Goal: Task Accomplishment & Management: Use online tool/utility

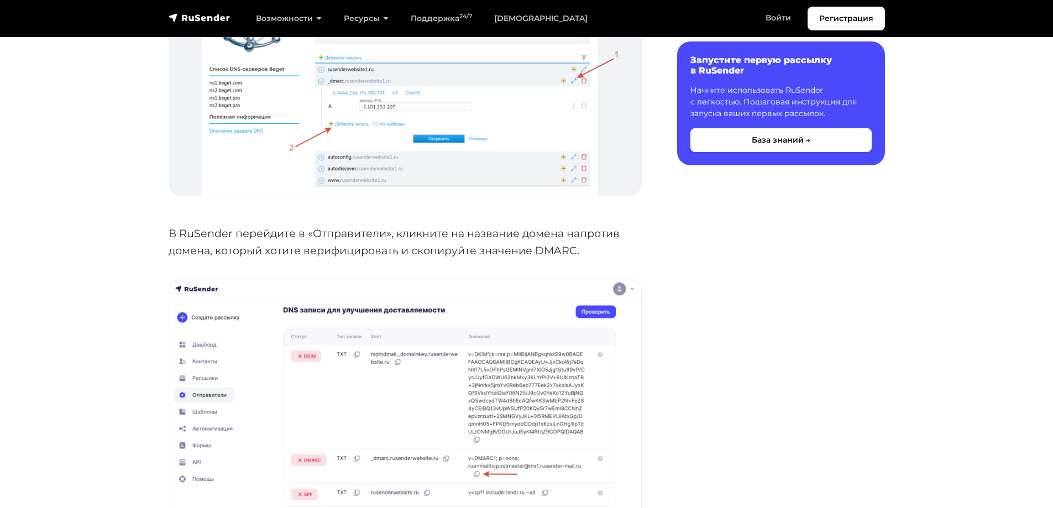
scroll to position [2542, 0]
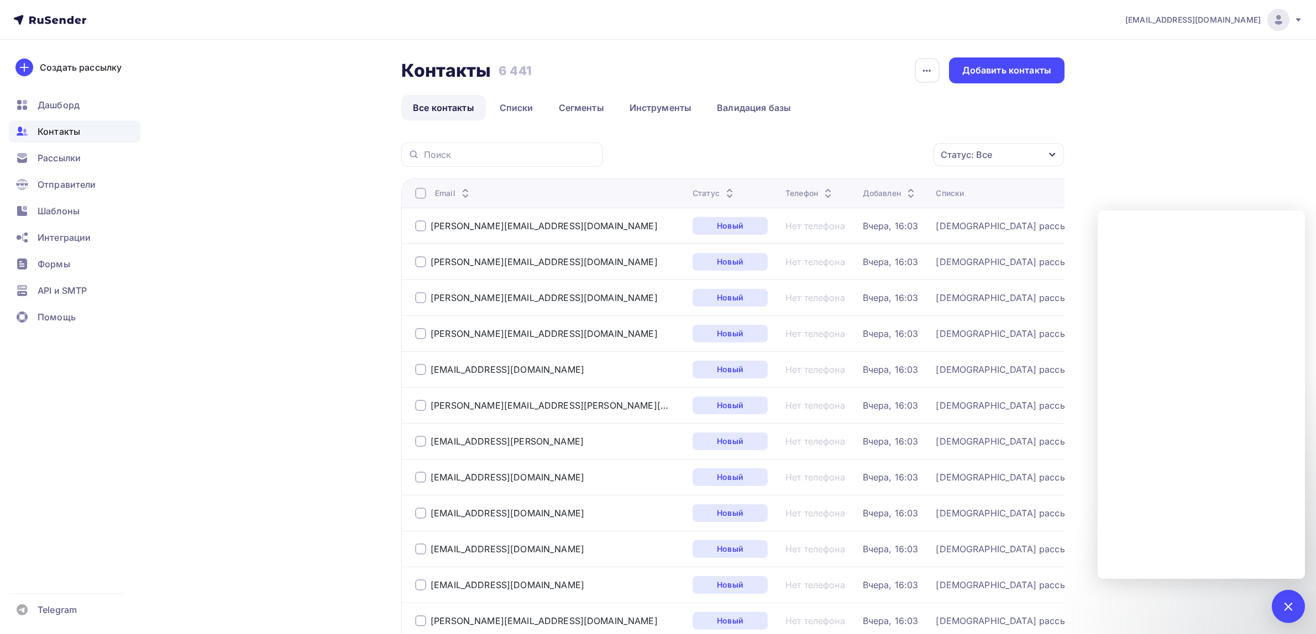
click at [72, 27] on nav "drongar89@gmail.com Аккаунт Тарифы Выйти Создать рассылку Дашборд Контакты Расс…" at bounding box center [658, 20] width 1316 height 40
click at [70, 25] on icon at bounding box center [49, 19] width 73 height 13
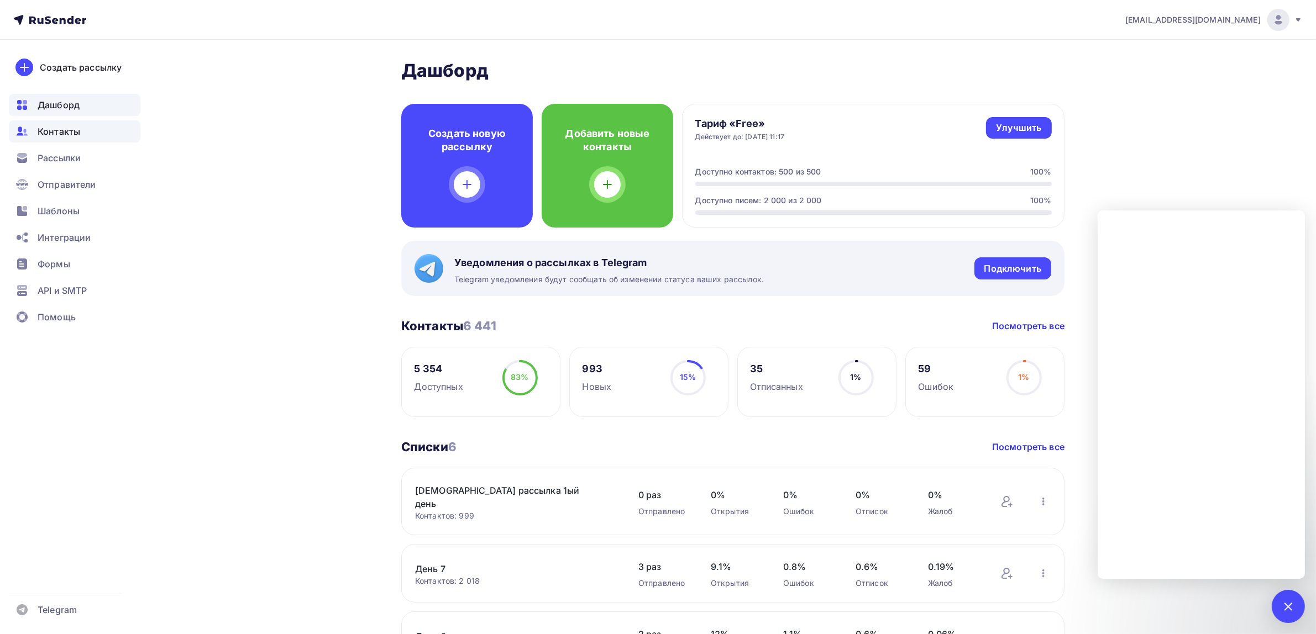
click at [48, 134] on span "Контакты" at bounding box center [59, 131] width 43 height 13
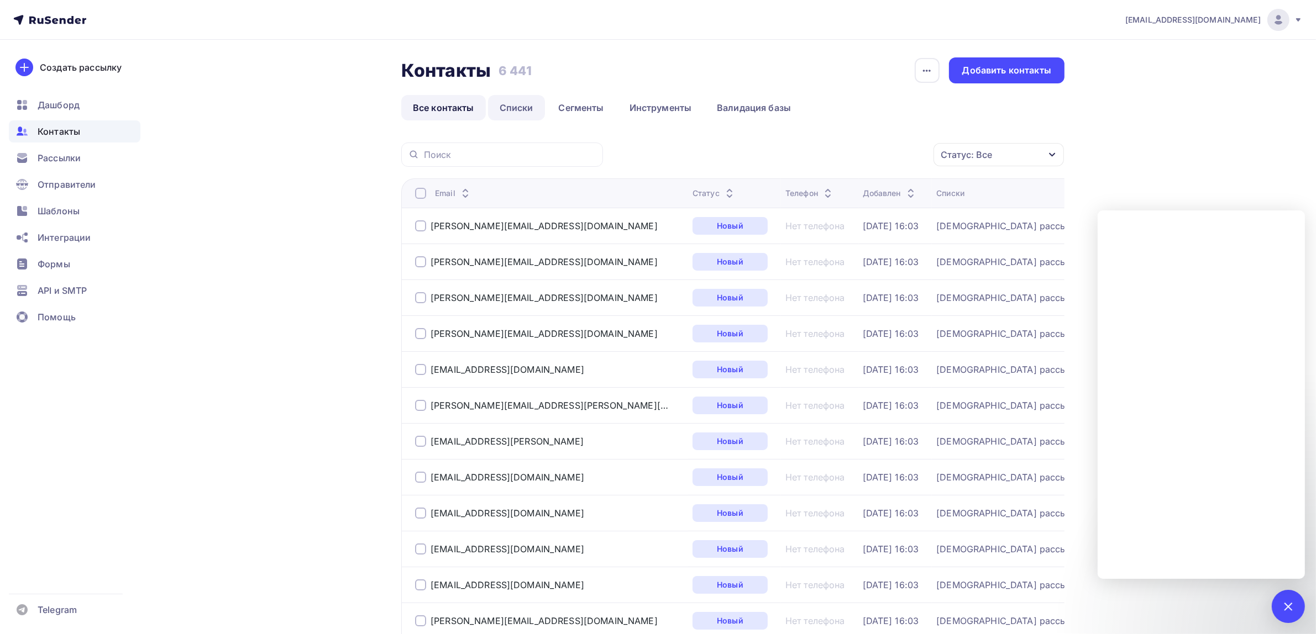
click at [517, 105] on link "Списки" at bounding box center [516, 107] width 57 height 25
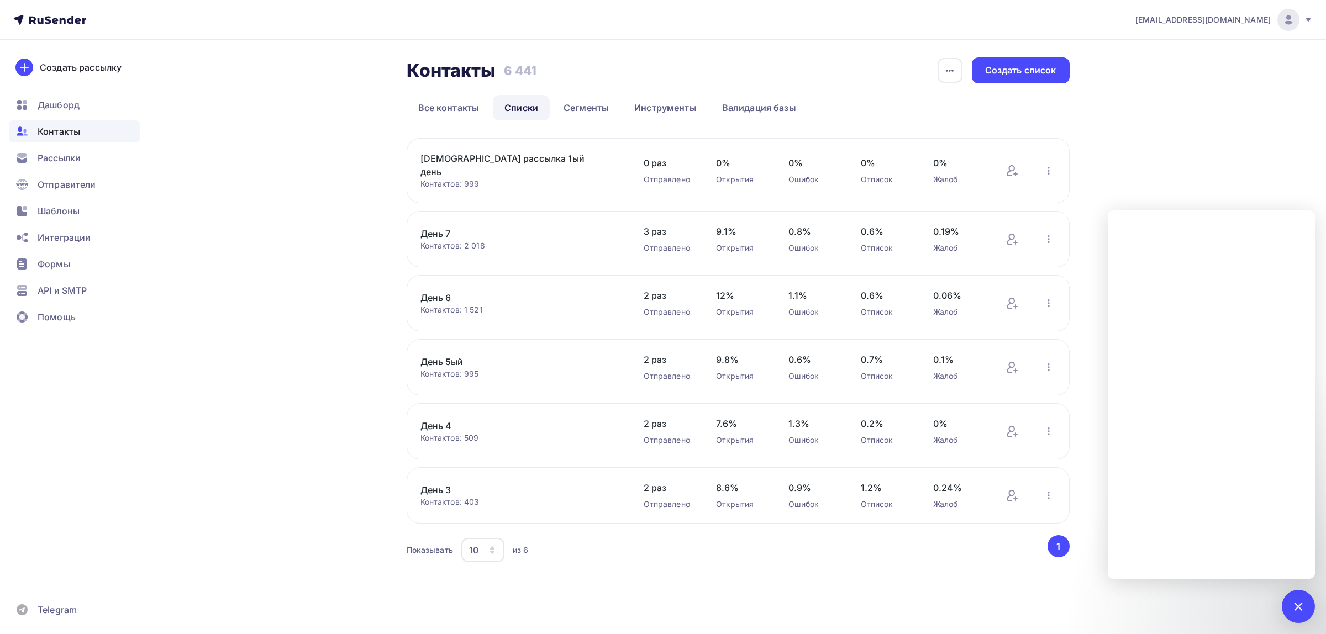
click at [1284, 19] on img at bounding box center [1288, 19] width 13 height 13
click at [1167, 65] on span "[DEMOGRAPHIC_DATA]" at bounding box center [1197, 70] width 101 height 13
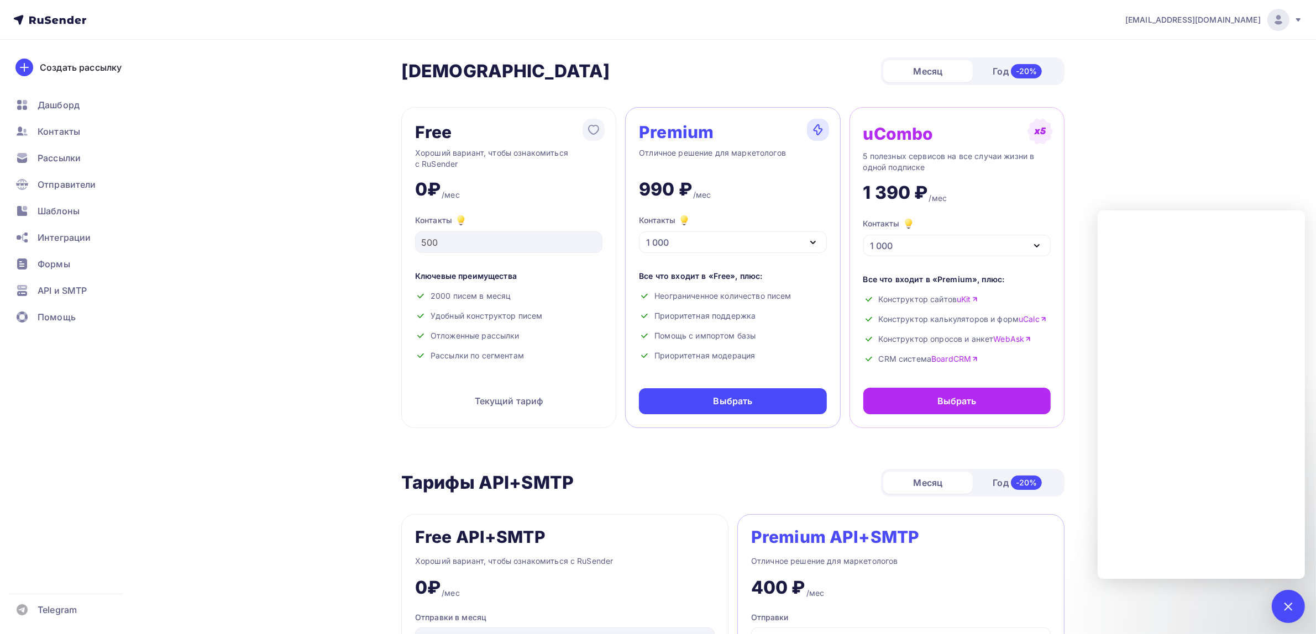
click at [728, 250] on div "1 000" at bounding box center [732, 243] width 187 height 22
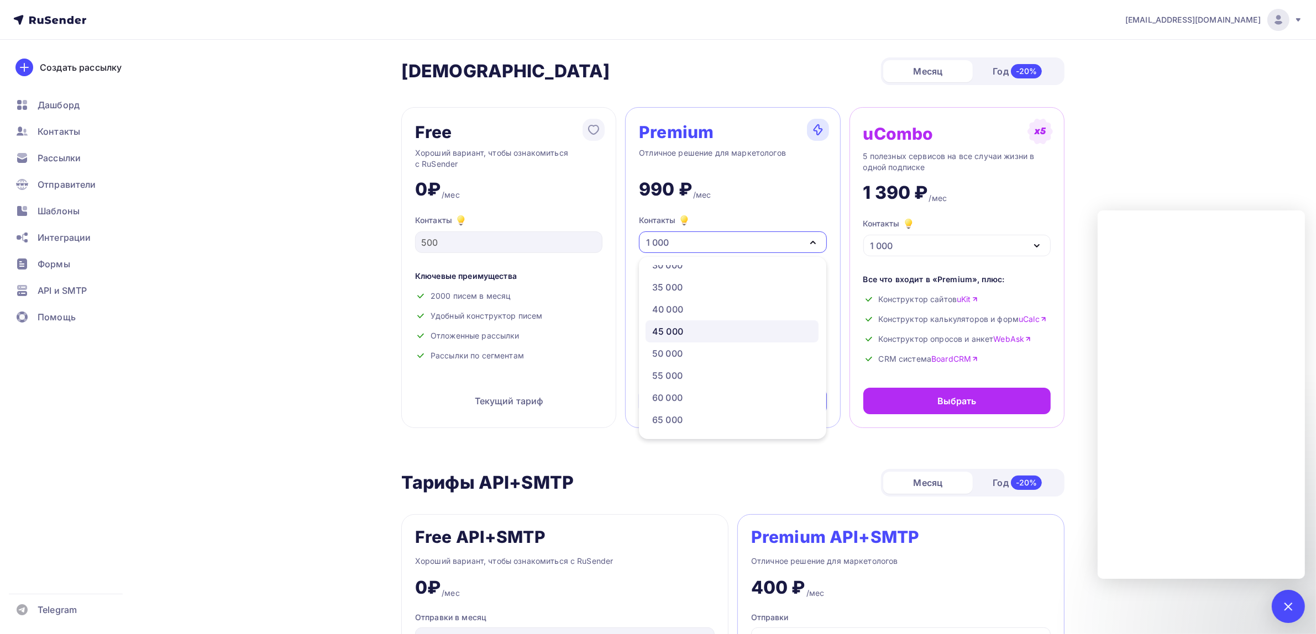
scroll to position [276, 0]
click at [702, 332] on div "50 000" at bounding box center [732, 331] width 160 height 13
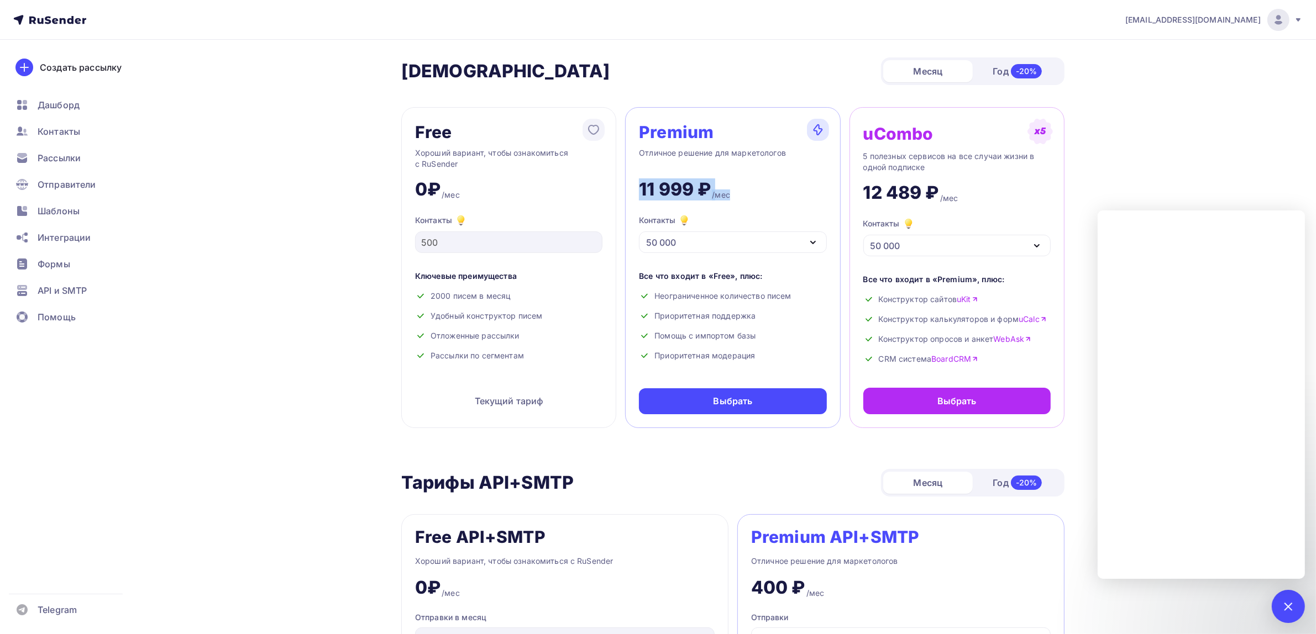
drag, startPoint x: 714, startPoint y: 188, endPoint x: 639, endPoint y: 193, distance: 75.4
click at [639, 193] on div "11 999 ₽ /мес" at bounding box center [732, 185] width 187 height 31
click at [65, 155] on span "Рассылки" at bounding box center [59, 157] width 43 height 13
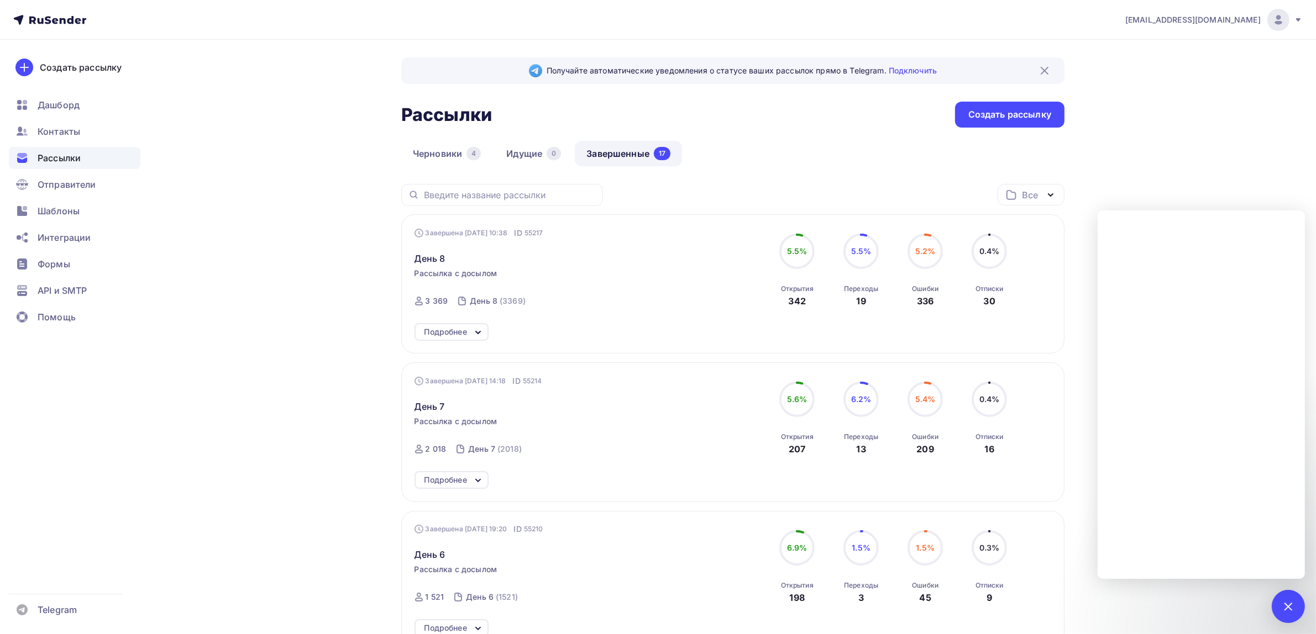
drag, startPoint x: 416, startPoint y: 305, endPoint x: 451, endPoint y: 297, distance: 36.9
click at [446, 300] on div "3 369" at bounding box center [431, 301] width 34 height 11
drag, startPoint x: 813, startPoint y: 302, endPoint x: 772, endPoint y: 295, distance: 41.1
click at [772, 295] on div "5.5% 5.5% Открытия 342" at bounding box center [796, 271] width 55 height 74
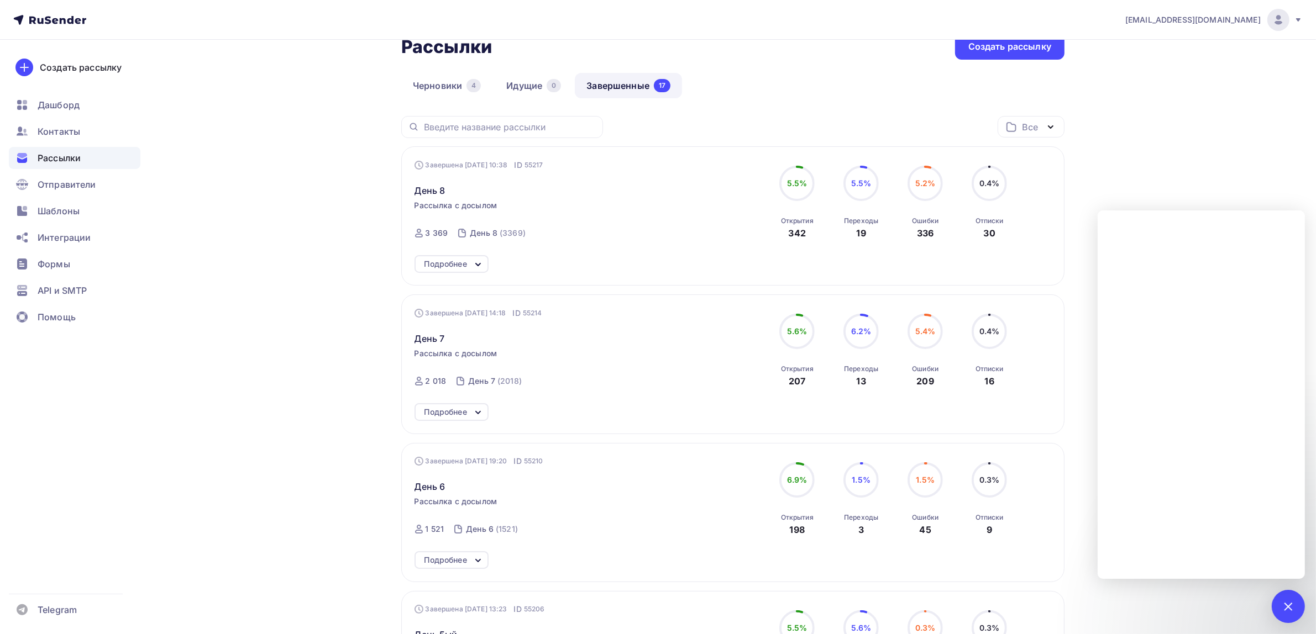
scroll to position [69, 0]
click at [862, 238] on div "19" at bounding box center [860, 231] width 9 height 13
click at [863, 225] on div "19" at bounding box center [860, 231] width 9 height 13
drag, startPoint x: 776, startPoint y: 217, endPoint x: 805, endPoint y: 235, distance: 34.3
click at [805, 235] on div "5.5% 5.5% Открытия 342" at bounding box center [796, 202] width 55 height 74
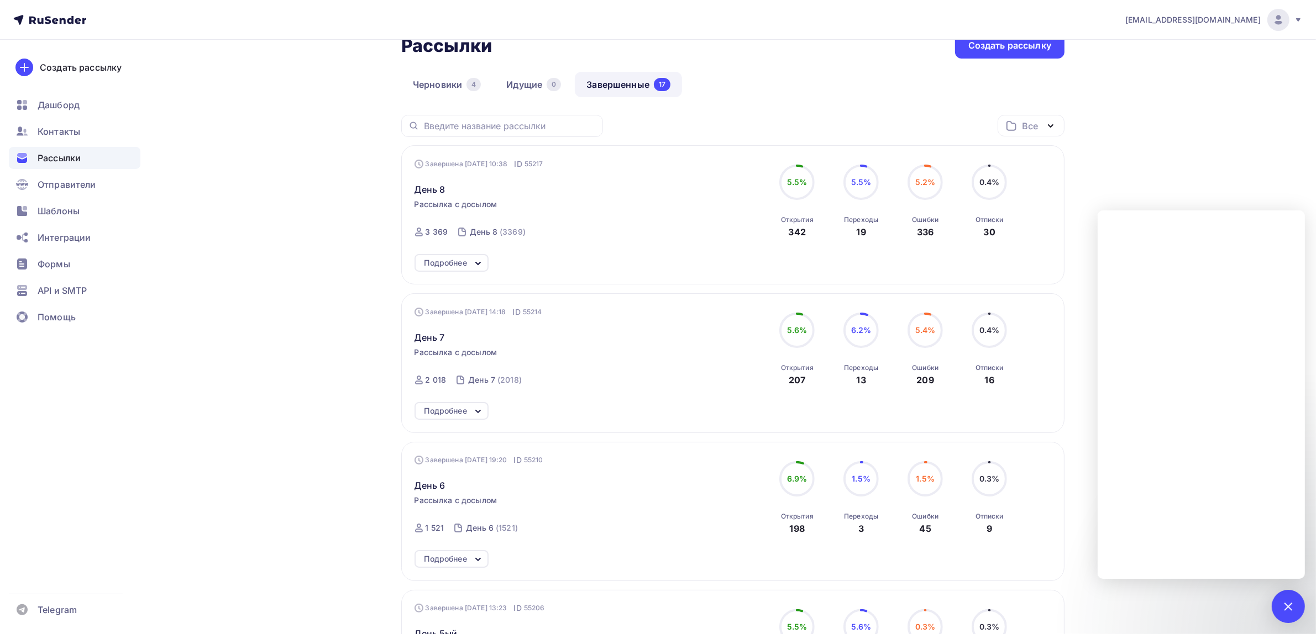
drag, startPoint x: 840, startPoint y: 220, endPoint x: 876, endPoint y: 236, distance: 39.6
click at [876, 236] on div "5.5% 5.5% Переходы 19" at bounding box center [860, 202] width 55 height 74
click at [869, 235] on div "Переходы 19" at bounding box center [861, 224] width 34 height 30
drag, startPoint x: 871, startPoint y: 233, endPoint x: 838, endPoint y: 224, distance: 34.2
click at [838, 224] on div "5.5% 5.5% Переходы 19" at bounding box center [860, 202] width 55 height 74
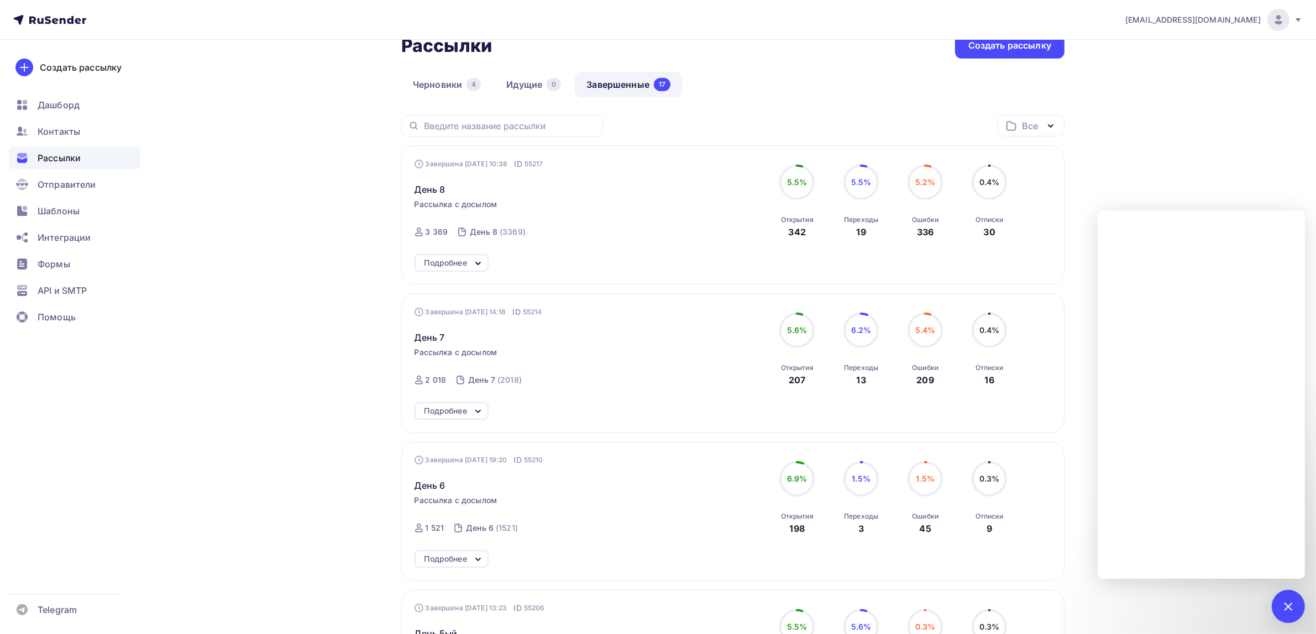
click at [798, 230] on div "342" at bounding box center [797, 231] width 17 height 13
click at [855, 225] on div "Переходы 19" at bounding box center [861, 224] width 34 height 30
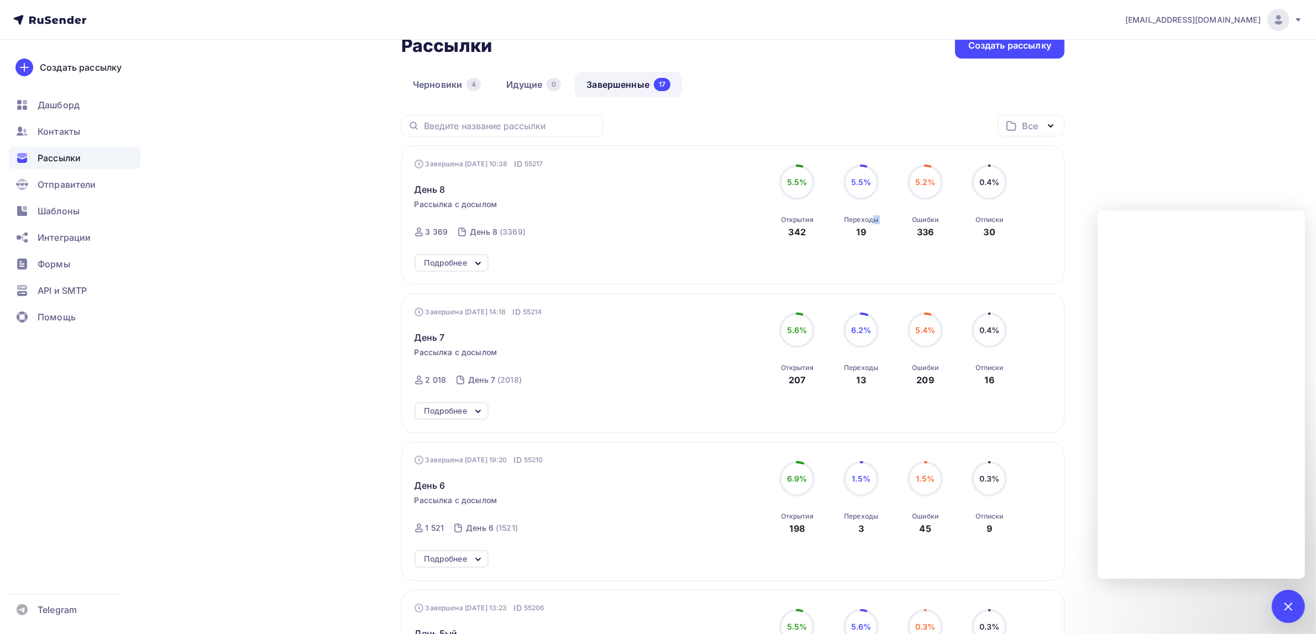
click at [858, 236] on div "19" at bounding box center [860, 231] width 9 height 13
click at [861, 235] on div "19" at bounding box center [860, 231] width 9 height 13
drag, startPoint x: 847, startPoint y: 222, endPoint x: 897, endPoint y: 243, distance: 54.0
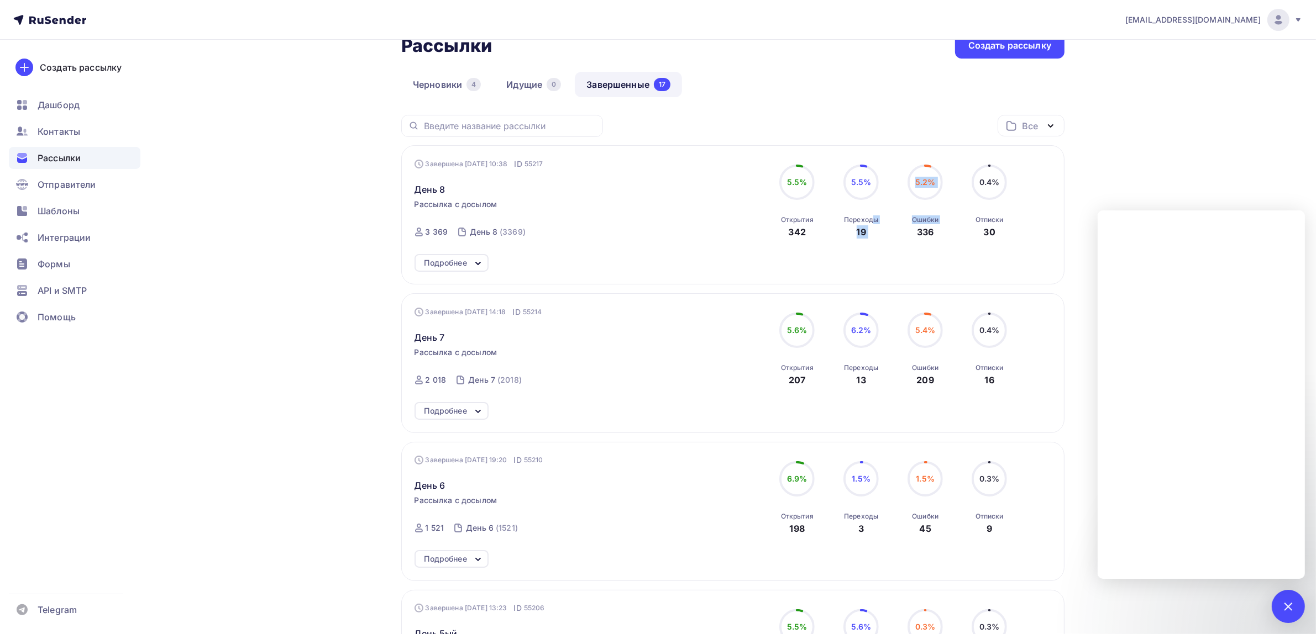
click at [897, 243] on div "Завершена 20.08.2025, 10:38 ID 55217 День 8 Рассылка с досылом Завершена 15.08.…" at bounding box center [732, 202] width 637 height 87
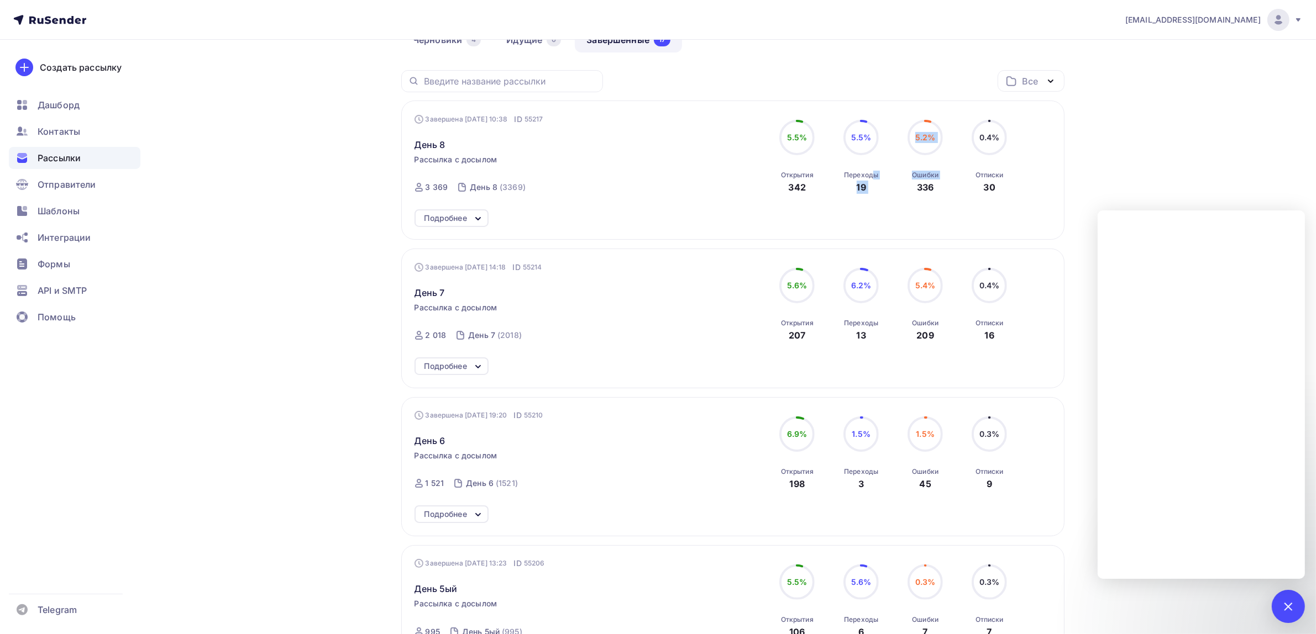
scroll to position [386, 0]
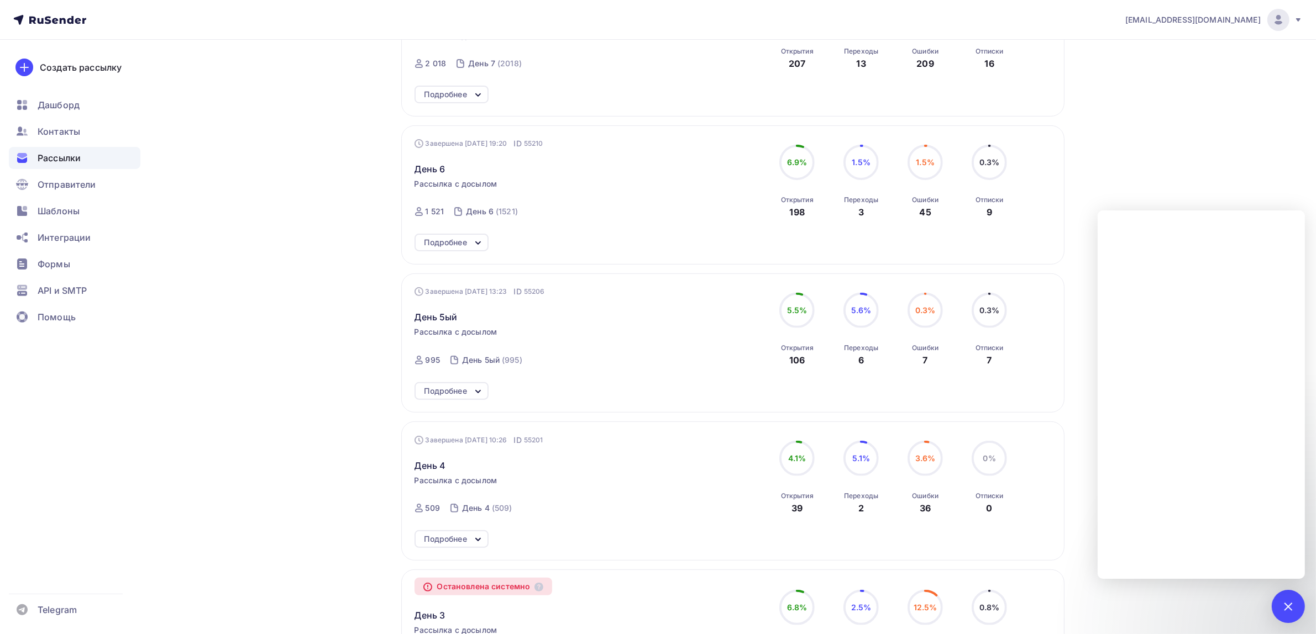
drag, startPoint x: 930, startPoint y: 206, endPoint x: 913, endPoint y: 208, distance: 16.7
click at [913, 208] on div "Ошибки 45" at bounding box center [925, 204] width 27 height 30
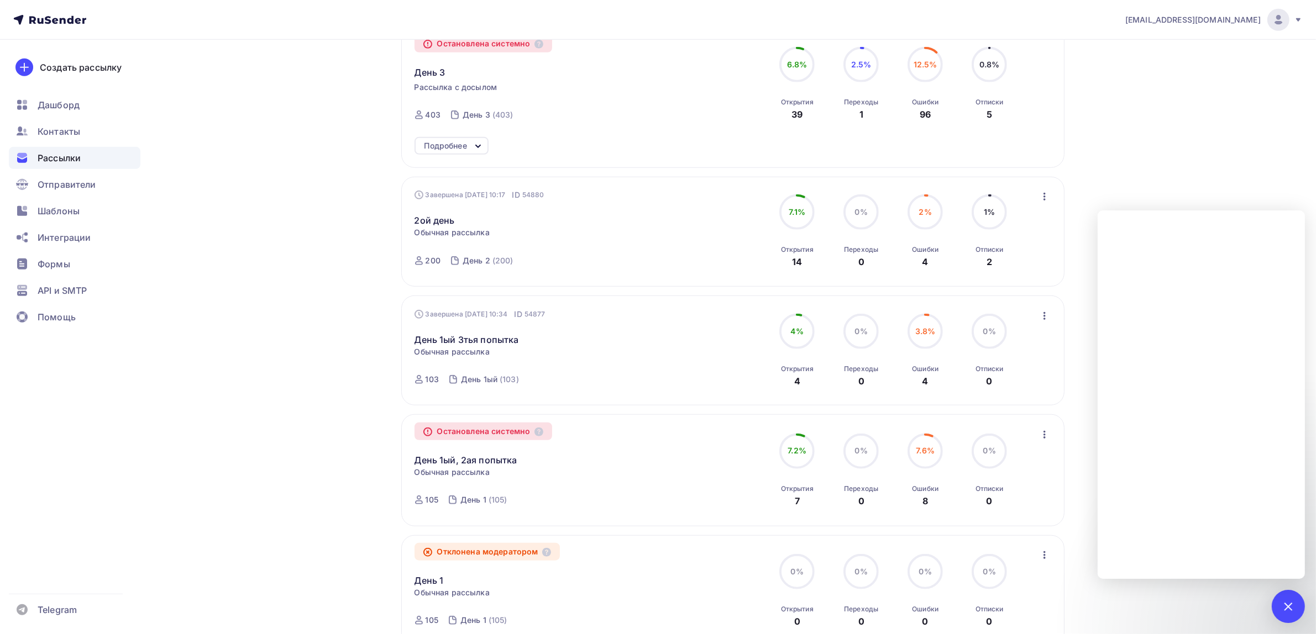
scroll to position [731, 0]
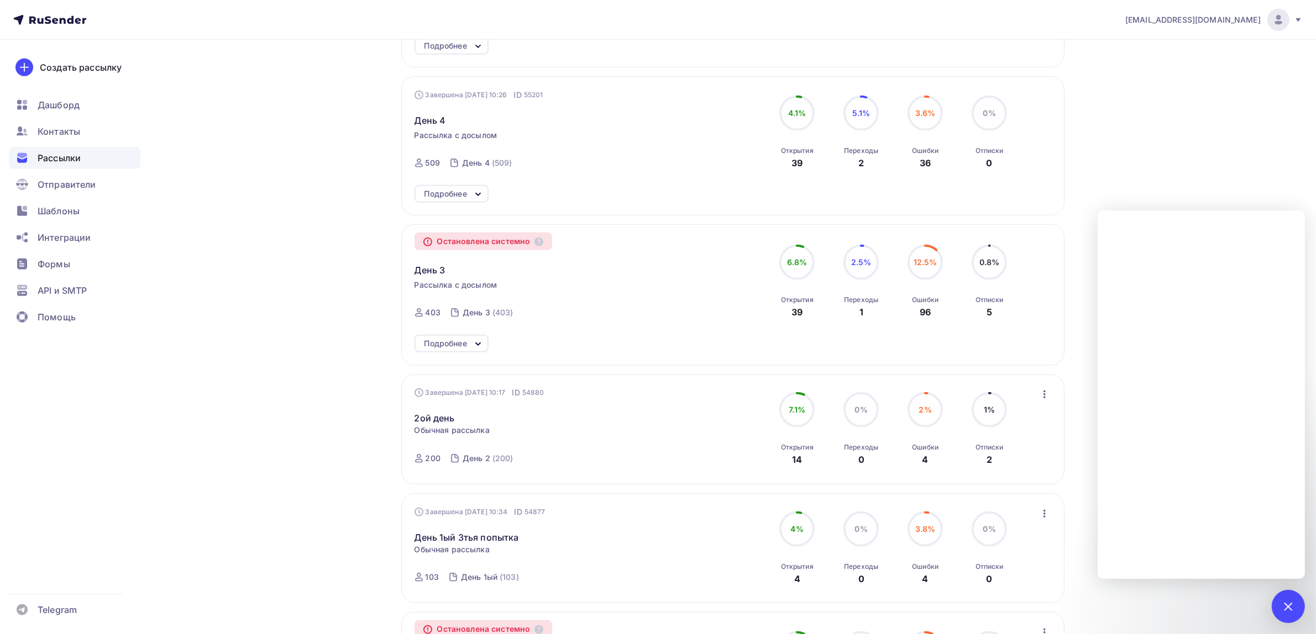
drag, startPoint x: 943, startPoint y: 308, endPoint x: 934, endPoint y: 308, distance: 9.4
click at [934, 308] on div "12.5% 12.5% Ошибки 96" at bounding box center [924, 282] width 55 height 74
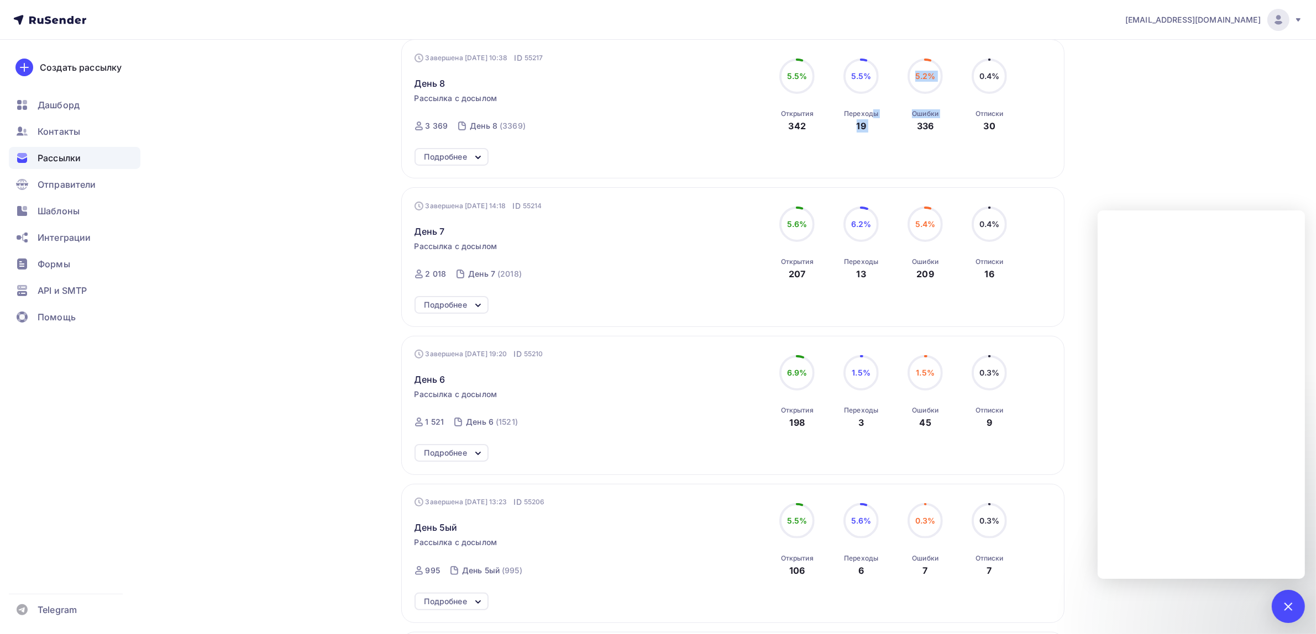
scroll to position [0, 0]
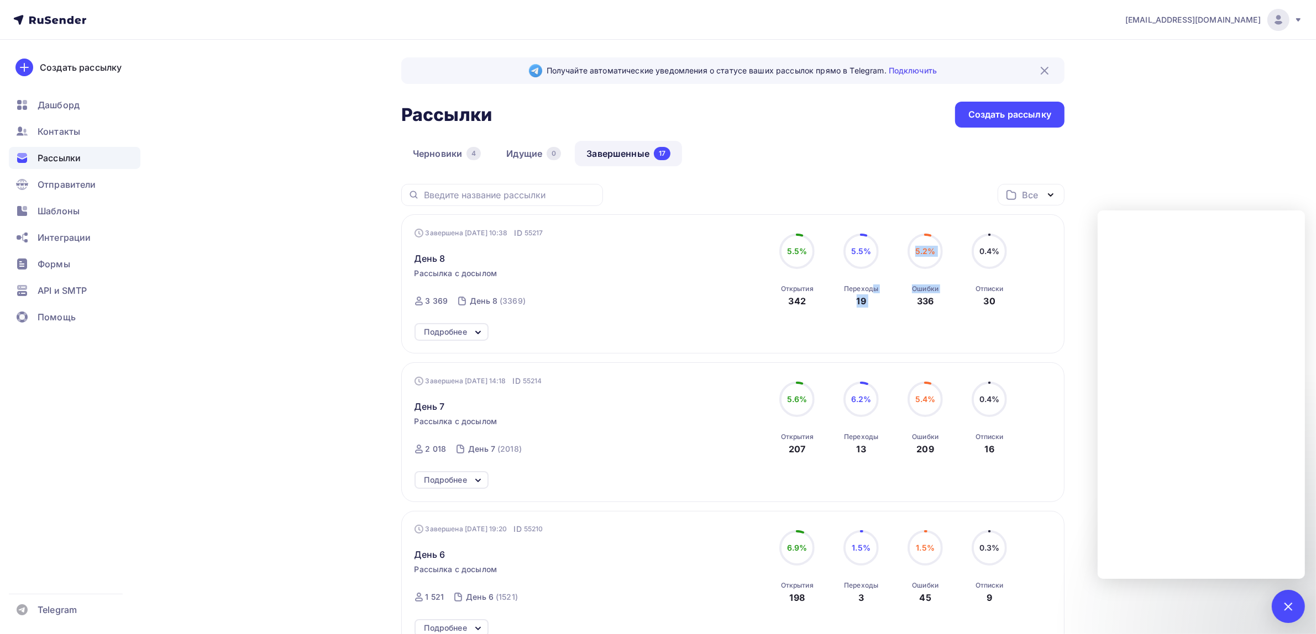
drag, startPoint x: 851, startPoint y: 287, endPoint x: 881, endPoint y: 293, distance: 30.9
click at [881, 293] on div "5.5% 5.5% Переходы 19" at bounding box center [860, 271] width 55 height 74
click at [863, 305] on div "19" at bounding box center [860, 301] width 9 height 13
click at [861, 304] on div "19" at bounding box center [860, 301] width 9 height 13
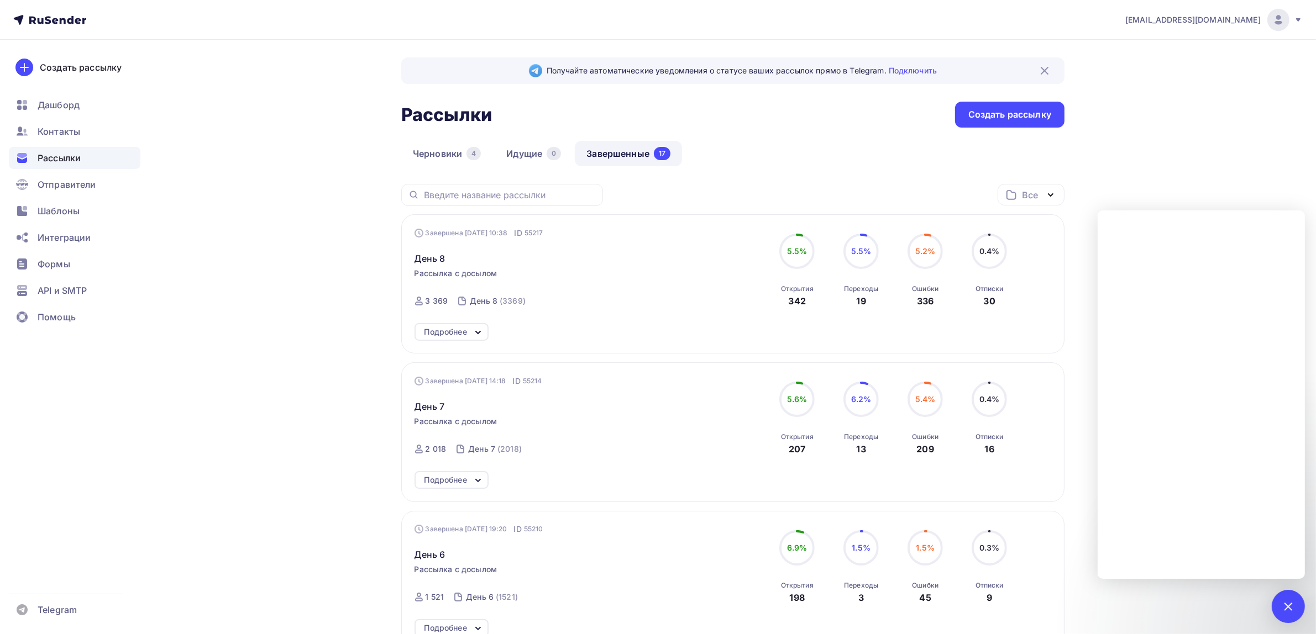
click at [861, 304] on div "19" at bounding box center [860, 301] width 9 height 13
drag, startPoint x: 777, startPoint y: 289, endPoint x: 1045, endPoint y: 311, distance: 268.9
click at [1045, 311] on div "Завершена 20.08.2025, 10:38 ID 55217 День 8 Рассылка с досылом Завершена 15.08.…" at bounding box center [732, 271] width 637 height 87
click at [994, 304] on div "30" at bounding box center [990, 301] width 12 height 13
drag, startPoint x: 1012, startPoint y: 299, endPoint x: 779, endPoint y: 286, distance: 233.0
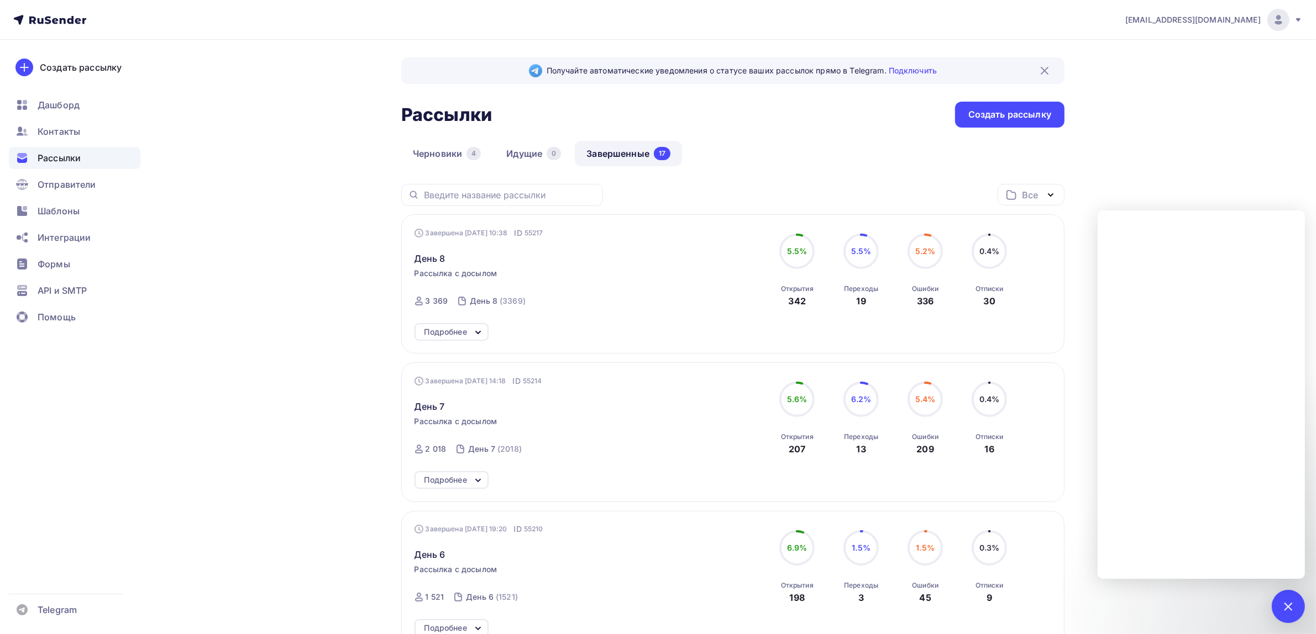
click at [779, 286] on div "5.5% 5.5% Открытия 342 5.5% 5.5% Переходы 19 5.2% 5.2% Ошибки 336 0.4% 0.4% Отп…" at bounding box center [893, 271] width 248 height 74
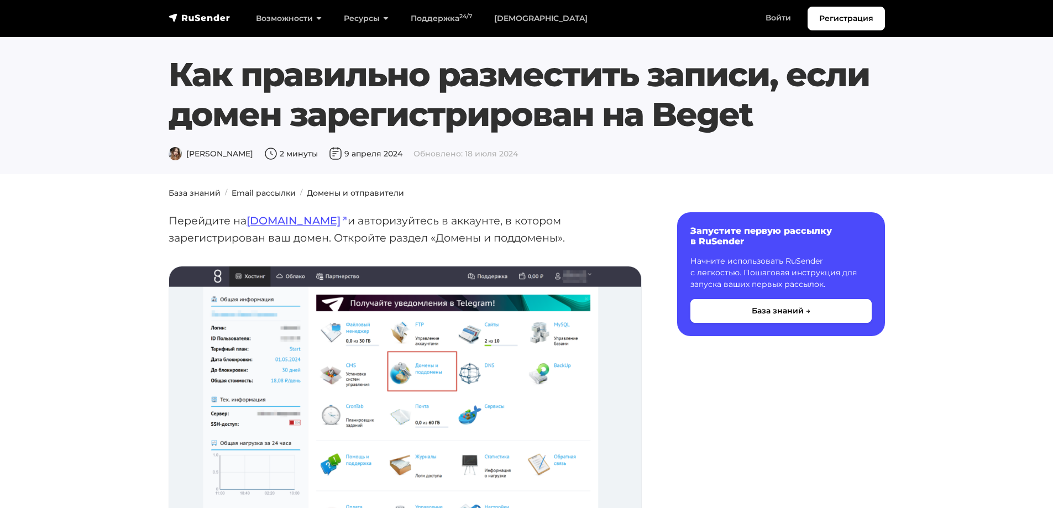
scroll to position [2155, 0]
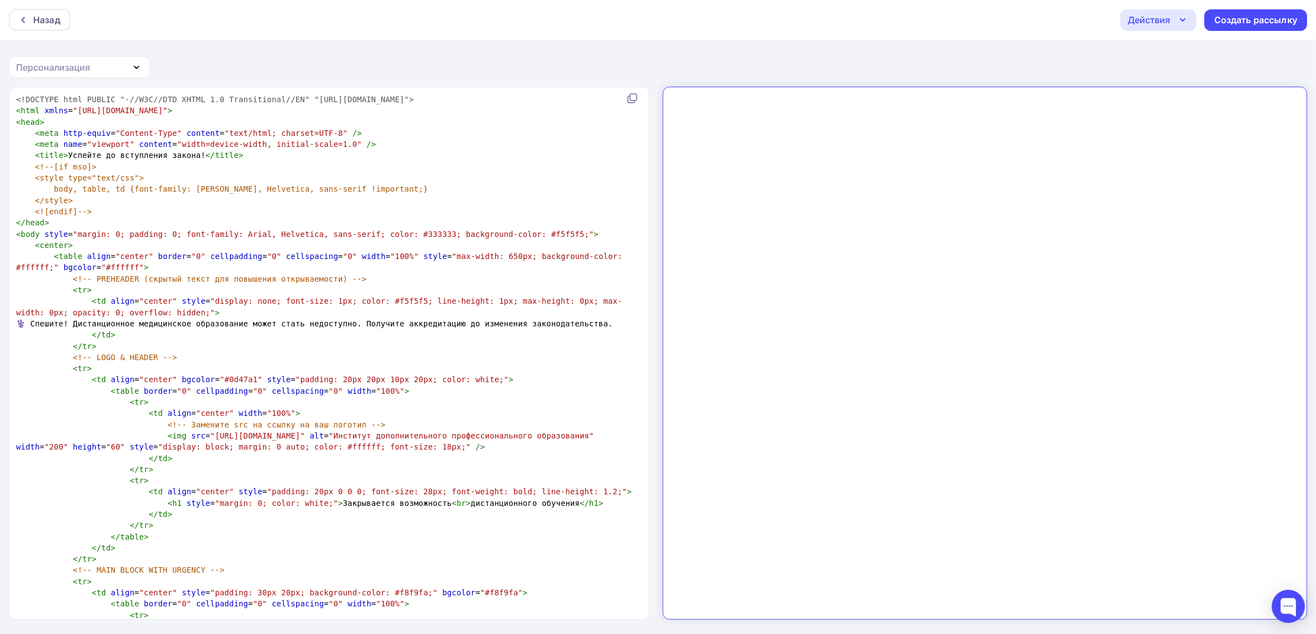
type textarea "​"
drag, startPoint x: 269, startPoint y: 332, endPoint x: 534, endPoint y: 347, distance: 265.1
click at [534, 340] on pre "</ td >" at bounding box center [327, 334] width 626 height 11
click at [515, 329] on pre "⚕️ Спешите! Дистанционное медицинское образование может стать недоступно. Получ…" at bounding box center [327, 323] width 626 height 11
type textarea "​"
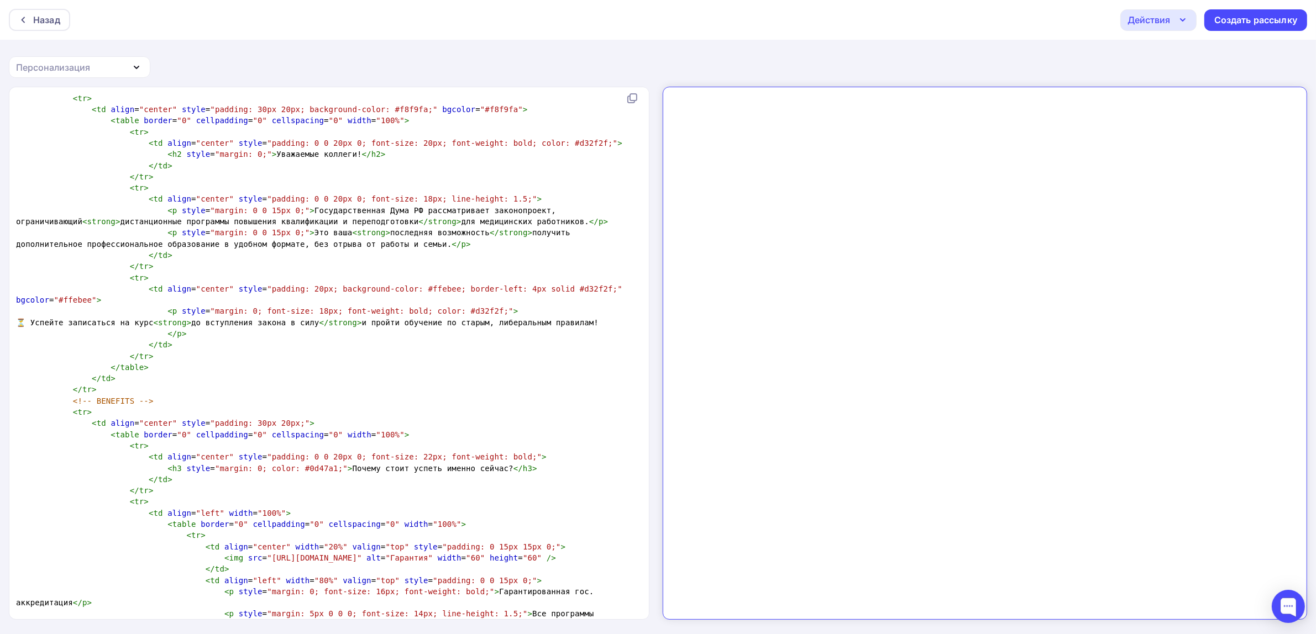
scroll to position [406, 0]
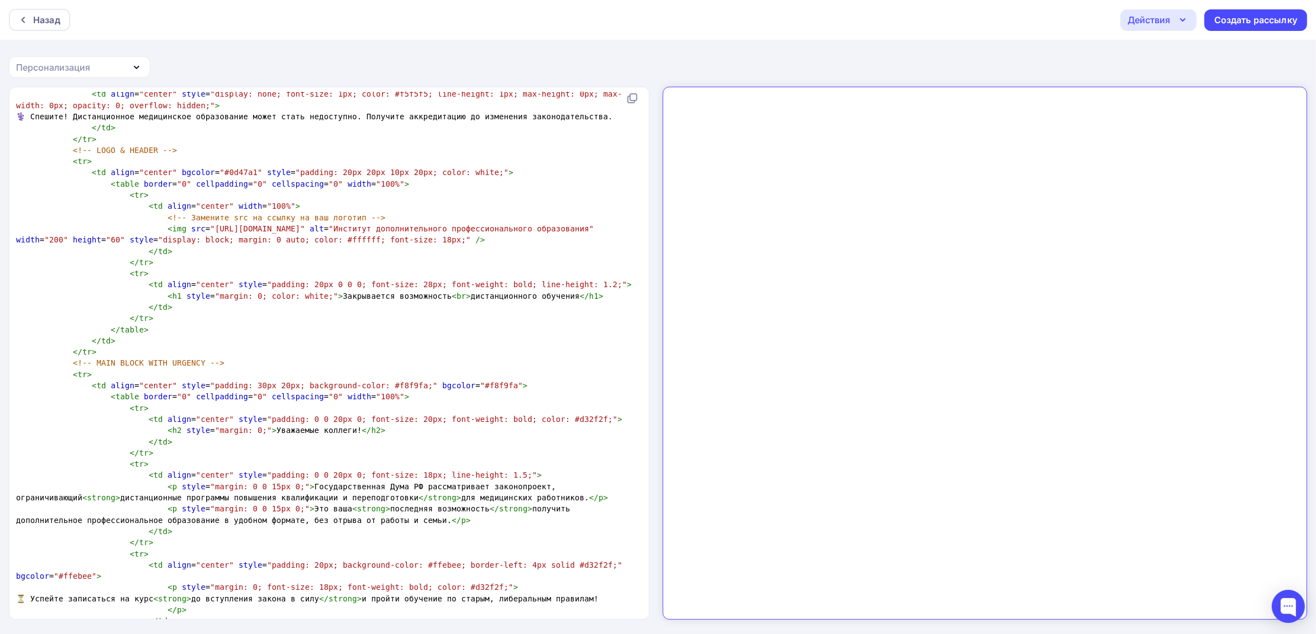
click at [539, 233] on span ""Институт дополнительного профессионального образования"" at bounding box center [461, 228] width 265 height 9
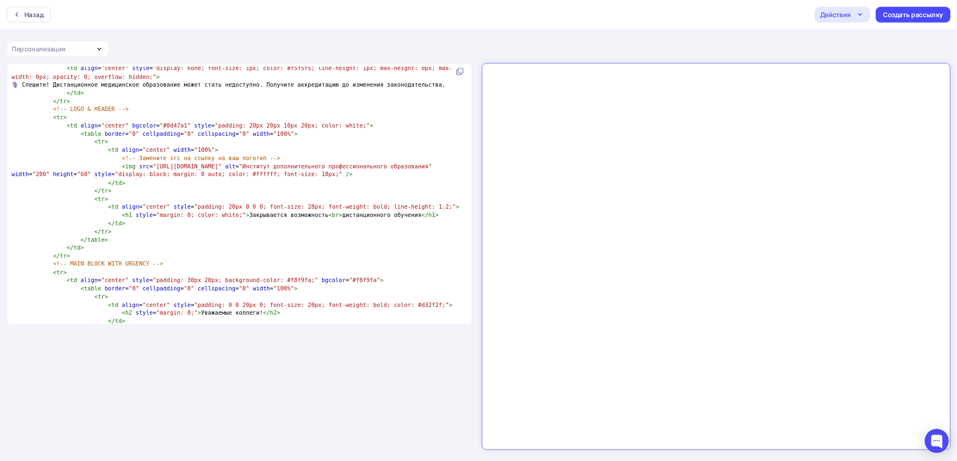
scroll to position [230, 0]
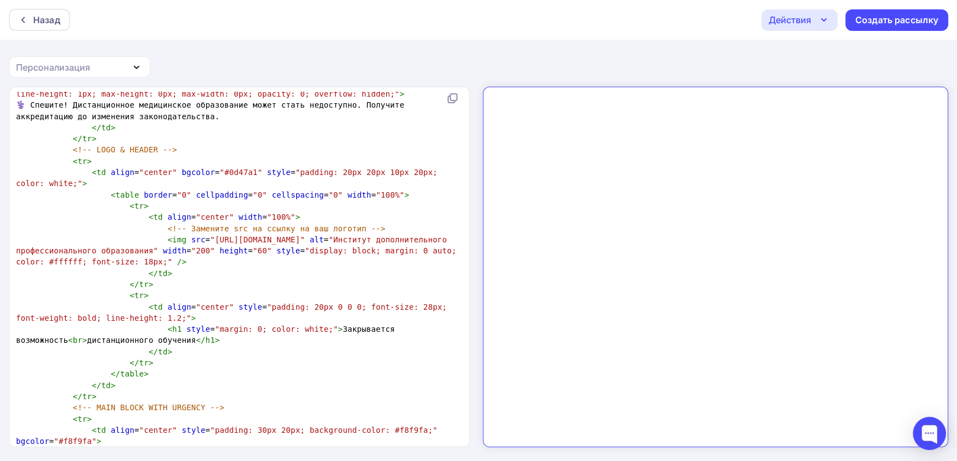
click at [274, 244] on span ""https://via.placeholder.com/200x60/0d47a1/ffffff?text=МедАкадемия"" at bounding box center [257, 239] width 94 height 9
click at [210, 244] on span ""https://via.placeholder.com/200x60/0d47a1/ffffff?text=МедАкадемия"" at bounding box center [257, 239] width 94 height 9
type textarea "via.placeholder.com/200x60/0d47a1/ffffff?text=МедАкадемия"
drag, startPoint x: 233, startPoint y: 249, endPoint x: 86, endPoint y: 261, distance: 147.5
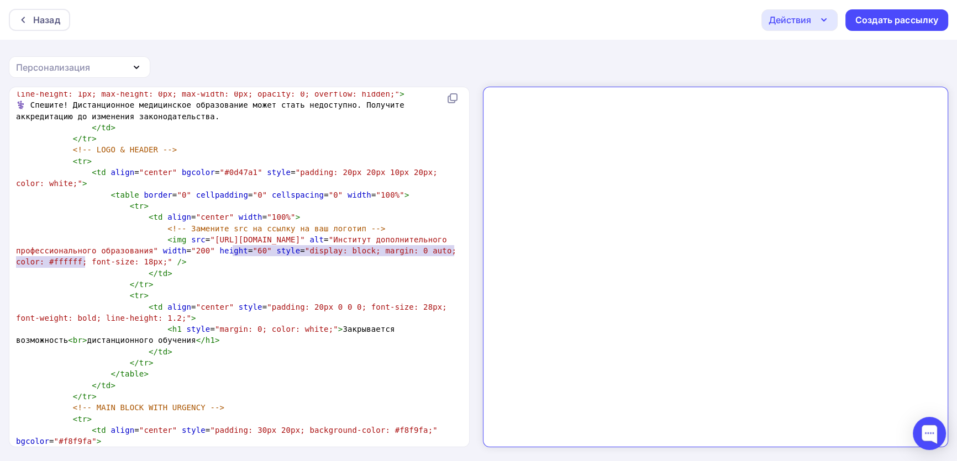
click at [210, 244] on span ""https://via.placeholder.com/200x60/0d47a1/ffffff?text=МедАкадемия"" at bounding box center [257, 239] width 94 height 9
type textarea "https://via.placeholder.com/200x60/0d47a1/ffffff?text=МедАкадемия"
drag, startPoint x: 198, startPoint y: 251, endPoint x: 84, endPoint y: 262, distance: 114.4
click at [210, 244] on span ""https://via.placeholder.com/200x60/0d47a1/ffffff?text=МедАкадемия"" at bounding box center [257, 239] width 94 height 9
click at [214, 244] on span ""http://dpo-med-institute.ru/logo5.jpg"" at bounding box center [257, 239] width 94 height 9
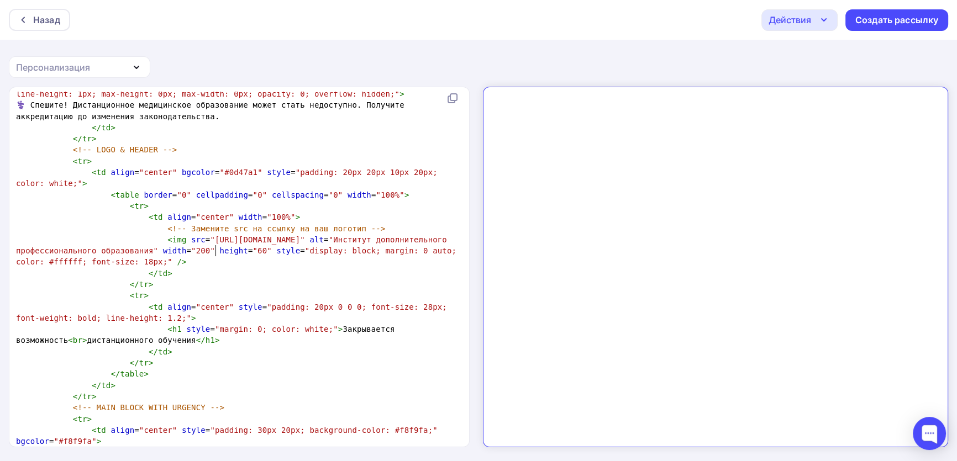
type textarea "s"
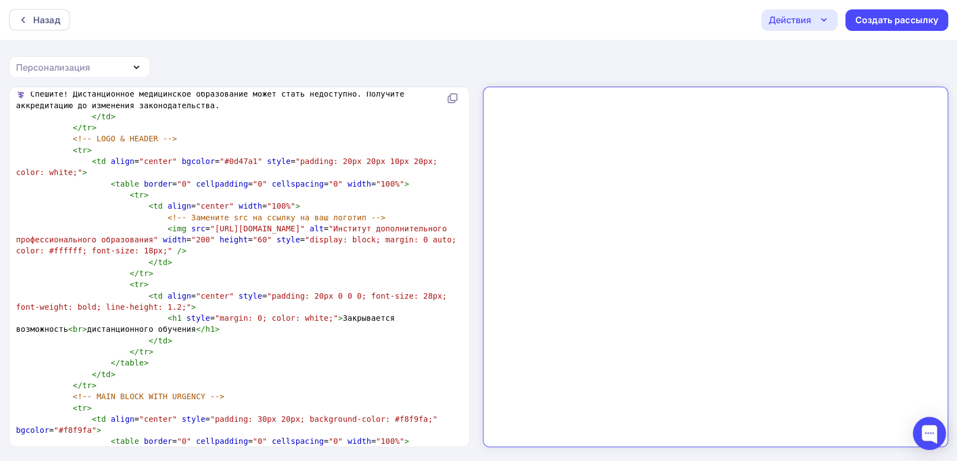
scroll to position [230, 0]
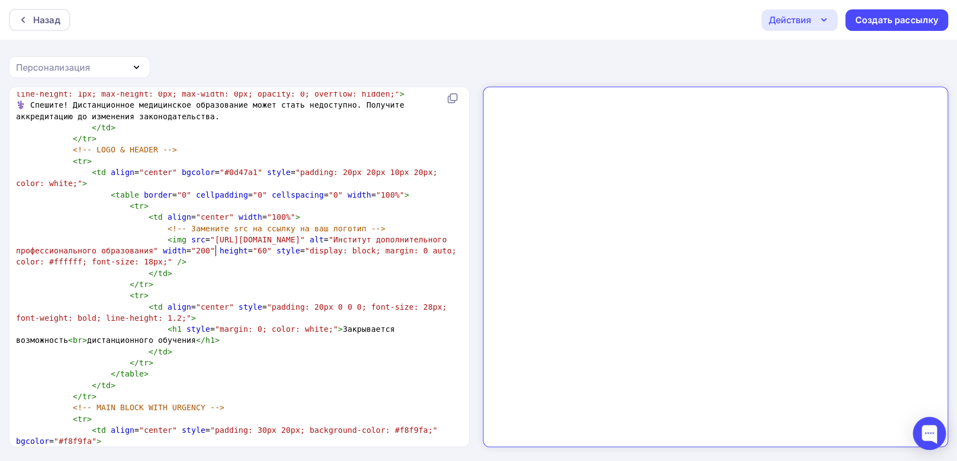
type textarea "s"
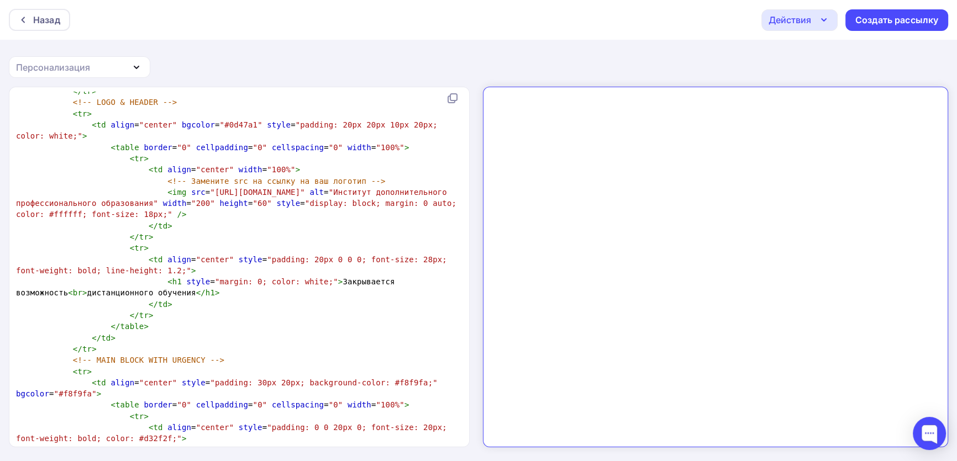
scroll to position [279, 0]
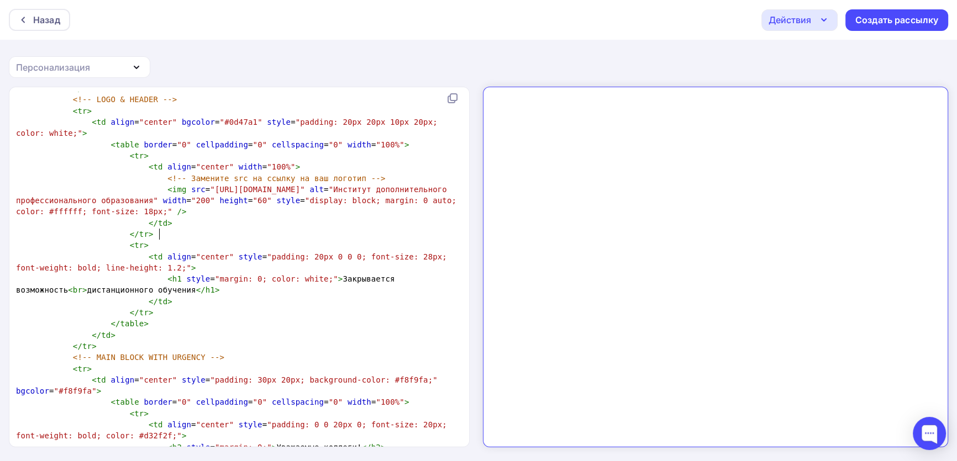
click at [341, 229] on pre "</ td >" at bounding box center [237, 223] width 446 height 11
type textarea "<!DOCTYPE html PUBLIC "-//W3C//DTD XHTML 1.0 Transitional//EN" "http://www.w3.o…"
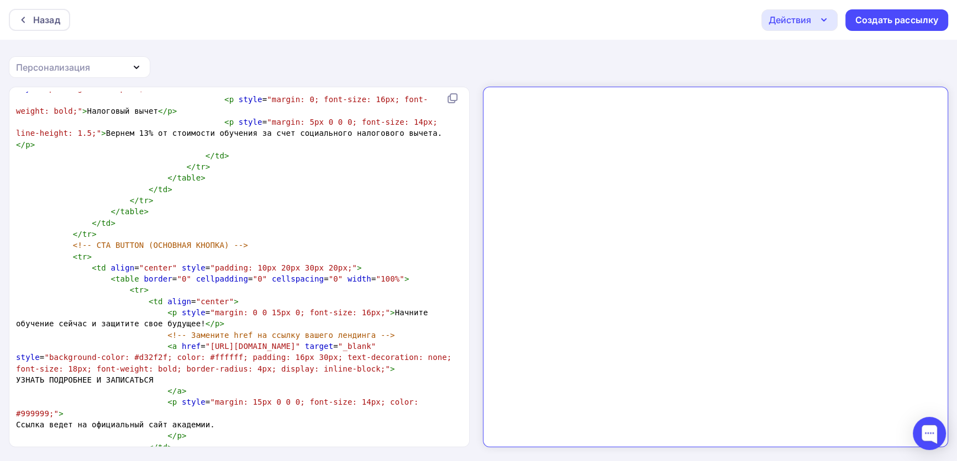
scroll to position [1338, 0]
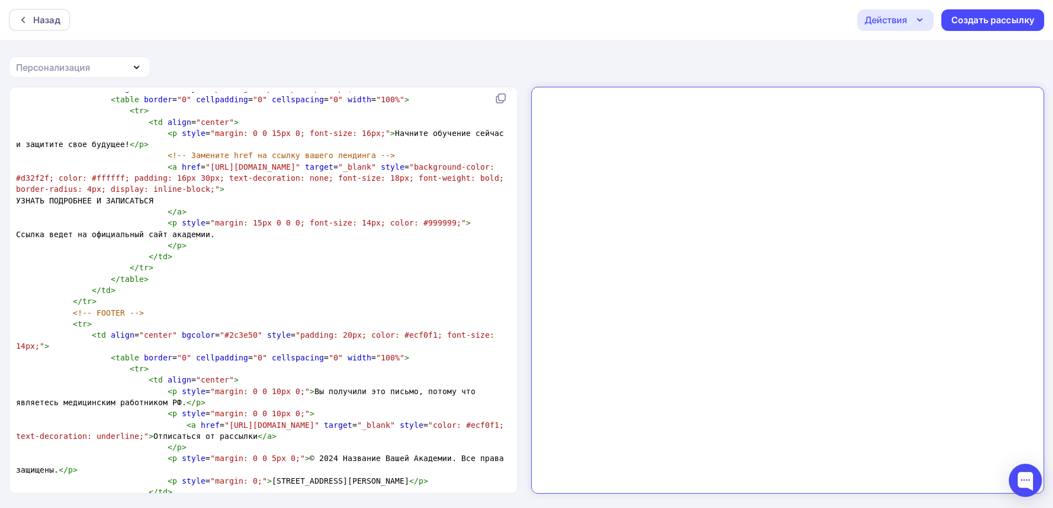
click at [347, 307] on pre "<!-- FOOTER -->" at bounding box center [261, 312] width 495 height 11
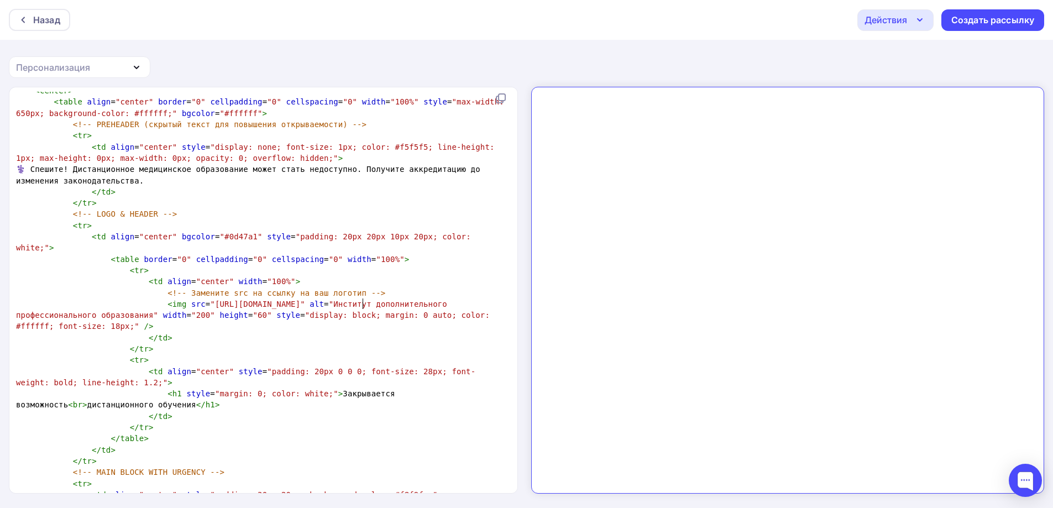
click at [304, 304] on span ""https://dpo-med-institute.ru/logo5.jpg"" at bounding box center [257, 303] width 94 height 9
type textarea "​"
click at [304, 303] on span ""https://dpo-med-institute.ru/logo5.jpg"" at bounding box center [257, 303] width 94 height 9
click at [218, 302] on span ""https://dpo-med-institute.ru/logo5.jpg"" at bounding box center [257, 303] width 94 height 9
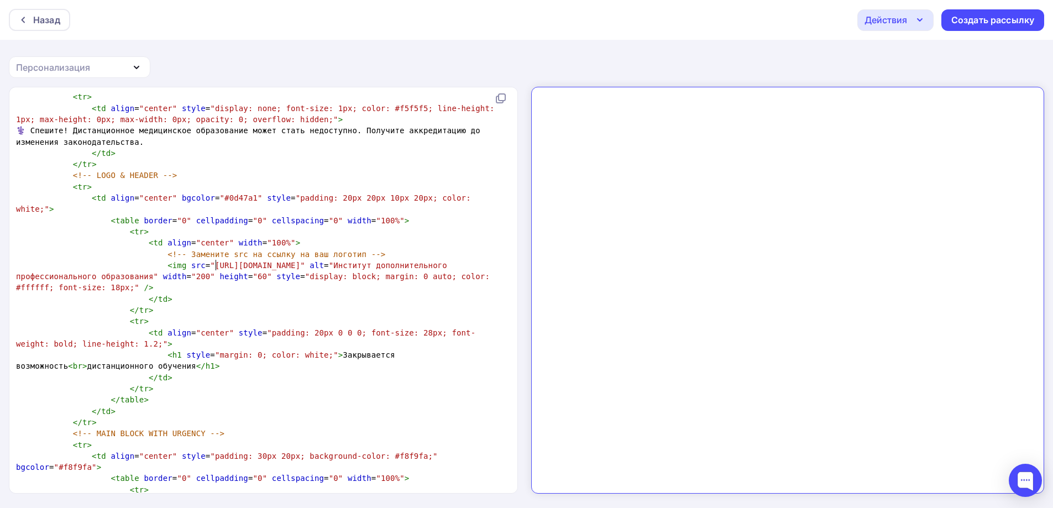
scroll to position [221, 0]
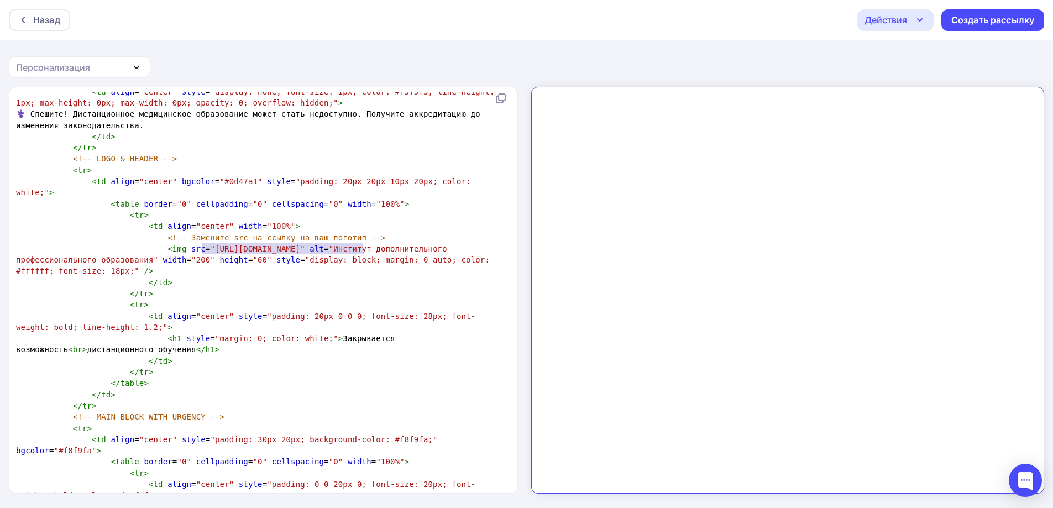
type textarea "http://dpo-med-institute.ru/logo5.jpg""
drag, startPoint x: 361, startPoint y: 246, endPoint x: 199, endPoint y: 247, distance: 161.9
click at [210, 247] on span ""http://dpo-med-institute.ru/logo5.jpg"" at bounding box center [257, 248] width 94 height 9
click at [251, 252] on span ""http://dpo-med-institute.ru/logo5.jpg"" at bounding box center [257, 248] width 94 height 9
type textarea "dpo-med-institute.ru"
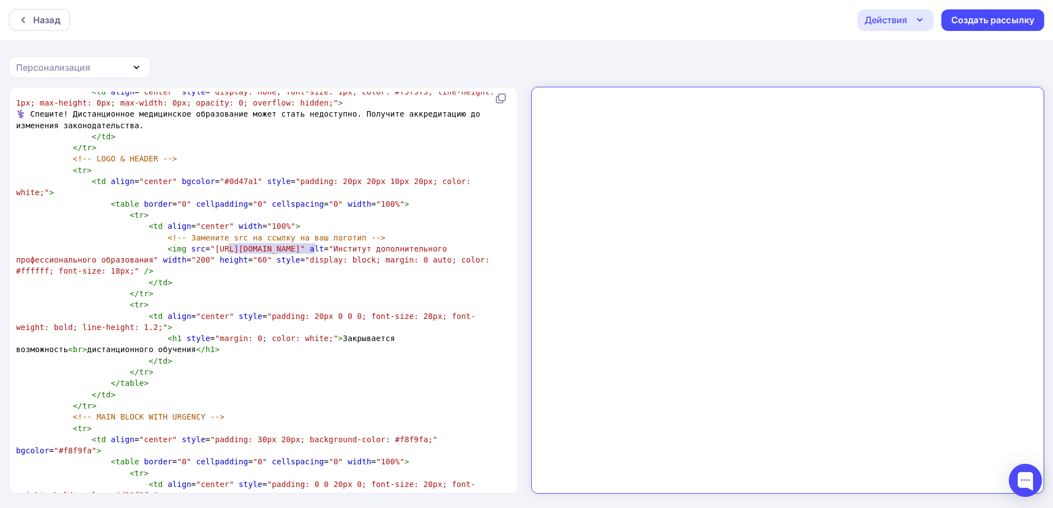
drag, startPoint x: 315, startPoint y: 246, endPoint x: 228, endPoint y: 246, distance: 87.3
click at [228, 246] on span ""http://dpo-med-institute.ru/logo5.jpg"" at bounding box center [257, 248] width 94 height 9
paste textarea
click at [304, 247] on span ""http://dpo-med-institute.ru/logo5.jpg"" at bounding box center [257, 248] width 94 height 9
click at [311, 262] on span ""display: block; margin: 0 auto; color: #ffffff; font-size: 18px;"" at bounding box center [255, 265] width 479 height 20
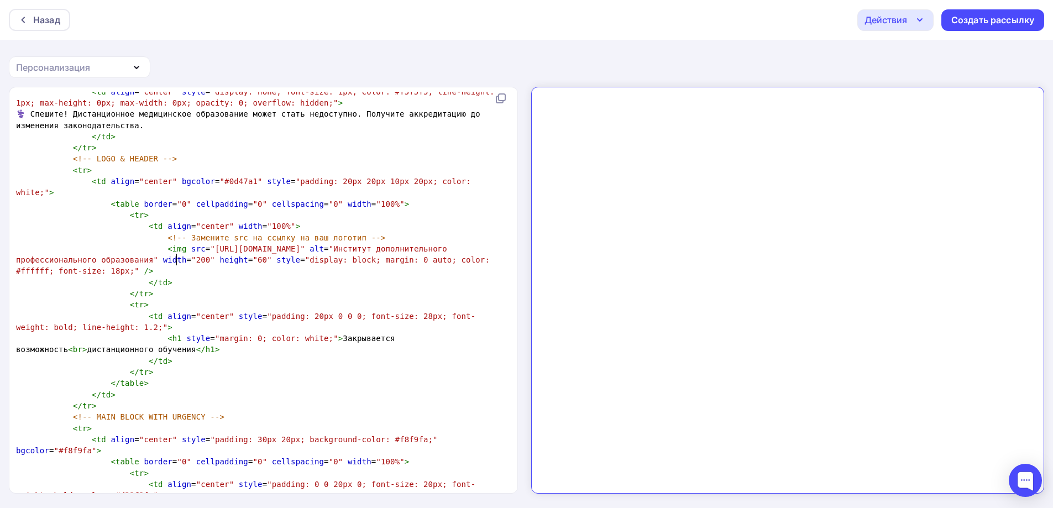
click at [175, 261] on span "< img src = "http://dpo-med-institute.ru/logo5.jpg" alt = "Институт дополнитель…" at bounding box center [255, 259] width 479 height 31
click at [191, 260] on span ""200"" at bounding box center [203, 259] width 24 height 9
type textarea "5"
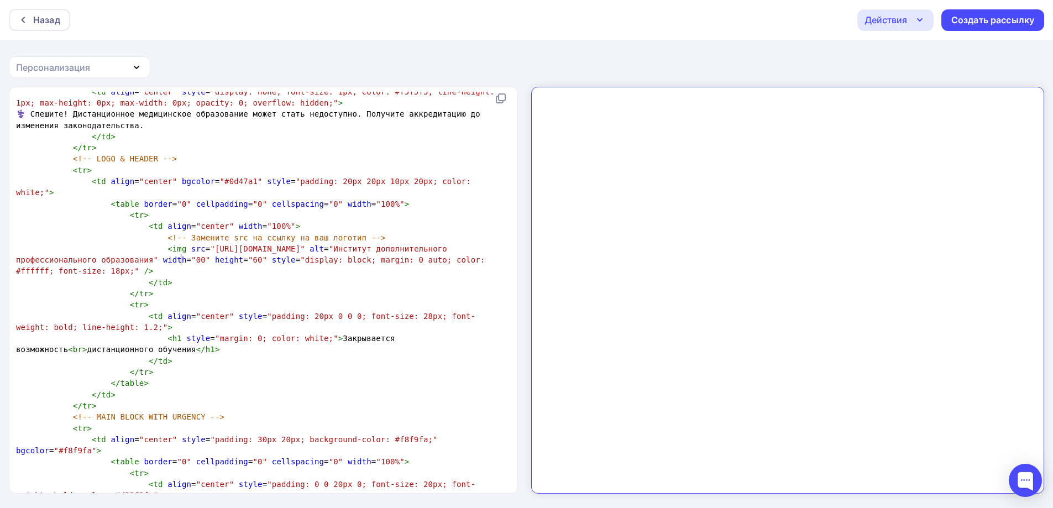
type textarea "5"
click at [191, 261] on span ""00"" at bounding box center [200, 259] width 19 height 9
type textarea "5"
type textarea "7"
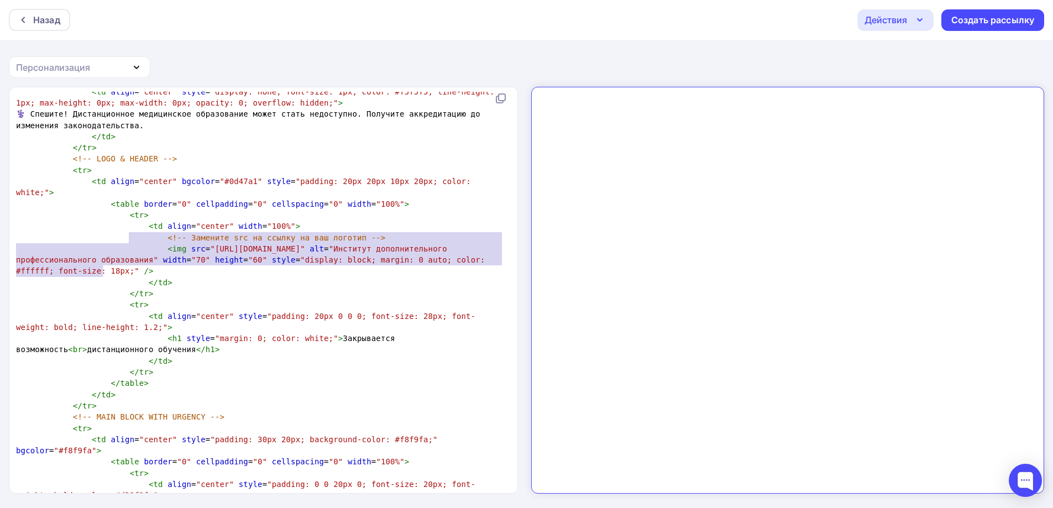
type textarea "<img src="http://dpo-med-institute.ru/logo5.jpg" alt="Институт дополнительного …"
drag, startPoint x: 114, startPoint y: 272, endPoint x: 145, endPoint y: 243, distance: 42.2
click at [145, 243] on pre "< img src = "http://dpo-med-institute.ru/logo5.jpg" alt = "Институт дополнитель…" at bounding box center [261, 260] width 495 height 34
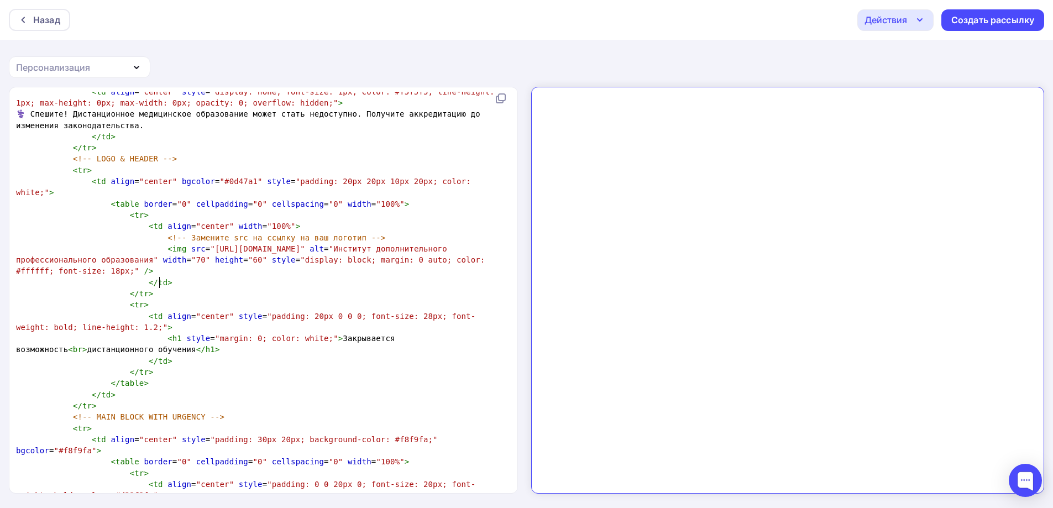
click at [254, 281] on pre "</ td >" at bounding box center [261, 282] width 495 height 11
click at [165, 260] on span "width" at bounding box center [175, 259] width 24 height 9
click at [191, 259] on span ""70"" at bounding box center [200, 259] width 19 height 9
click at [248, 259] on span ""60"" at bounding box center [257, 259] width 19 height 9
type textarea "4"
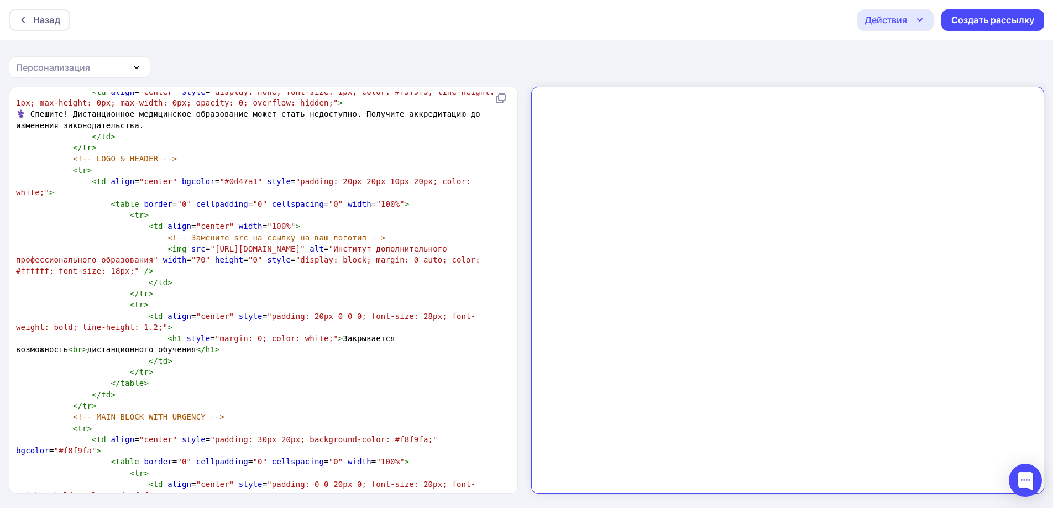
type textarea "4"
type textarea "5"
click at [191, 260] on span ""70"" at bounding box center [200, 259] width 19 height 9
type textarea "6"
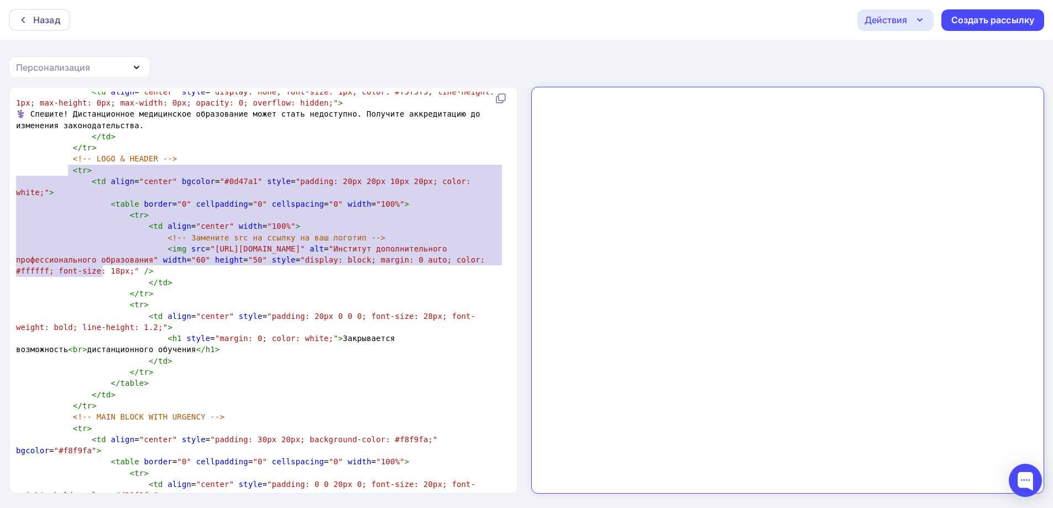
drag, startPoint x: 112, startPoint y: 271, endPoint x: 66, endPoint y: 172, distance: 109.0
type textarea "<!-- LOGO & HEADER --> <tr> <td align="center" bgcolor="#0d47a1" style="padding…"
click at [102, 176] on pre "< tr >" at bounding box center [261, 170] width 495 height 11
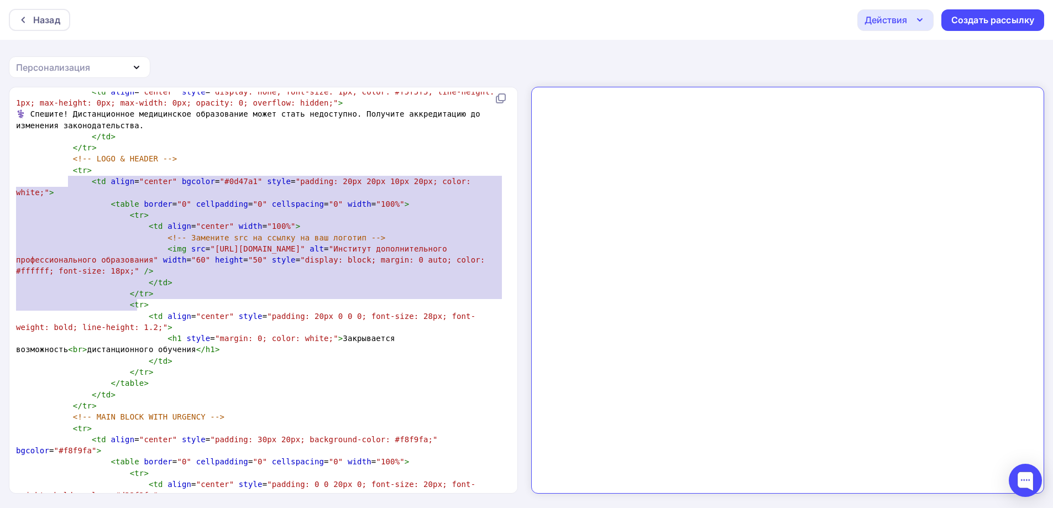
drag, startPoint x: 69, startPoint y: 181, endPoint x: 154, endPoint y: 303, distance: 148.1
click at [167, 274] on pre "< img src = "http://dpo-med-institute.ru/logo5.jpg" alt = "Институт дополнитель…" at bounding box center [261, 260] width 495 height 34
type textarea "<tr> <td align="center" bgcolor="#0d47a1" style="padding: 20px 20px 10px 20px; …"
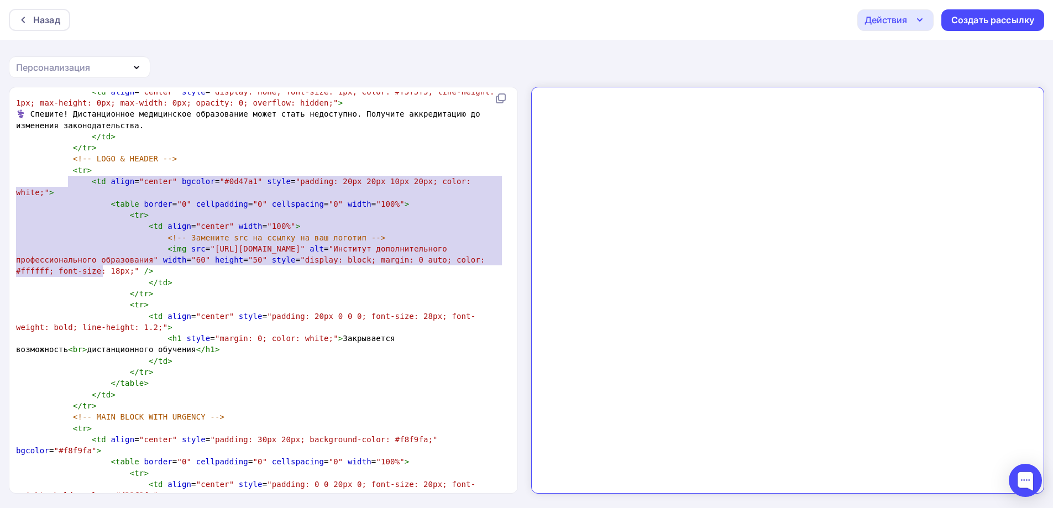
paste textarea
click at [260, 282] on pre "</ td >" at bounding box center [261, 282] width 495 height 11
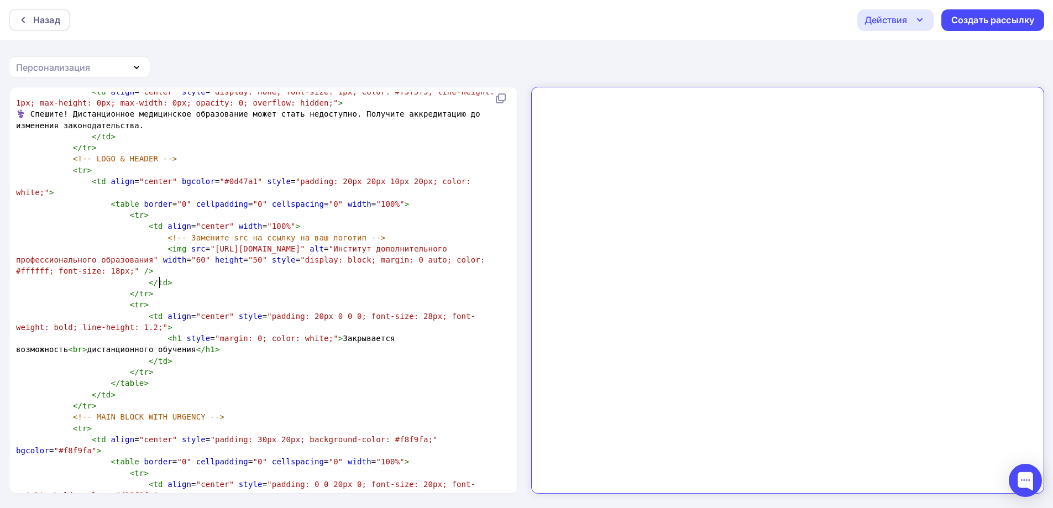
type textarea "<!DOCTYPE html PUBLIC "-//W3C//DTD XHTML 1.0 Transitional//EN" "http://www.w3.o…"
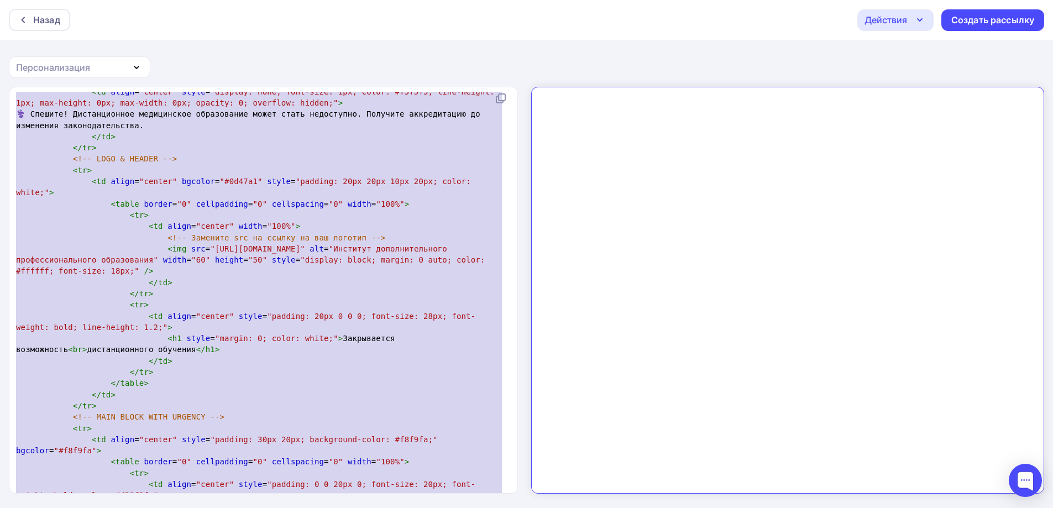
scroll to position [1, 0]
click at [271, 266] on pre "< img src = "http://dpo-med-institute.ru/logo5.jpg" alt = "Институт дополнитель…" at bounding box center [261, 259] width 495 height 34
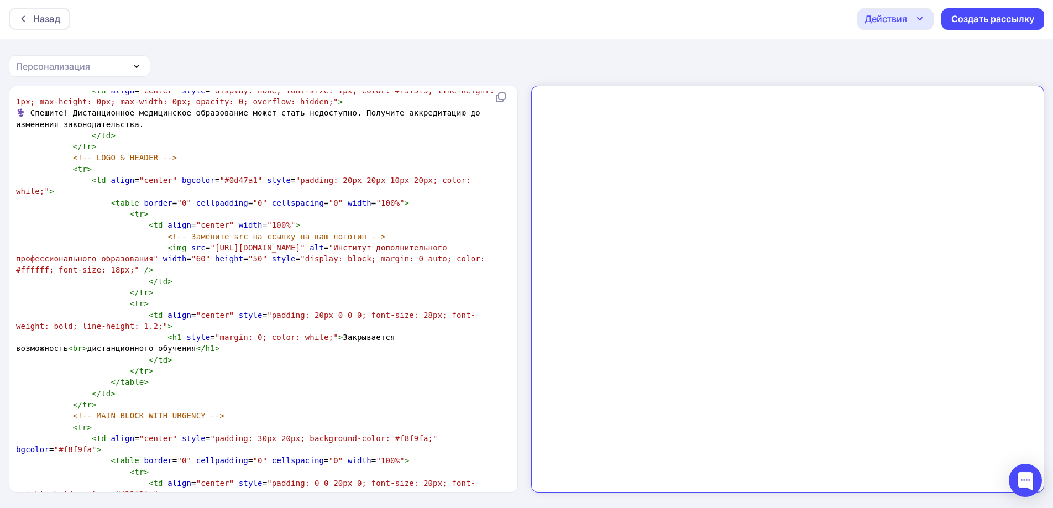
type textarea "<!DOCTYPE html PUBLIC "-//W3C//DTD XHTML 1.0 Transitional//EN" "http://www.w3.o…"
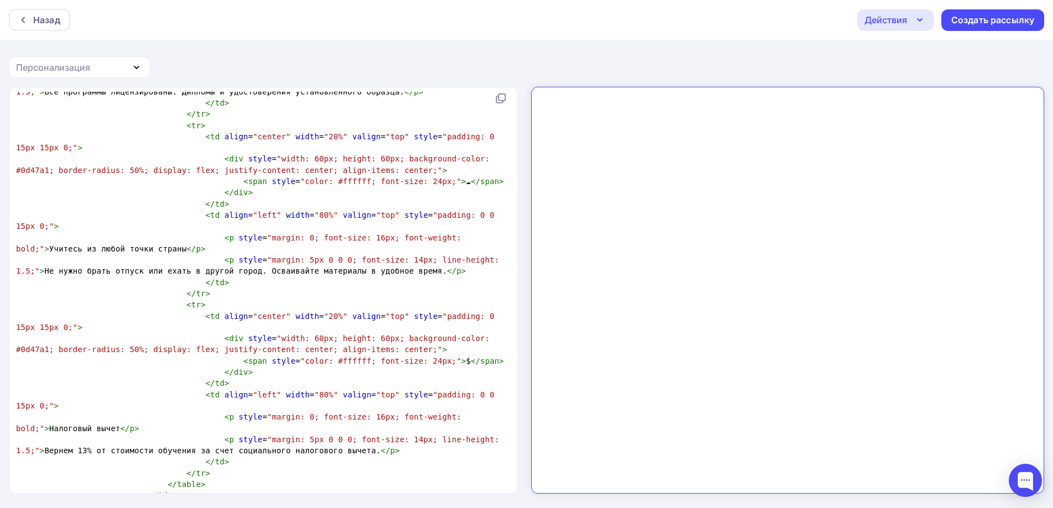
scroll to position [1040, 0]
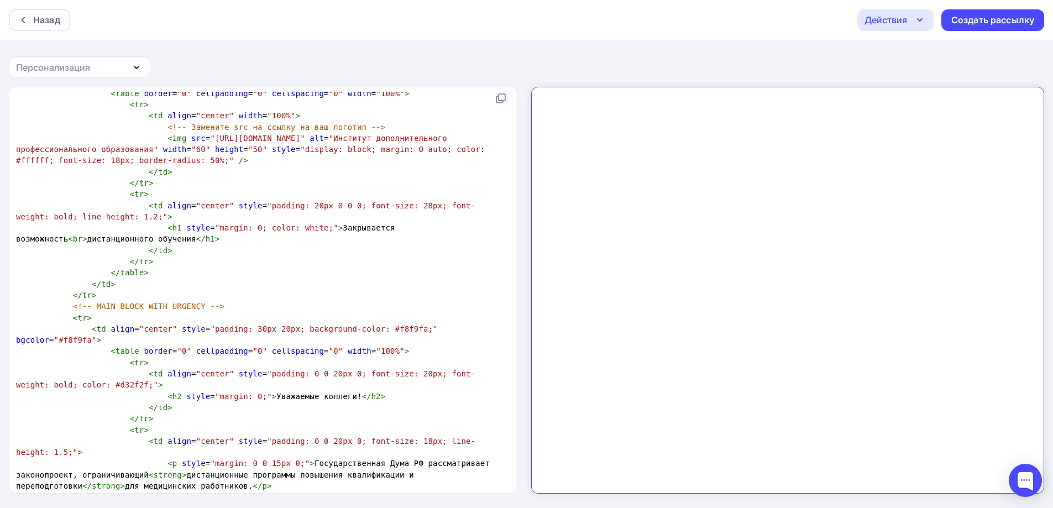
click at [393, 206] on span ""padding: 20px 0 0 0; font-size: 28px; font-weight: bold; line-height: 1.2;"" at bounding box center [245, 211] width 459 height 20
click at [394, 205] on span ""padding: 20px 0 0 0; font-size: 28px; font-weight: bold; line-height: 1.2;"" at bounding box center [245, 211] width 459 height 20
type textarea "2"
click at [451, 345] on pre "< table border = "0" cellpadding = "0" cellspacing = "0" width = "100%" >" at bounding box center [261, 350] width 495 height 11
type textarea "<!DOCTYPE html PUBLIC "-//W3C//DTD XHTML 1.0 Transitional//EN" "http://www.w3.o…"
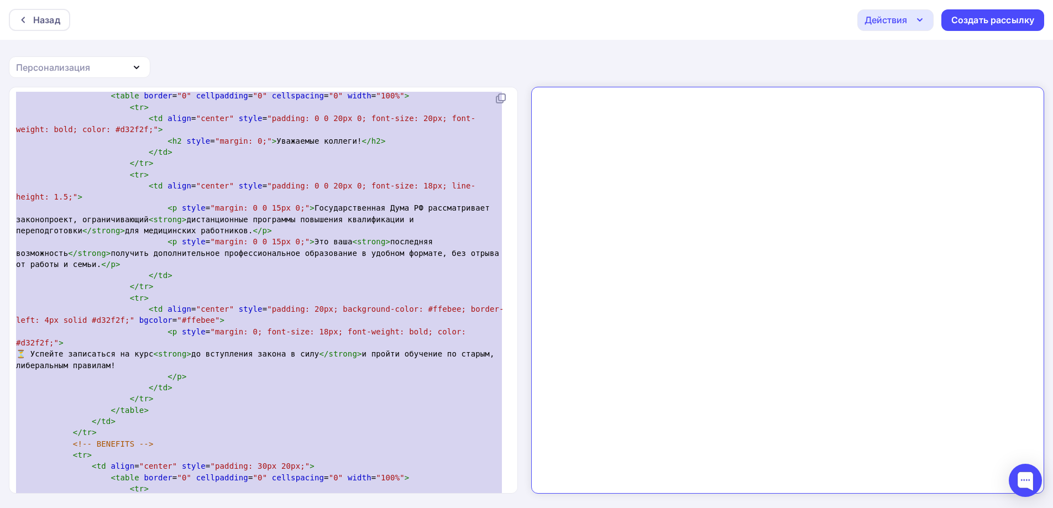
scroll to position [608, 0]
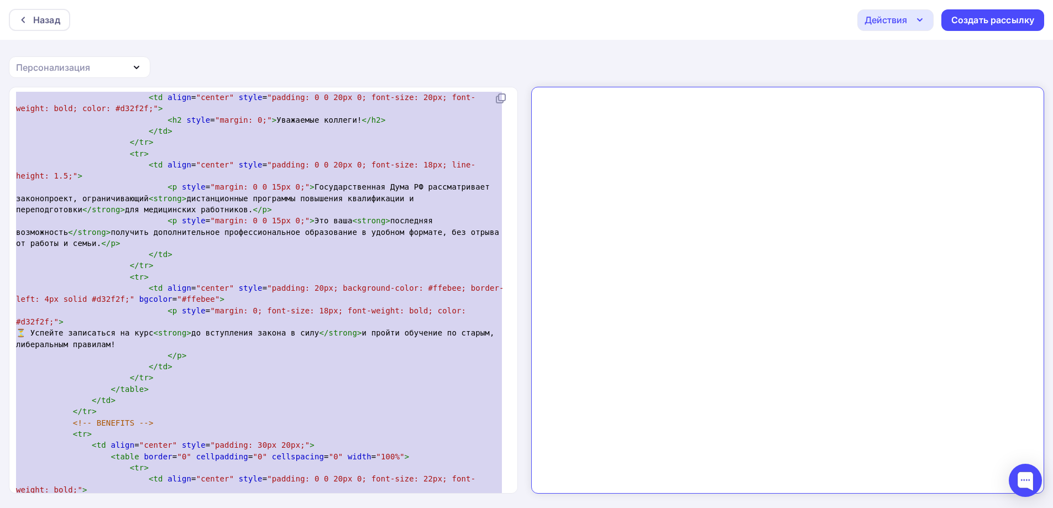
click at [181, 328] on span "⏳ Успейте записаться на курс < strong > до вступления закона в силу </ strong >…" at bounding box center [257, 338] width 483 height 20
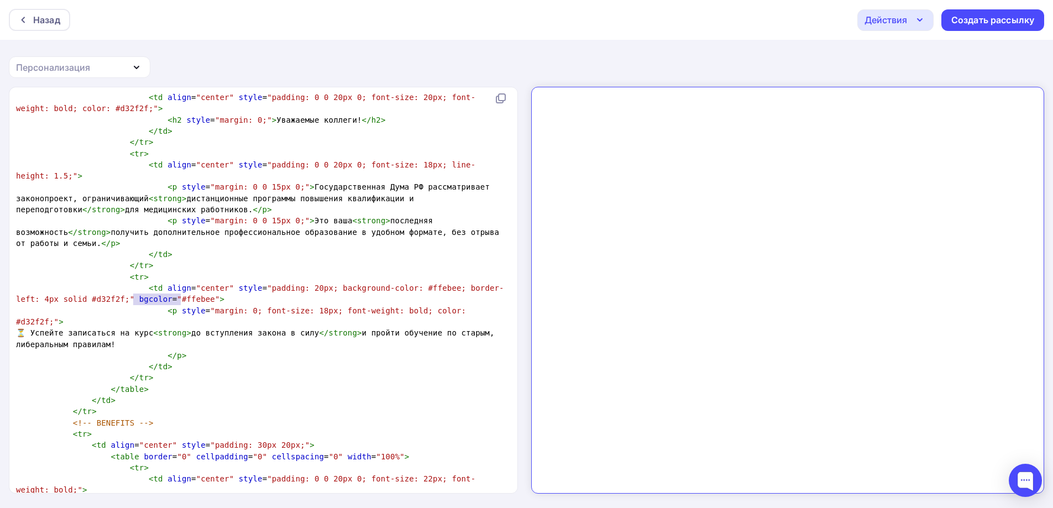
type textarea ", либеральным"
drag, startPoint x: 181, startPoint y: 298, endPoint x: 125, endPoint y: 299, distance: 55.8
click at [125, 328] on span "⏳ Успейте записаться на курс < strong > до вступления закона в силу </ strong >…" at bounding box center [257, 338] width 483 height 20
click at [243, 327] on pre "⏳ Успейте записаться на курс < strong > до вступления закона в силу </ strong >…" at bounding box center [261, 338] width 495 height 23
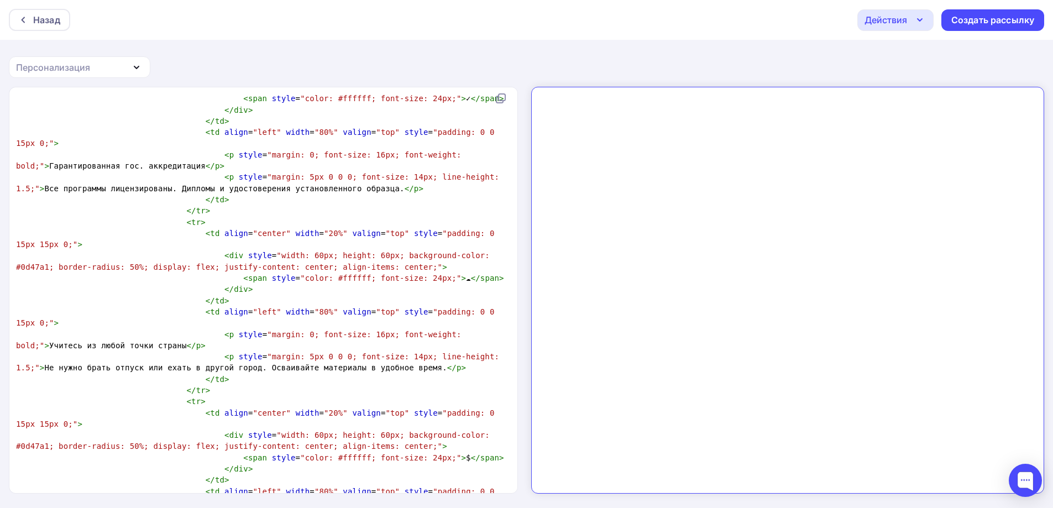
scroll to position [1326, 0]
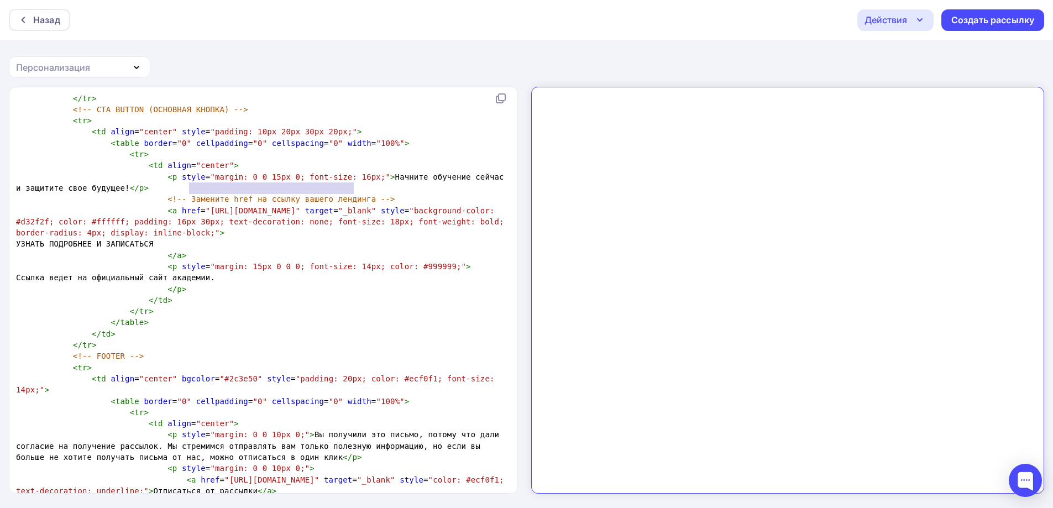
type textarea "Ссылка ведет на официальный сайт академии."
drag, startPoint x: 360, startPoint y: 189, endPoint x: 171, endPoint y: 189, distance: 188.4
click at [171, 272] on pre "Ссылка ведет на официальный сайт академии." at bounding box center [261, 277] width 495 height 11
click at [311, 306] on pre "</ tr >" at bounding box center [261, 311] width 495 height 11
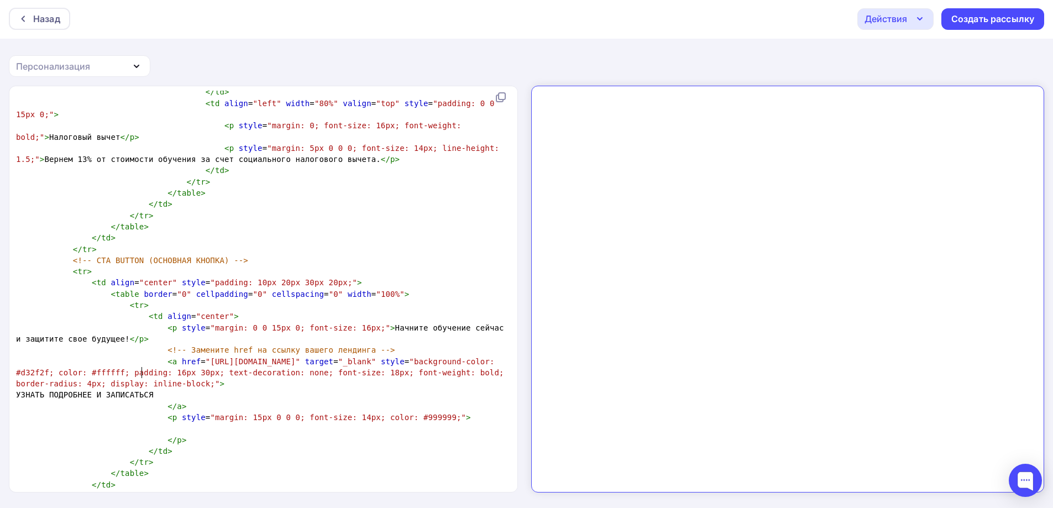
scroll to position [1518, 0]
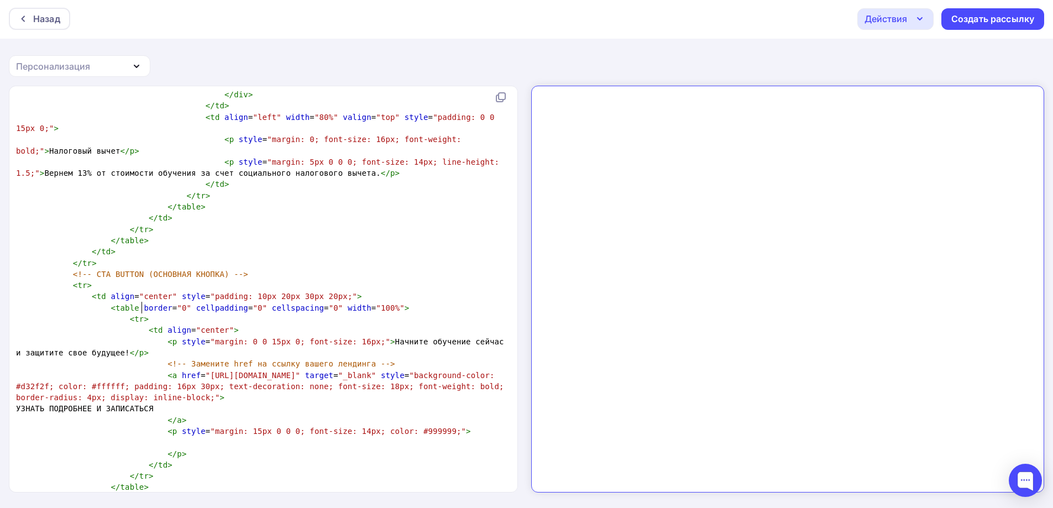
click at [413, 370] on pre "< a href = "https://your-landing-page.ru/?utm_source=email&utm_medium=email&utm…" at bounding box center [261, 387] width 495 height 34
type textarea "<!DOCTYPE html PUBLIC "-//W3C//DTD XHTML 1.0 Transitional//EN" "http://www.w3.o…"
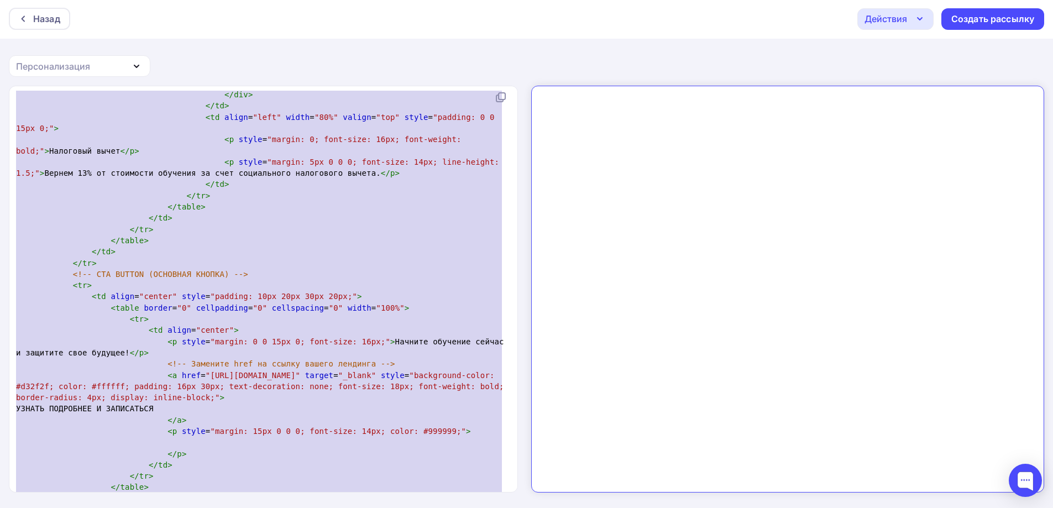
click at [277, 337] on span ""margin: 0 0 15px 0; font-size: 16px;"" at bounding box center [300, 341] width 180 height 9
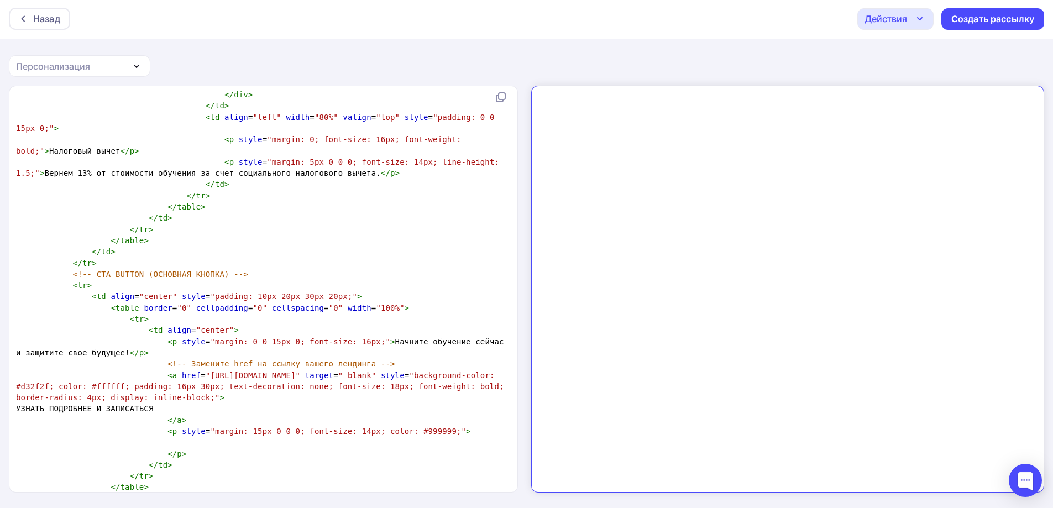
type textarea "<!DOCTYPE html PUBLIC "-//W3C//DTD XHTML 1.0 Transitional//EN" "http://www.w3.o…"
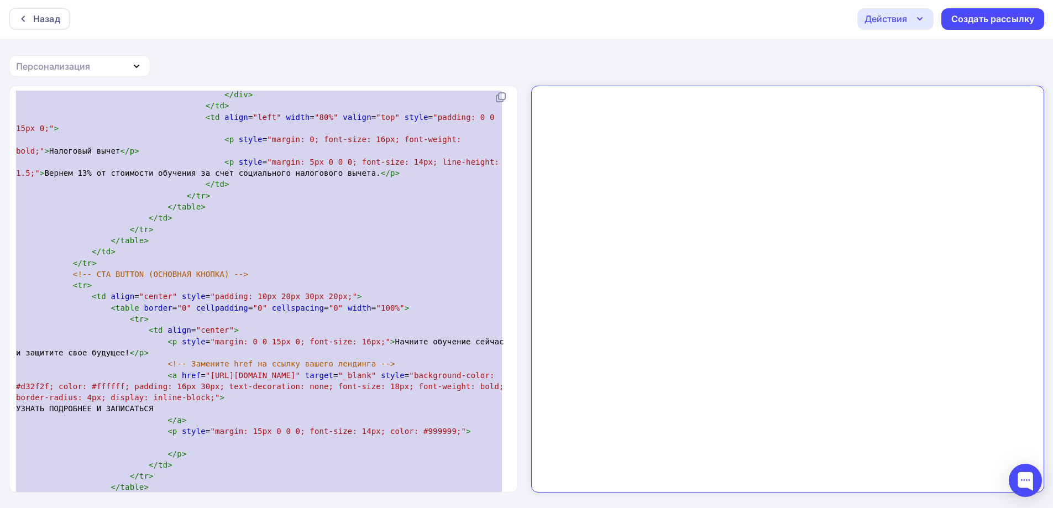
scroll to position [1739, 0]
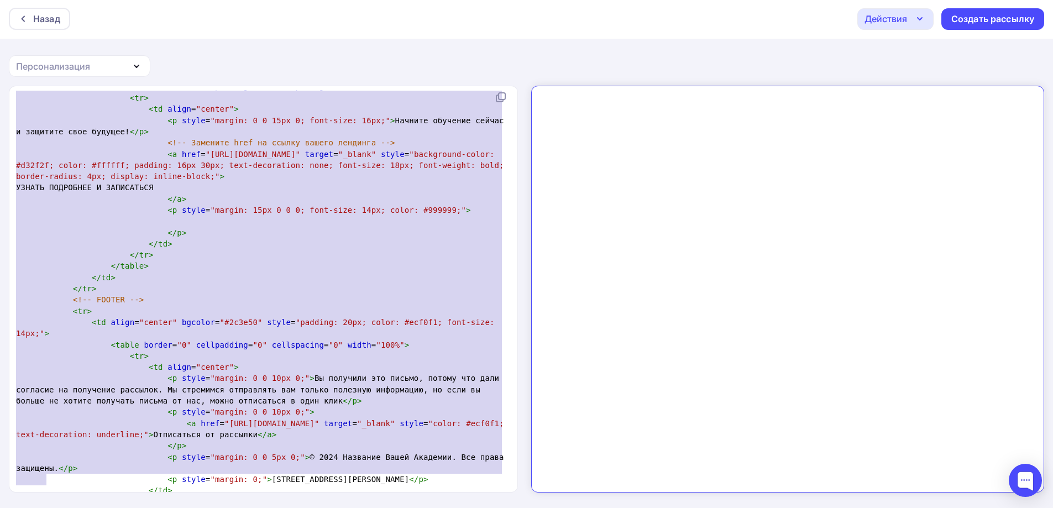
click at [413, 453] on span "< p style = "margin: 0 0 5px 0;" > © 2024 Название Вашей Академии. Все права за…" at bounding box center [262, 463] width 492 height 20
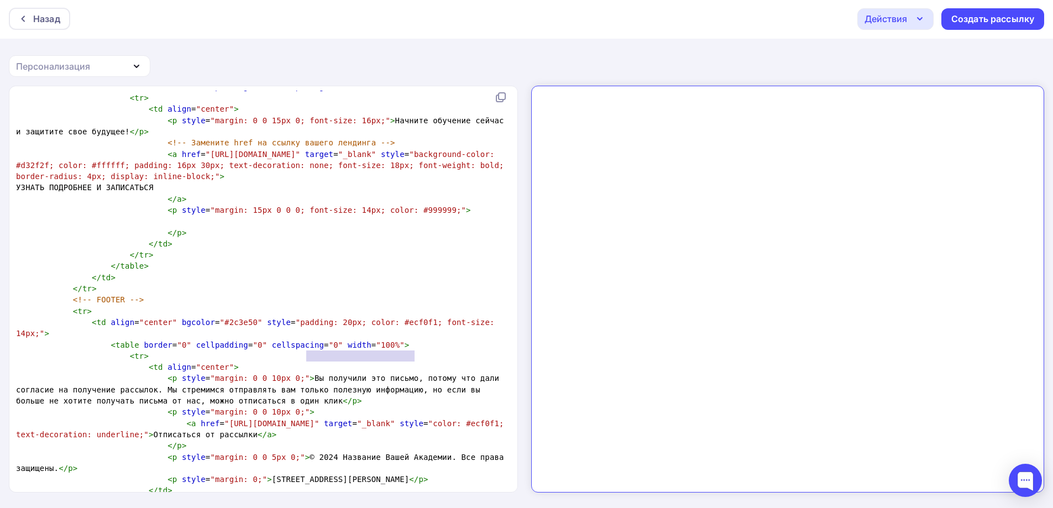
drag, startPoint x: 415, startPoint y: 356, endPoint x: 307, endPoint y: 354, distance: 107.8
click at [307, 453] on span "< p style = "margin: 0 0 5px 0;" > © 2024 Название Вашей Академии. Все права за…" at bounding box center [262, 463] width 492 height 20
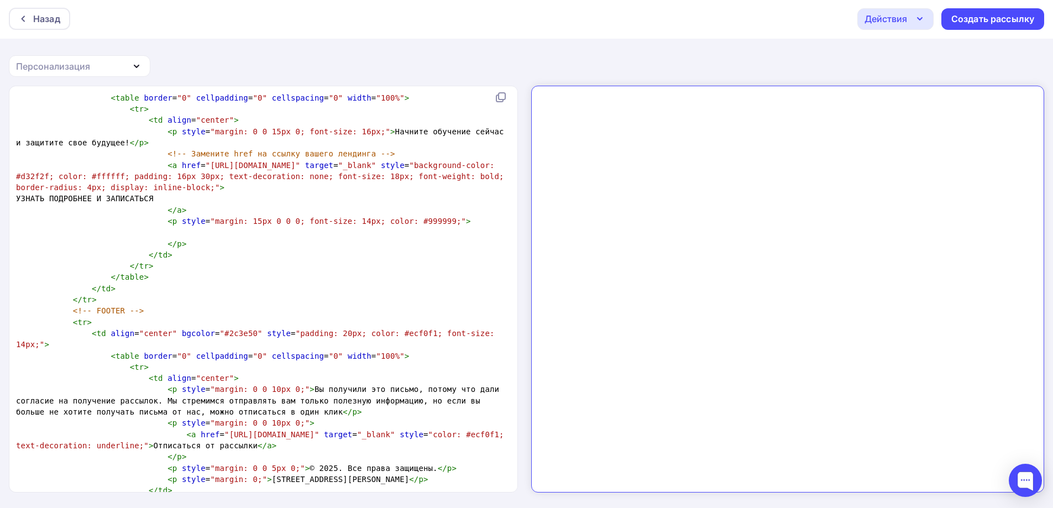
scroll to position [4, 8]
type textarea "5 By"
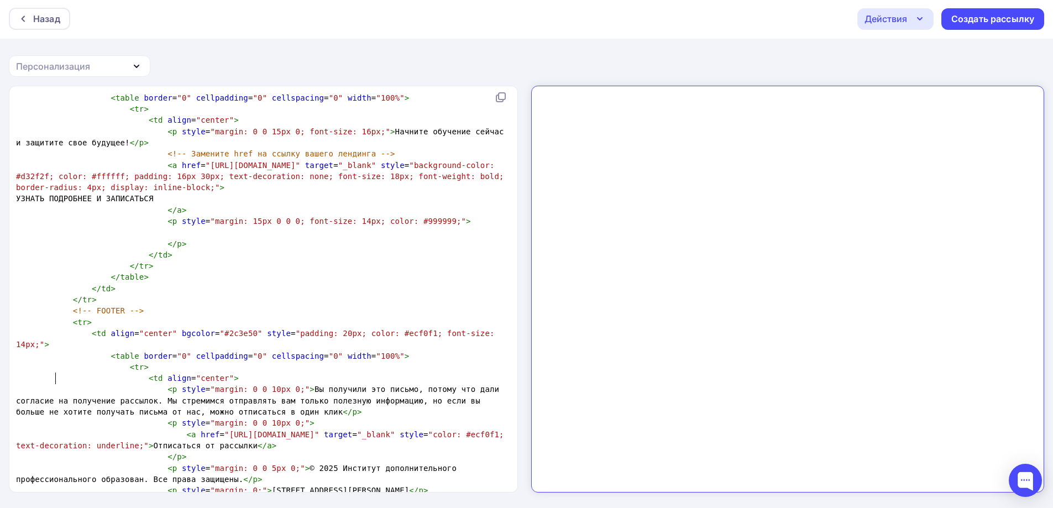
type textarea "Институт дополнительного профессионального образования"
click at [355, 464] on span "< p style = "margin: 0 0 5px 0;" > © 2025 Институт дополнительного профессионал…" at bounding box center [238, 474] width 445 height 20
type textarea "Д"
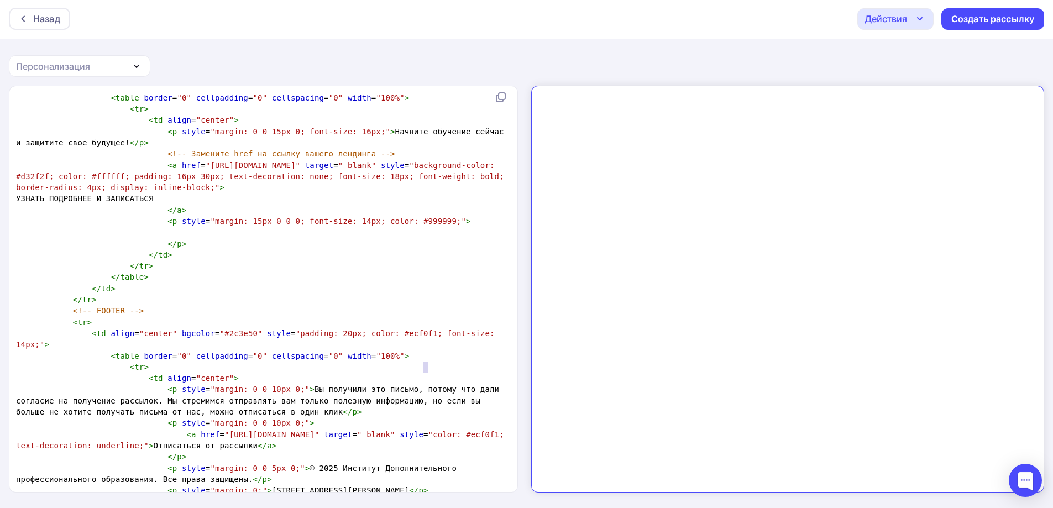
click at [424, 464] on span "< p style = "margin: 0 0 5px 0;" > © 2025 Институт Дополнительного профессионал…" at bounding box center [238, 474] width 445 height 20
type textarea "П"
click at [23, 464] on span "< p style = "margin: 0 0 5px 0;" > © 2025 Институт Дополнительного Профессионал…" at bounding box center [238, 474] width 445 height 20
drag, startPoint x: 22, startPoint y: 377, endPoint x: 14, endPoint y: 379, distance: 7.9
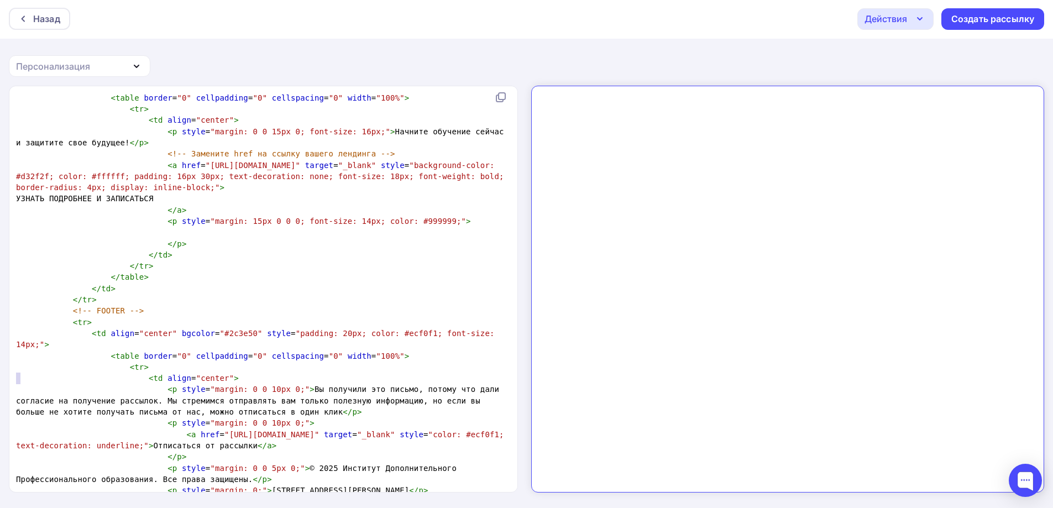
click at [14, 462] on pre "< p style = "margin: 0 0 5px 0;" > © 2025 Институт Дополнительного Профессионал…" at bounding box center [261, 473] width 495 height 23
type textarea "О"
type textarea "ул. Медиков, д. 1"
drag, startPoint x: 406, startPoint y: 388, endPoint x: 331, endPoint y: 387, distance: 75.2
click at [331, 486] on span "< p style = "margin: 0;" > 123456, г. Москва, ул. Медиков, д. 1 </ p >" at bounding box center [222, 490] width 412 height 9
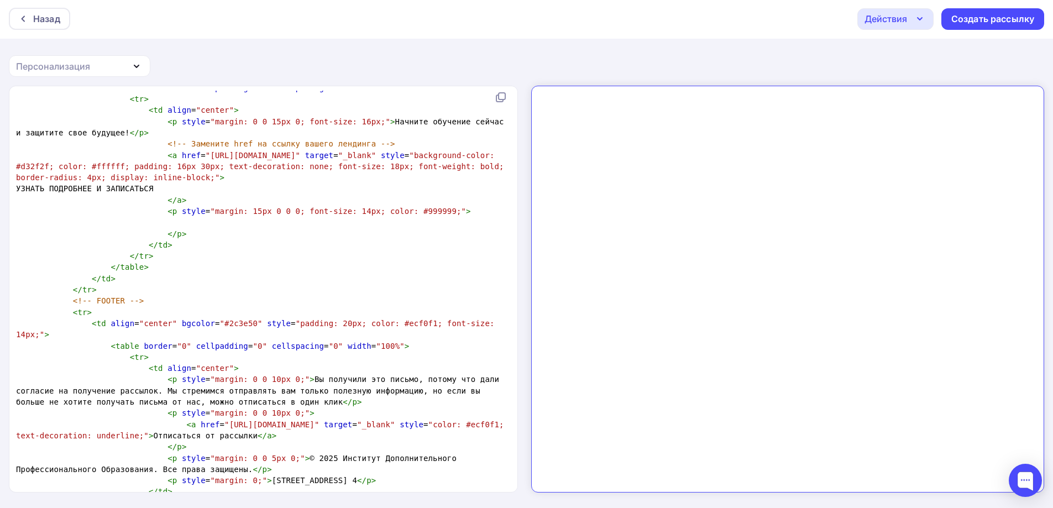
scroll to position [1739, 0]
click at [275, 475] on span "< p style = "margin: 0;" > 123456, г. Москва, ул. Ярославская, д. 8, корп. 4 </…" at bounding box center [196, 479] width 360 height 9
type textarea "123456,"
drag, startPoint x: 282, startPoint y: 376, endPoint x: 251, endPoint y: 375, distance: 30.4
click at [251, 475] on span "< p style = "margin: 0;" > 123456, г. Москва, ул. Ярославская, д. 8, корп. 4 </…" at bounding box center [196, 479] width 360 height 9
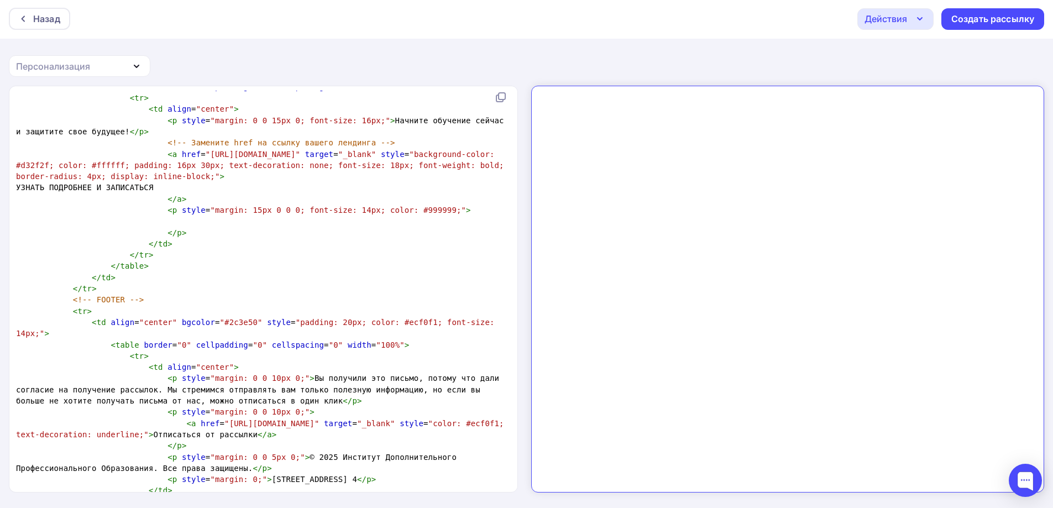
click at [313, 453] on span "< p style = "margin: 0 0 5px 0;" > © 2025 Институт Дополнительного Профессионал…" at bounding box center [238, 463] width 445 height 20
type textarea "<!DOCTYPE html PUBLIC "-//W3C//DTD XHTML 1.0 Transitional//EN" "http://www.w3.o…"
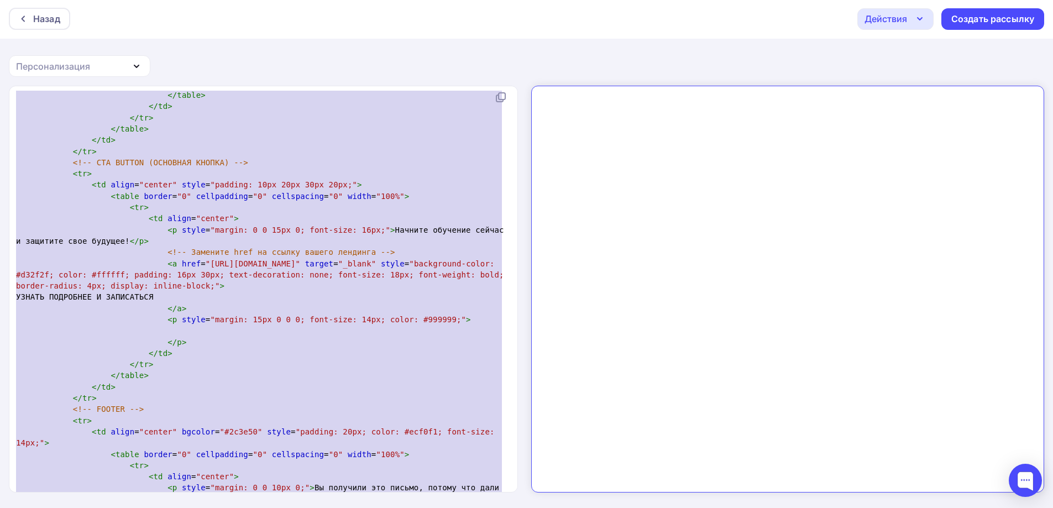
scroll to position [1628, 0]
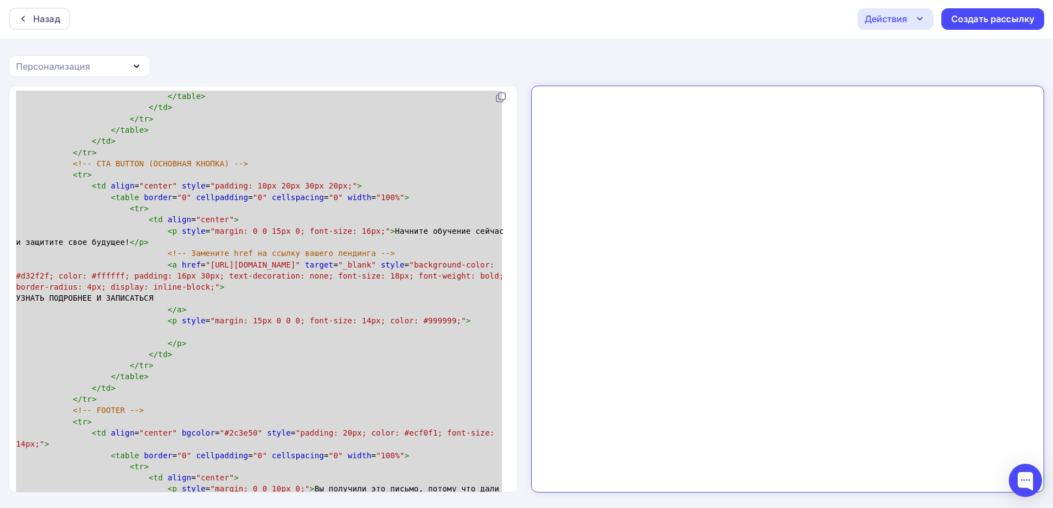
click at [364, 371] on pre "</ table >" at bounding box center [261, 376] width 495 height 11
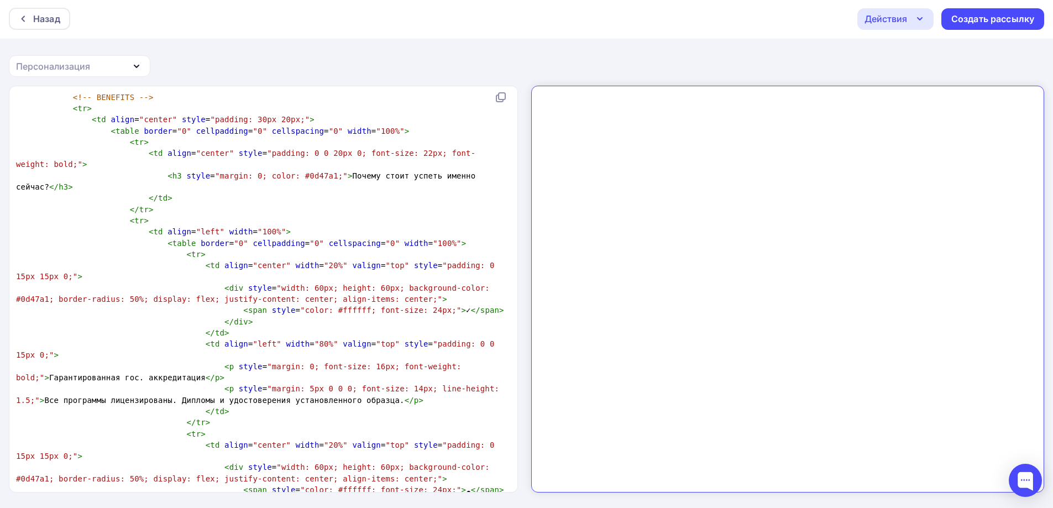
scroll to position [4, 0]
click at [185, 362] on span "< p style = "margin: 0; font-size: 16px; font-weight: bold;" > Гарантированная …" at bounding box center [241, 372] width 450 height 20
type textarea "Гарантированная гос. аккредитация"
drag, startPoint x: 189, startPoint y: 300, endPoint x: 44, endPoint y: 300, distance: 144.8
click at [44, 362] on span "< p style = "margin: 0; font-size: 16px; font-weight: bold;" > Гарантированная …" at bounding box center [241, 372] width 450 height 20
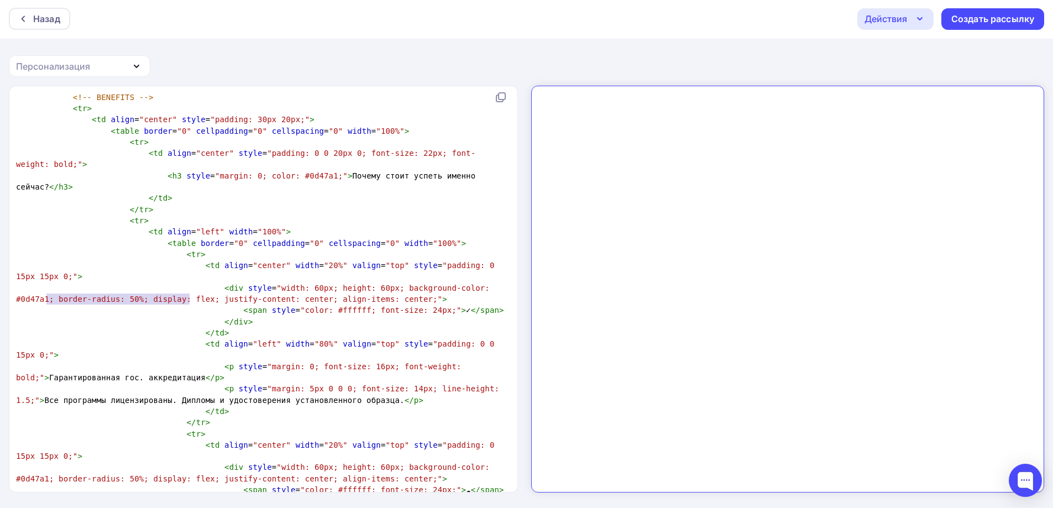
click at [206, 373] on span "</" at bounding box center [210, 377] width 9 height 9
type textarea "Kbwty"
type textarea "Лицензированная о"
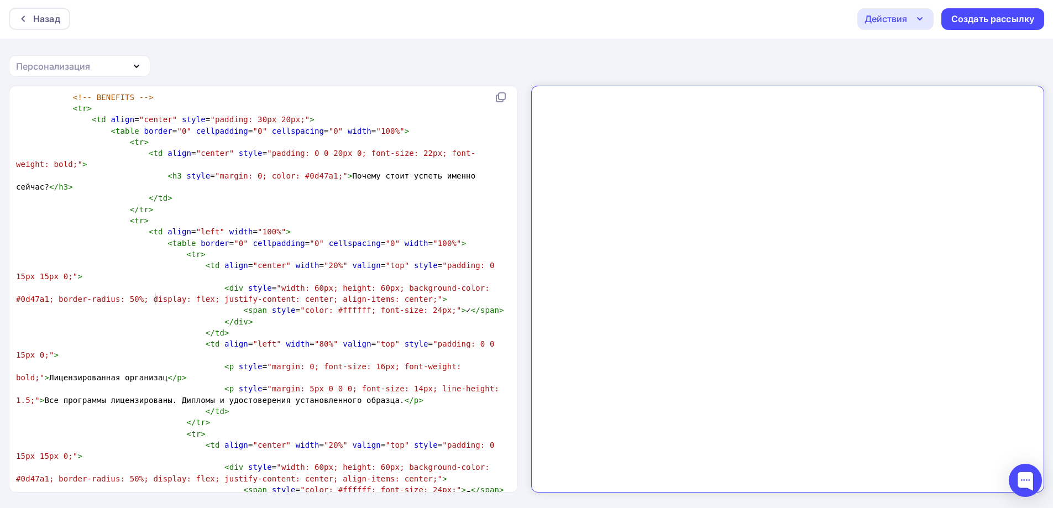
type textarea "организация"
click at [418, 361] on pre "< p style = "margin: 0; font-size: 16px; font-weight: bold;" > Лицензированная …" at bounding box center [261, 372] width 495 height 23
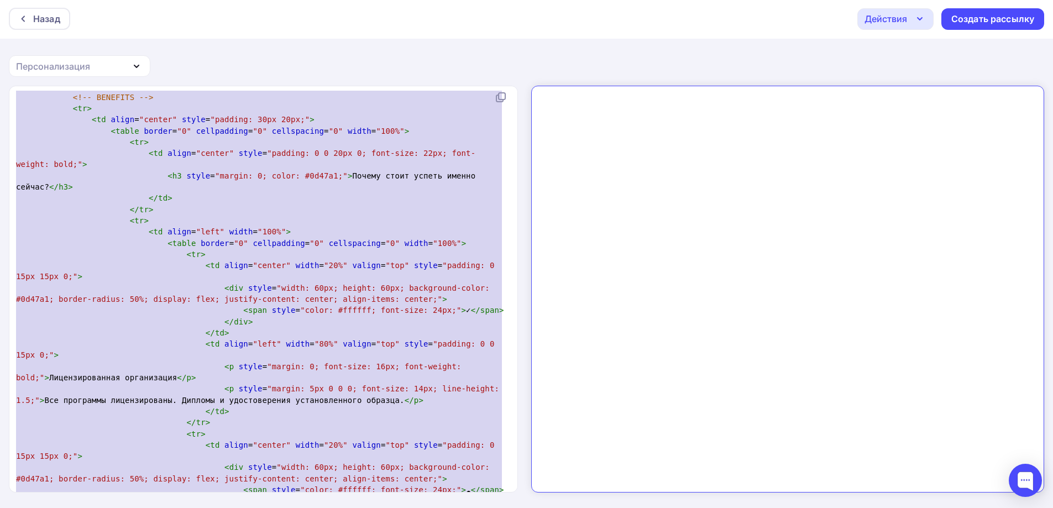
type textarea "<!DOCTYPE html PUBLIC "-//W3C//DTD XHTML 1.0 Transitional//EN" "http://www.w3.o…"
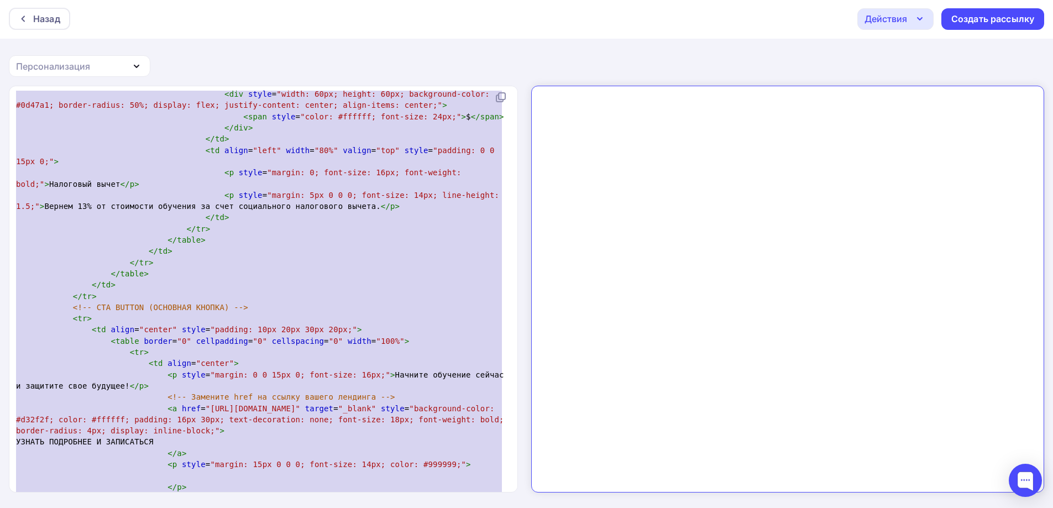
scroll to position [1560, 0]
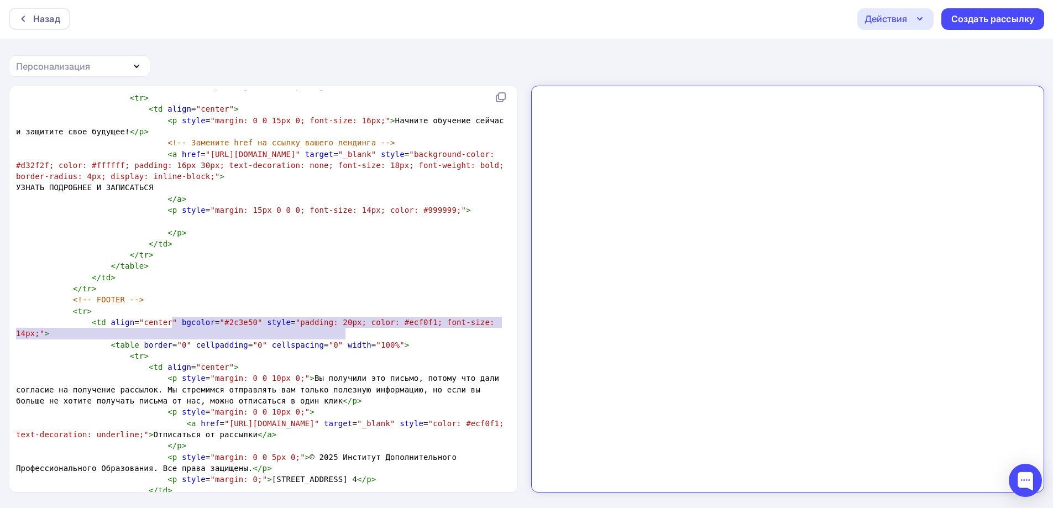
type textarea "<a href="https://your-landing-page.ru/unsubscribe" target="_blank" style="color…"
drag, startPoint x: 172, startPoint y: 323, endPoint x: 355, endPoint y: 333, distance: 183.2
click at [355, 418] on pre "< a href = "https://your-landing-page.ru/unsubscribe" target = "_blank" style =…" at bounding box center [261, 429] width 495 height 23
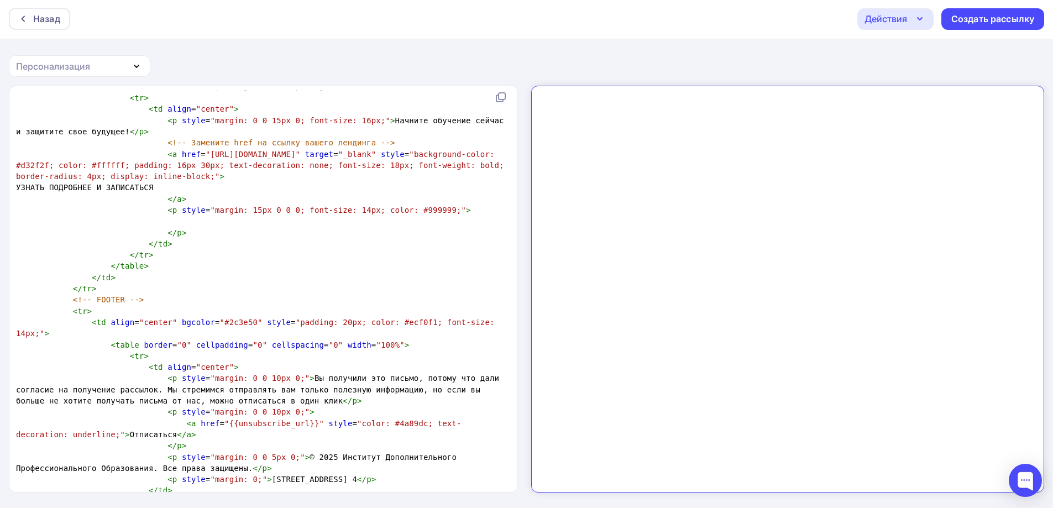
click at [177, 430] on span "</" at bounding box center [181, 434] width 9 height 9
type textarea "jn hf"
type textarea "от рассылки"
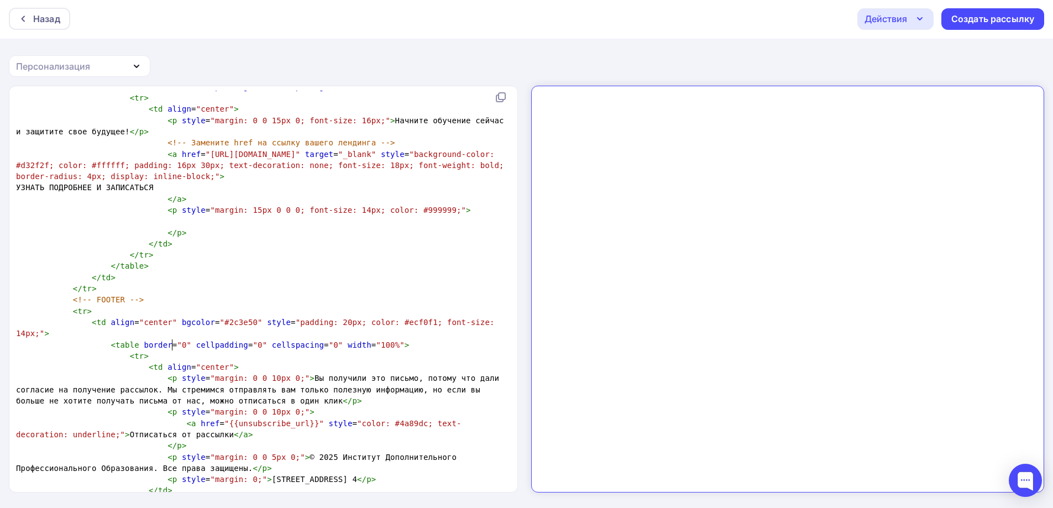
click at [402, 440] on pre "</ p >" at bounding box center [261, 445] width 495 height 11
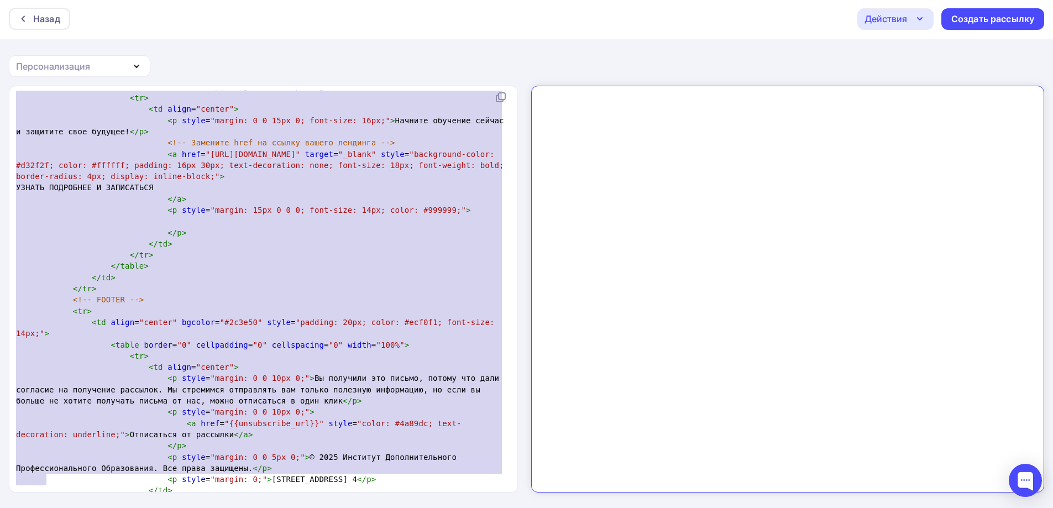
type textarea "<!DOCTYPE html PUBLIC "-//W3C//DTD XHTML 1.0 Transitional//EN" "http://www.w3.o…"
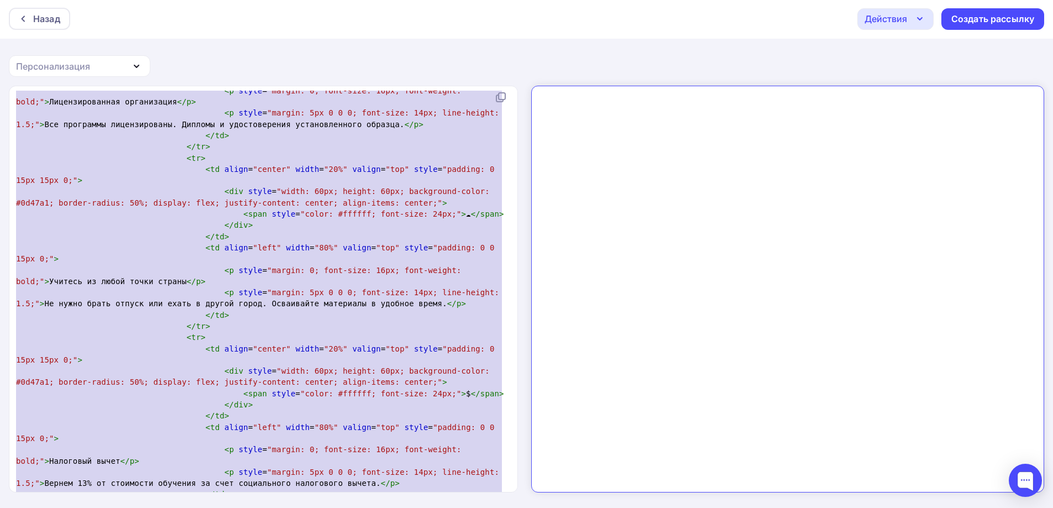
scroll to position [1187, 0]
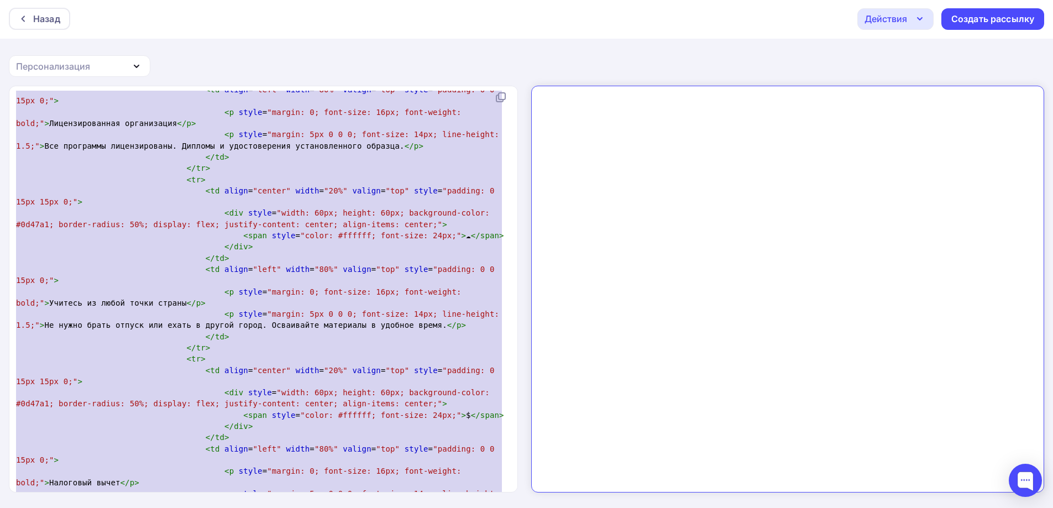
click at [223, 309] on span "< p style = "margin: 5px 0 0 0; font-size: 14px; line-height: 1.5;" > Не нужно …" at bounding box center [260, 319] width 488 height 20
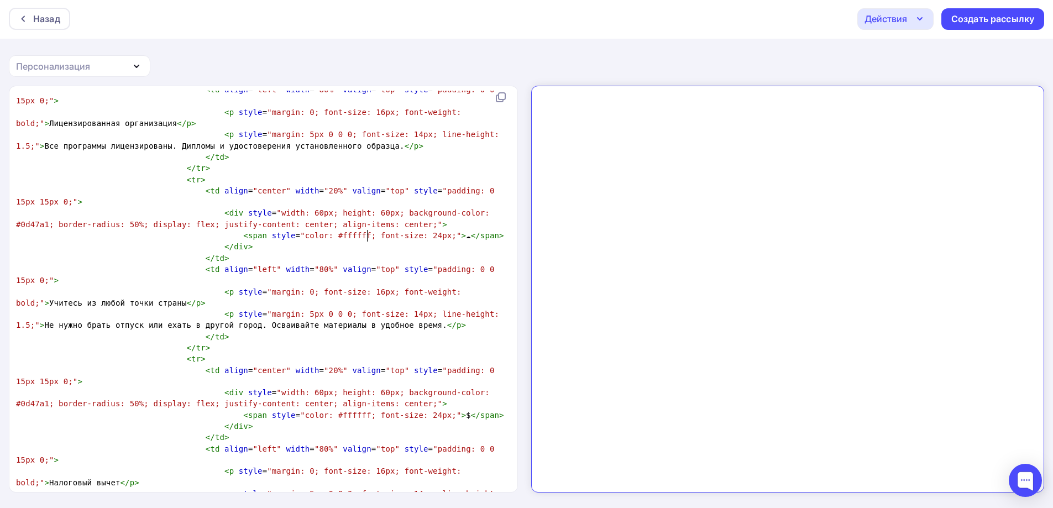
scroll to position [4, 0]
click at [369, 309] on span "< p style = "margin: 5px 0 0 0; font-size: 14px; line-height: 1.5;" > Не нужно …" at bounding box center [260, 319] width 488 height 20
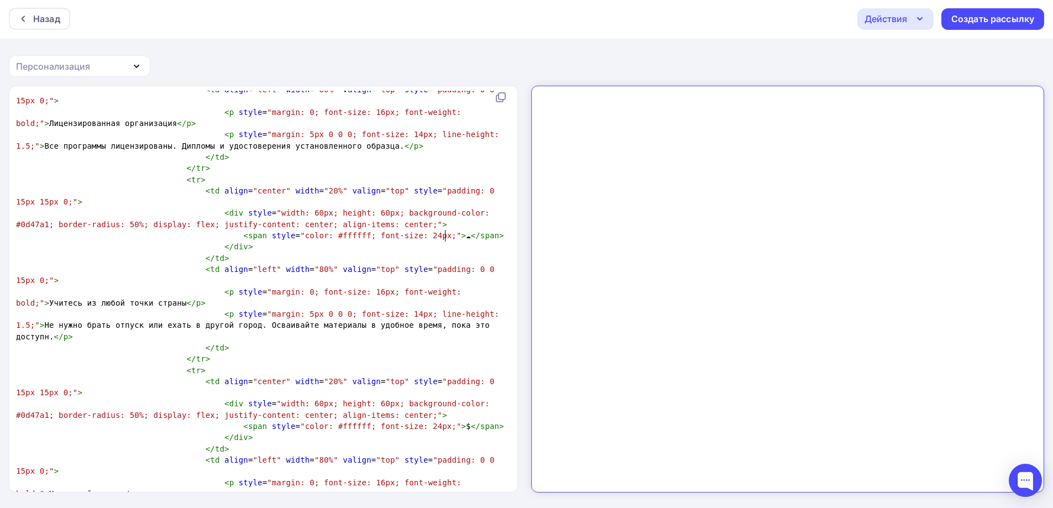
type textarea ", пока это доступно"
click at [425, 342] on pre "</ td >" at bounding box center [261, 347] width 495 height 11
click at [404, 398] on pre "< div style = "width: 60px; height: 60px; background-color: #0d47a1; border-rad…" at bounding box center [261, 409] width 495 height 23
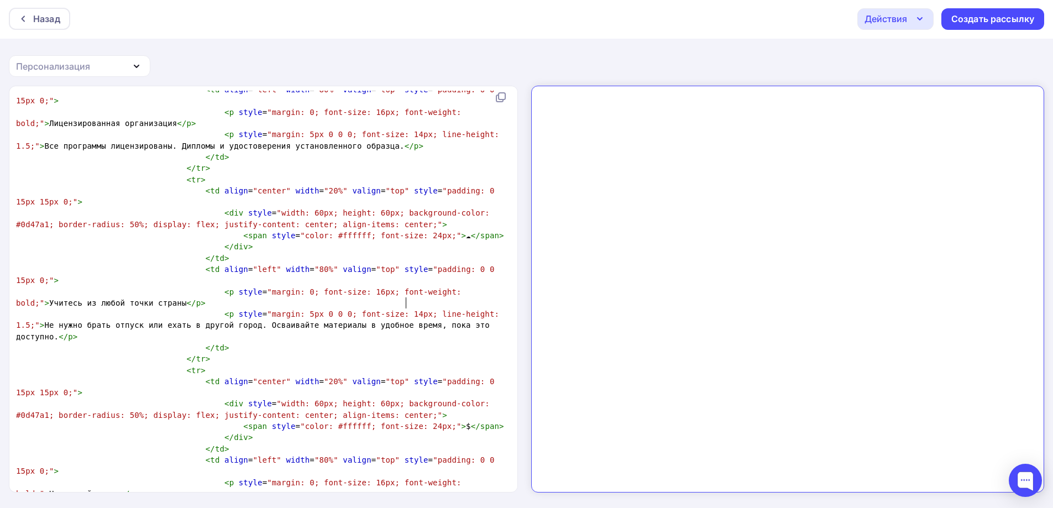
type textarea "<!DOCTYPE html PUBLIC "-//W3C//DTD XHTML 1.0 Transitional//EN" "http://www.w3.o…"
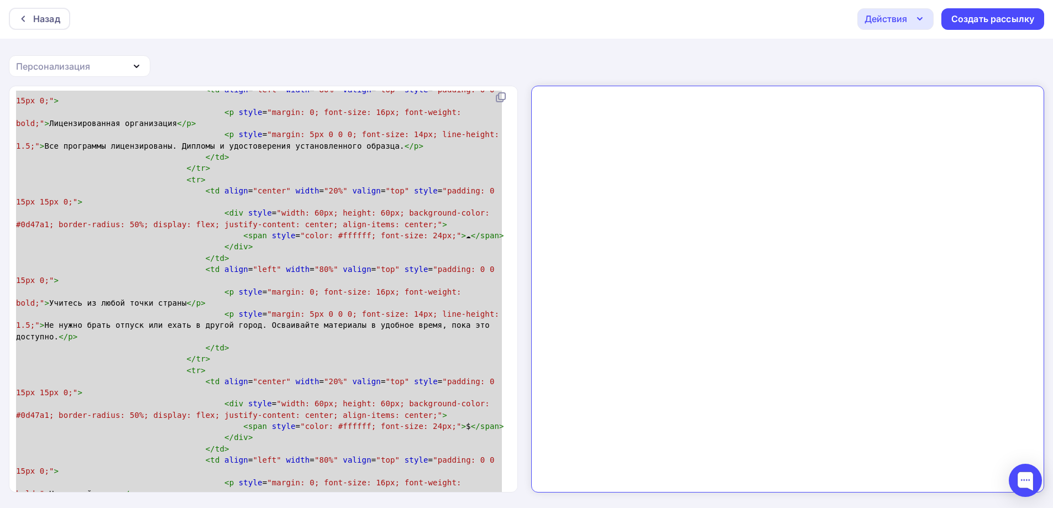
click at [319, 422] on span ""color: #ffffff; font-size: 24px;"" at bounding box center [380, 426] width 161 height 9
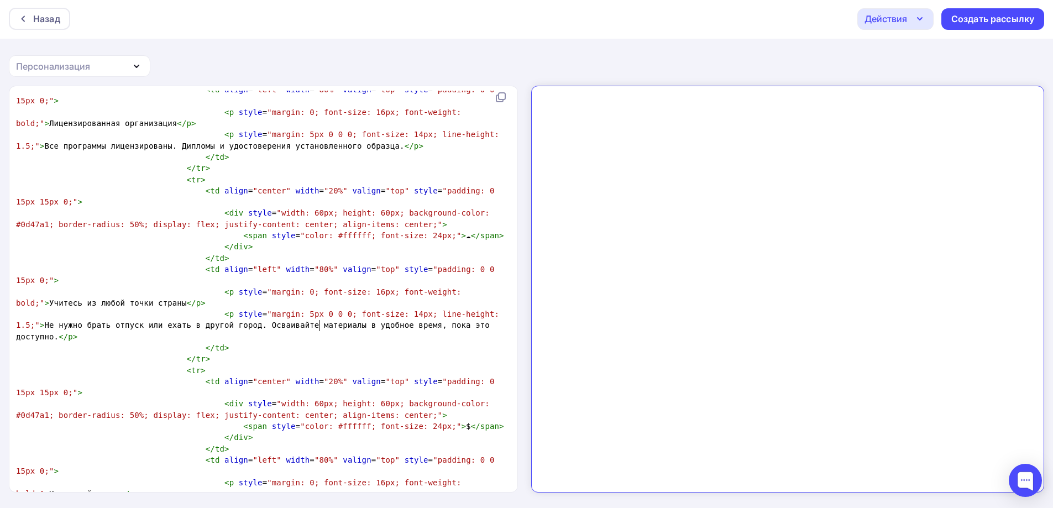
type textarea "<!DOCTYPE html PUBLIC "-//W3C//DTD XHTML 1.0 Transitional//EN" "http://www.w3.o…"
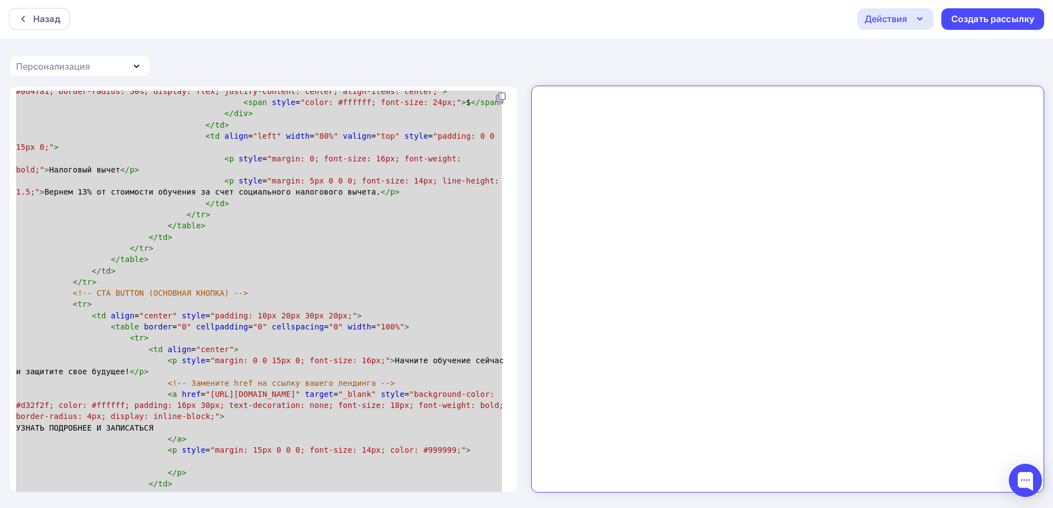
scroll to position [1739, 0]
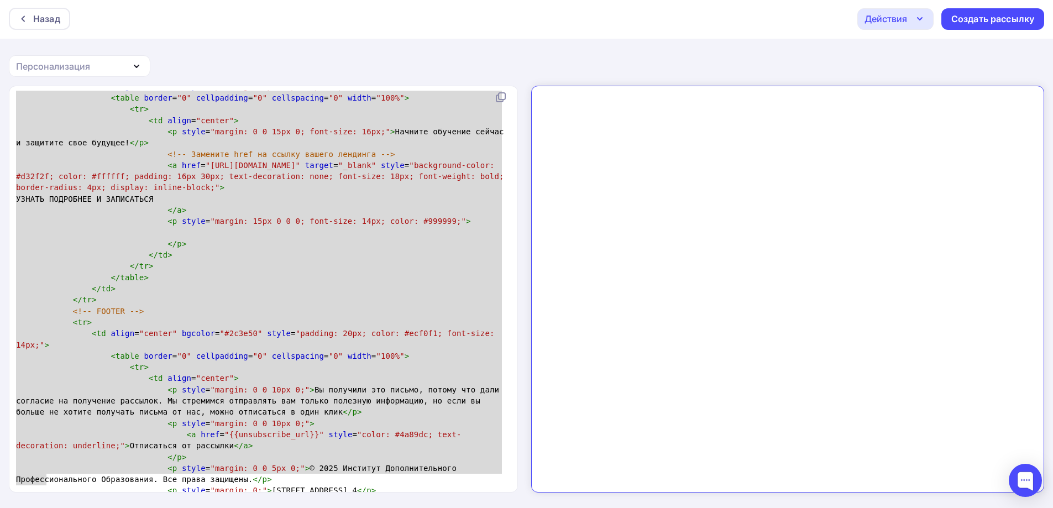
click at [287, 464] on span "< p style = "margin: 0 0 5px 0;" > © 2025 Институт Дополнительного Профессионал…" at bounding box center [238, 474] width 445 height 20
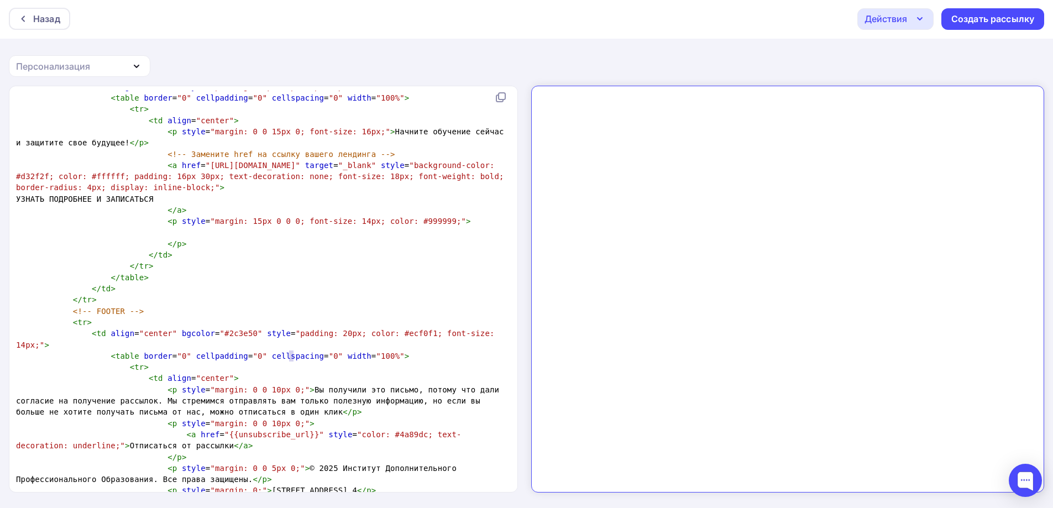
click at [291, 464] on span "< p style = "margin: 0 0 5px 0;" > © 2025 Институт Дополнительного Профессионал…" at bounding box center [238, 474] width 445 height 20
type textarea "ООО"
click at [313, 464] on span "< p style = "margin: 0 0 5px 0;" > © 2025ООО Институт Дополнительного Профессио…" at bounding box center [245, 474] width 459 height 20
click at [309, 464] on span "< p style = "margin: 0 0 5px 0;" > © 2025ООО Институт Дополнительного Профессио…" at bounding box center [245, 474] width 459 height 20
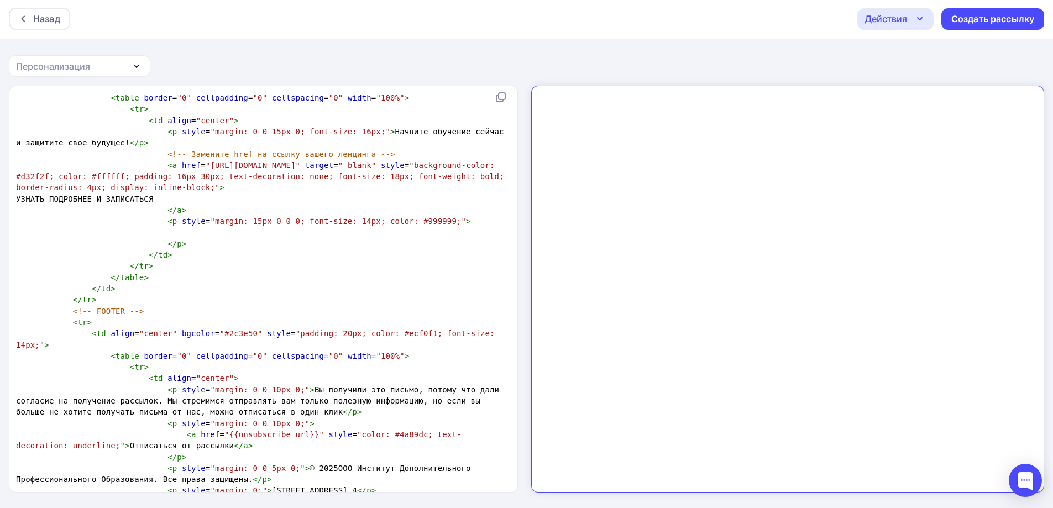
scroll to position [4, 4]
type textarea "ООО"
drag, startPoint x: 327, startPoint y: 355, endPoint x: 315, endPoint y: 356, distance: 12.2
click at [315, 464] on span "< p style = "margin: 0 0 5px 0;" > © 2025 ООО Институт Дополнительного Професси…" at bounding box center [248, 474] width 464 height 20
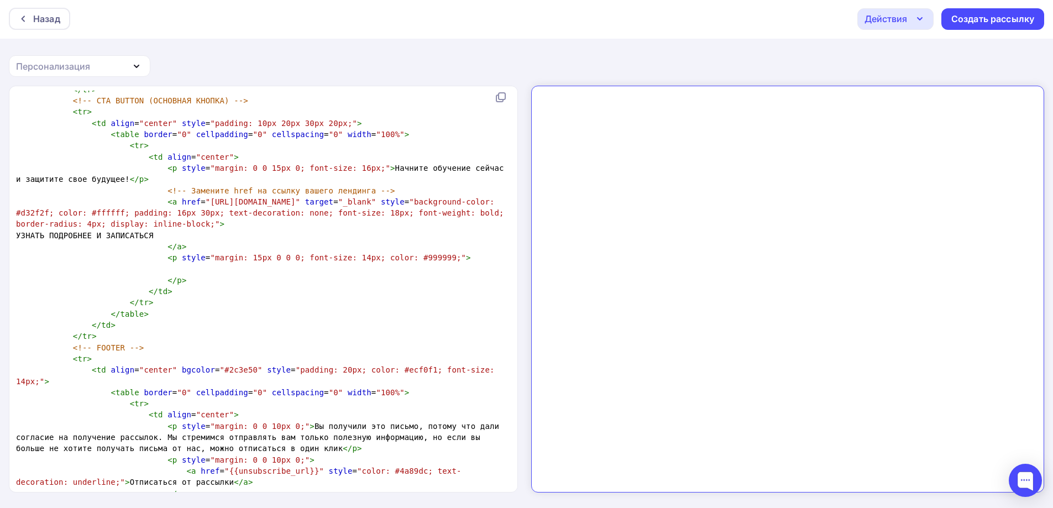
scroll to position [1629, 0]
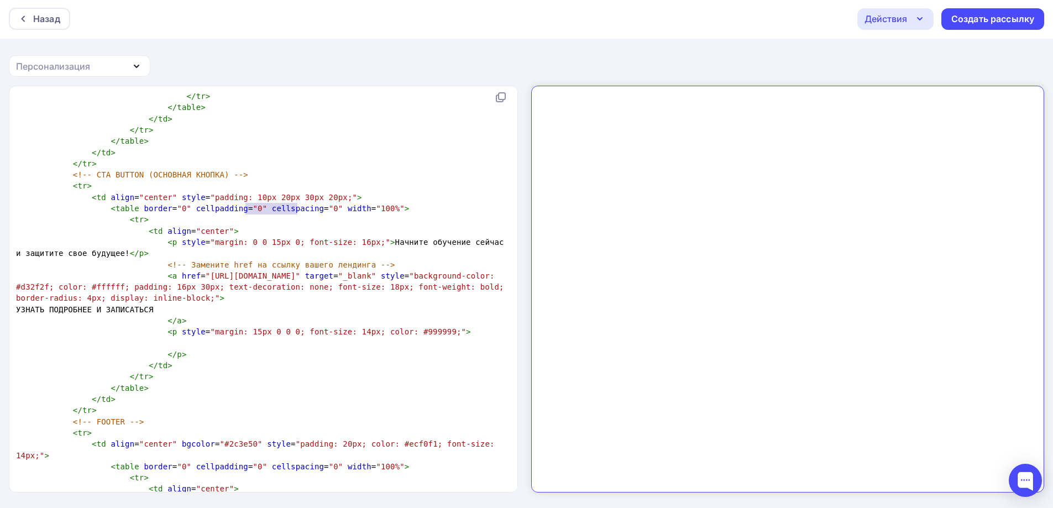
type textarea "И ЗАПИСАТЬСЯ"
drag, startPoint x: 298, startPoint y: 206, endPoint x: 242, endPoint y: 211, distance: 56.0
click at [242, 304] on pre "УЗНАТЬ ПОДРОБНЕЕ И ЗАПИСАТЬСЯ" at bounding box center [261, 309] width 495 height 11
click at [372, 360] on pre "</ td >" at bounding box center [261, 365] width 495 height 11
click at [313, 382] on pre "</ table >" at bounding box center [261, 387] width 495 height 11
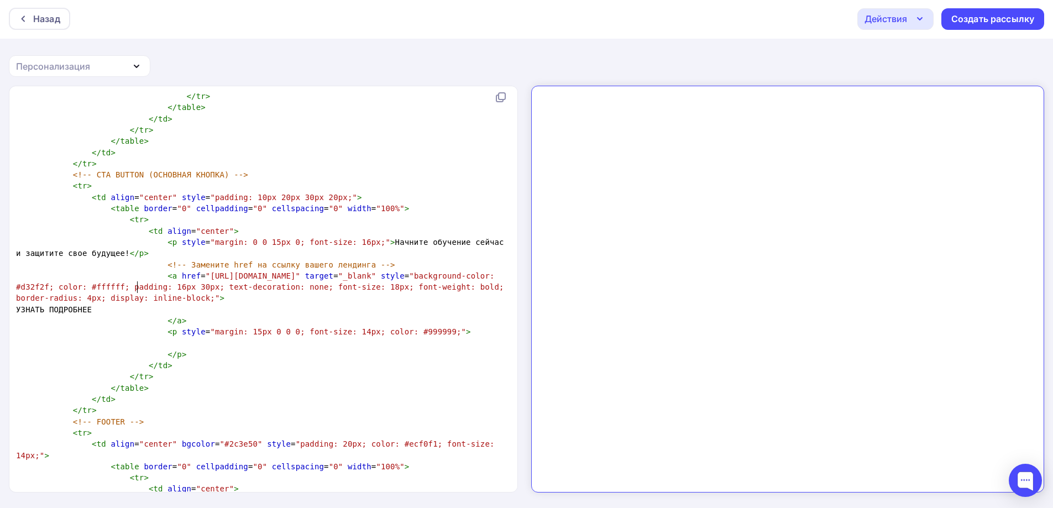
type textarea "<!DOCTYPE html PUBLIC "-//W3C//DTD XHTML 1.0 Transitional//EN" "http://www.w3.o…"
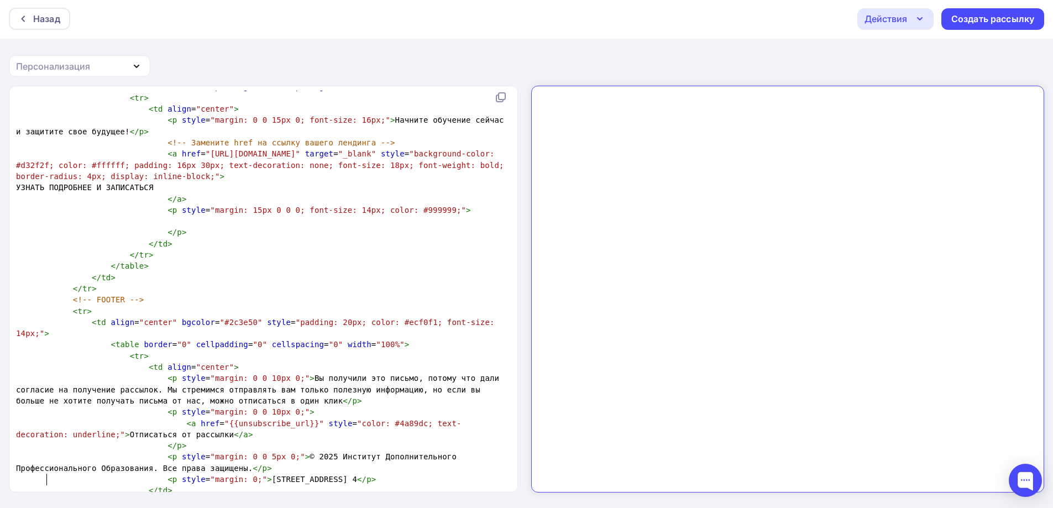
scroll to position [2188, 0]
click at [261, 372] on pre "< p style = "margin: 0 0 10px 0;" > Вы получили это письмо, потому что дали сог…" at bounding box center [261, 389] width 495 height 34
type textarea "<!DOCTYPE html PUBLIC "-//W3C//DTD XHTML 1.0 Transitional//EN" "http://www.w3.o…"
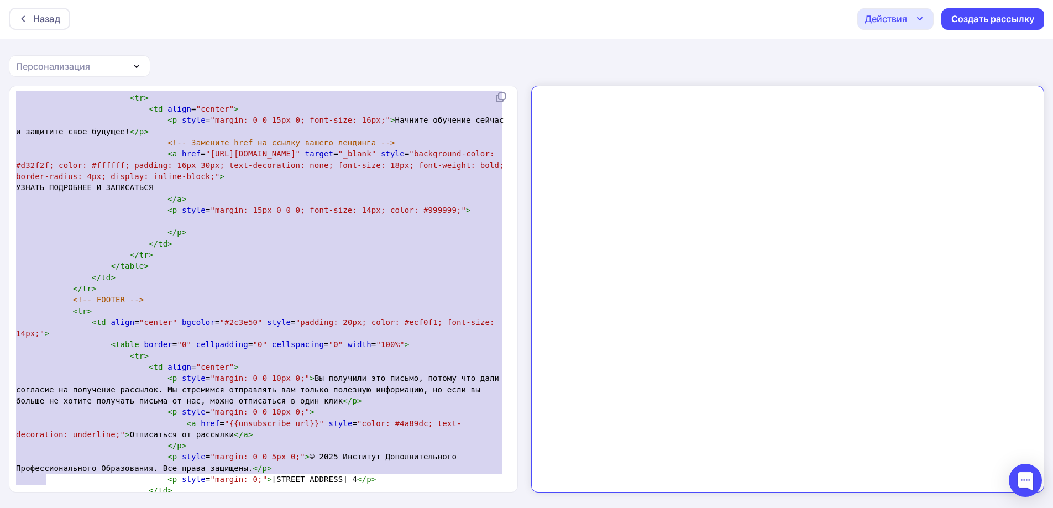
click at [921, 27] on div "Действия" at bounding box center [895, 19] width 76 height 22
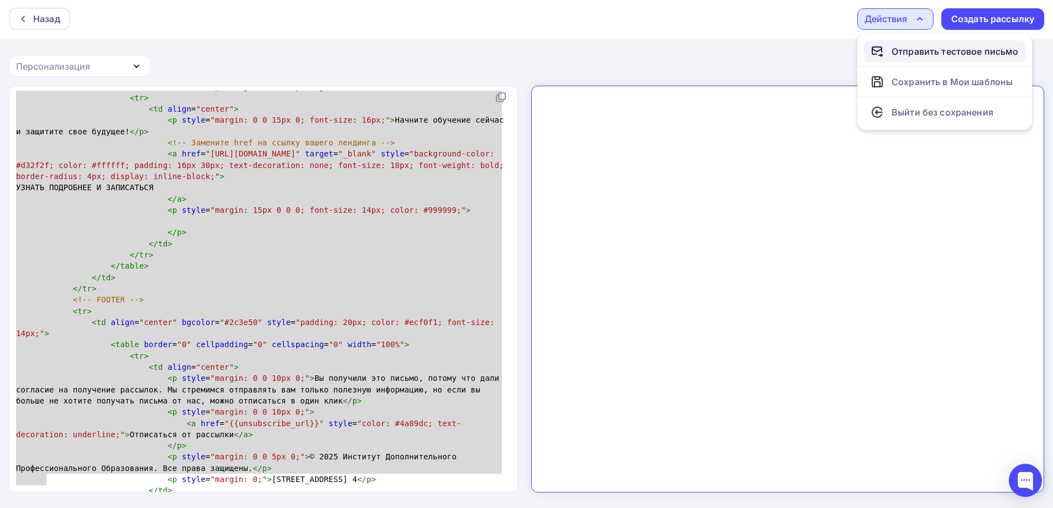
click at [906, 54] on div "Отправить тестовое письмо" at bounding box center [954, 51] width 127 height 13
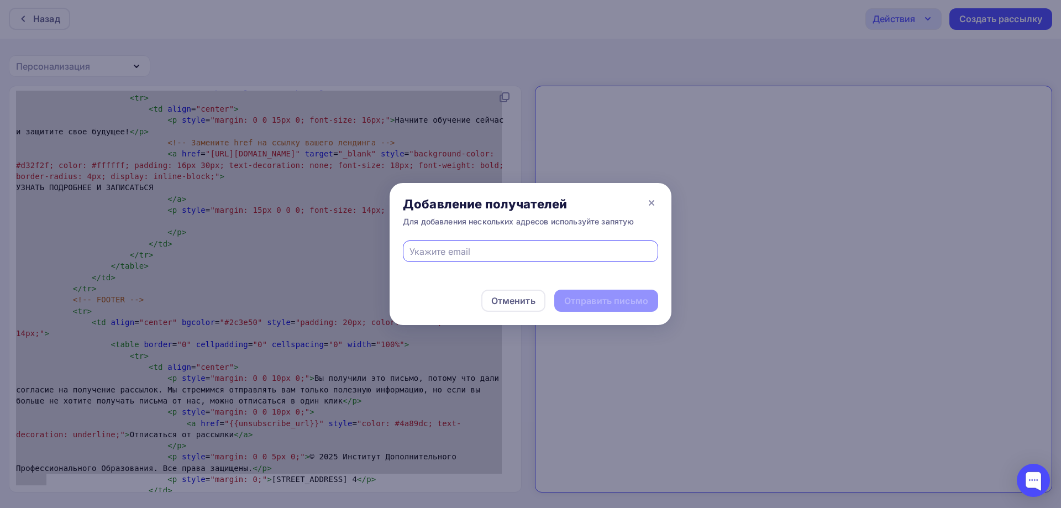
type input "в"
type input "drongar89@gmail.com"
click at [611, 299] on div "Отправить письмо" at bounding box center [606, 301] width 84 height 13
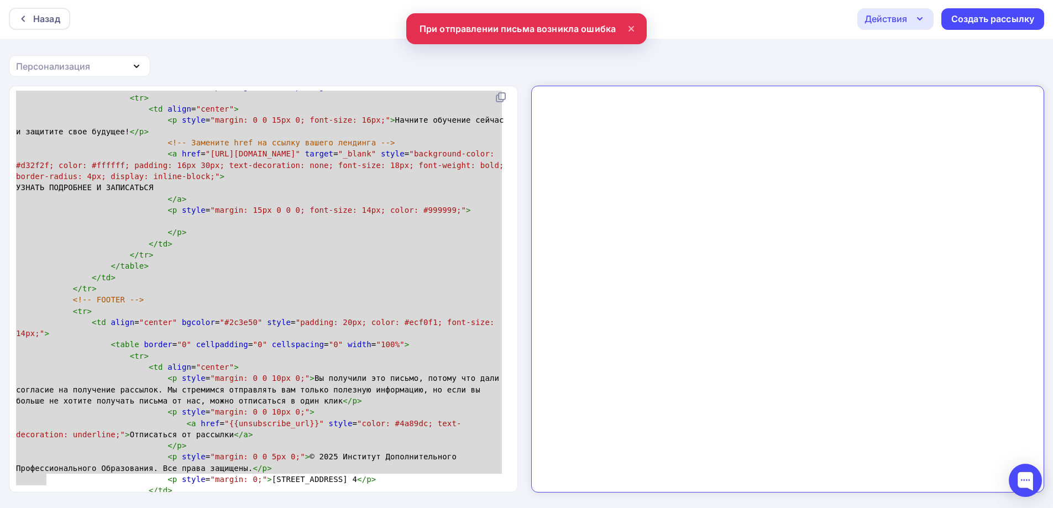
click at [918, 19] on icon "button" at bounding box center [919, 18] width 13 height 13
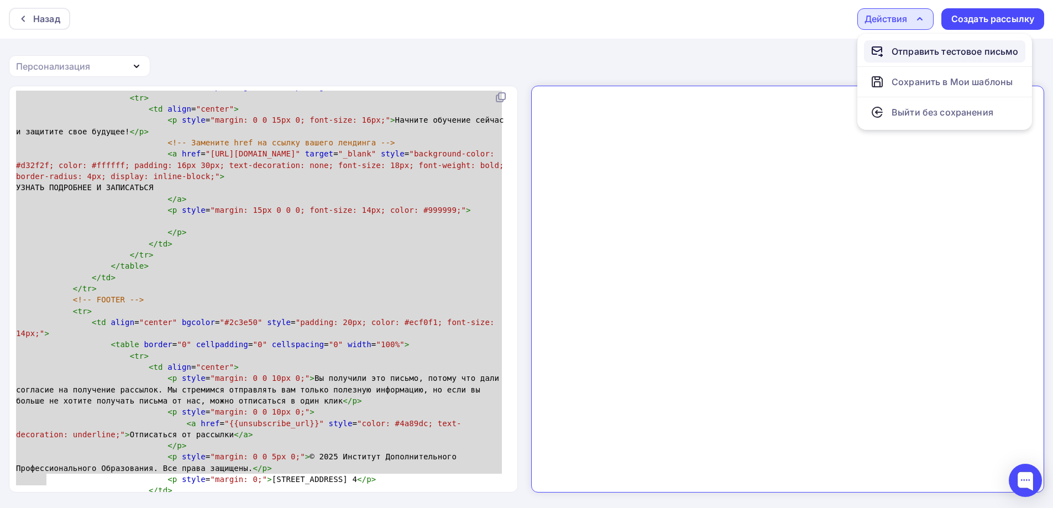
click at [907, 55] on div "Отправить тестовое письмо" at bounding box center [954, 51] width 127 height 13
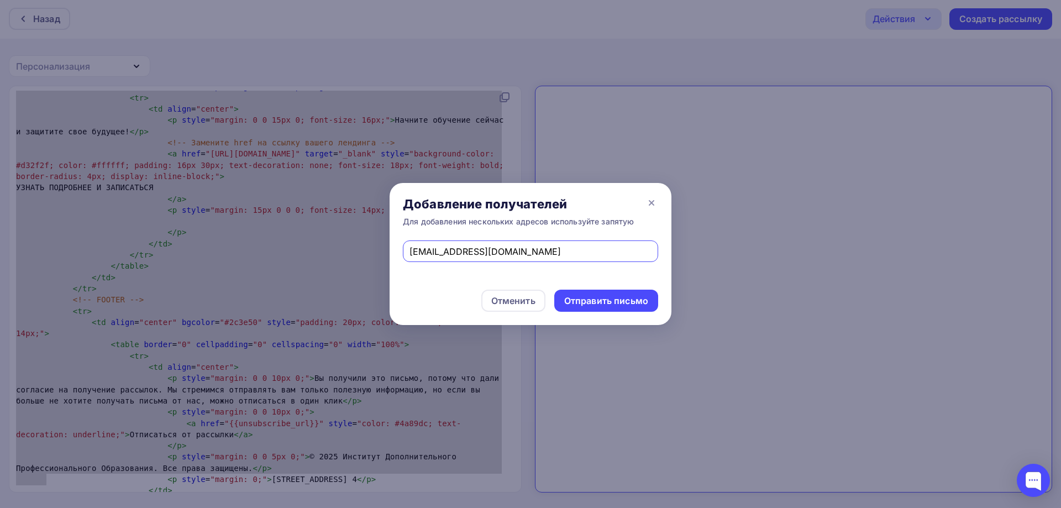
click at [485, 255] on input "drongar89@gmail.com" at bounding box center [530, 251] width 243 height 13
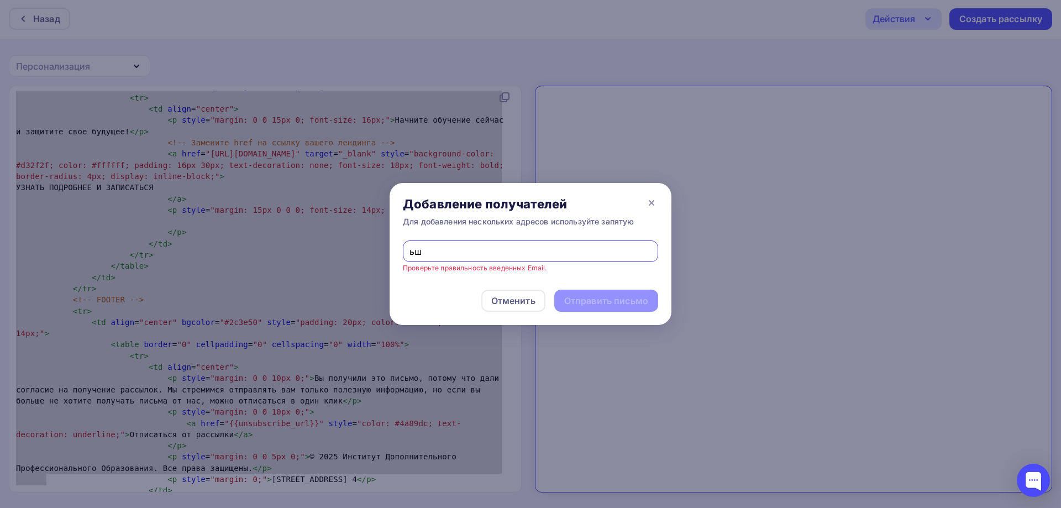
type input "ь"
type input "mipk-menager@yandex.ru"
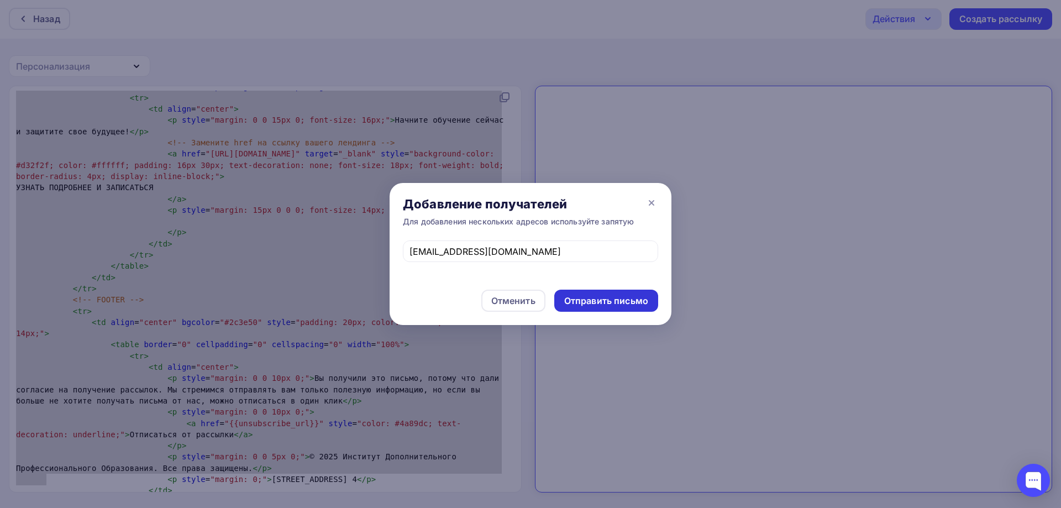
click at [621, 304] on div "Отправить письмо" at bounding box center [606, 301] width 84 height 13
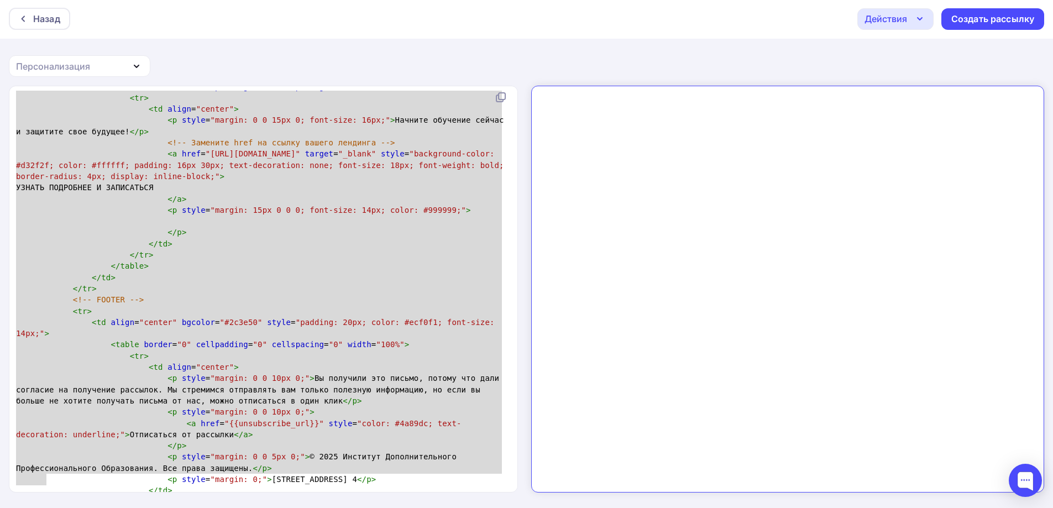
click at [913, 21] on icon "button" at bounding box center [919, 18] width 13 height 13
click at [933, 87] on div "Сохранить в Мои шаблоны" at bounding box center [951, 81] width 121 height 13
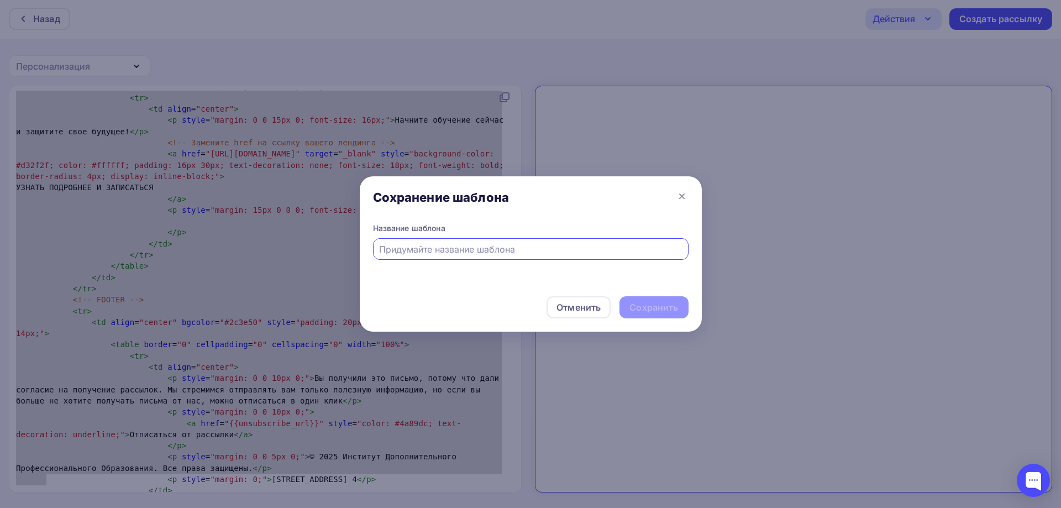
click at [525, 246] on input "text" at bounding box center [530, 249] width 303 height 13
type input "H"
type input "Рассылка ИДПО"
click at [660, 302] on div "Сохранить" at bounding box center [653, 307] width 49 height 13
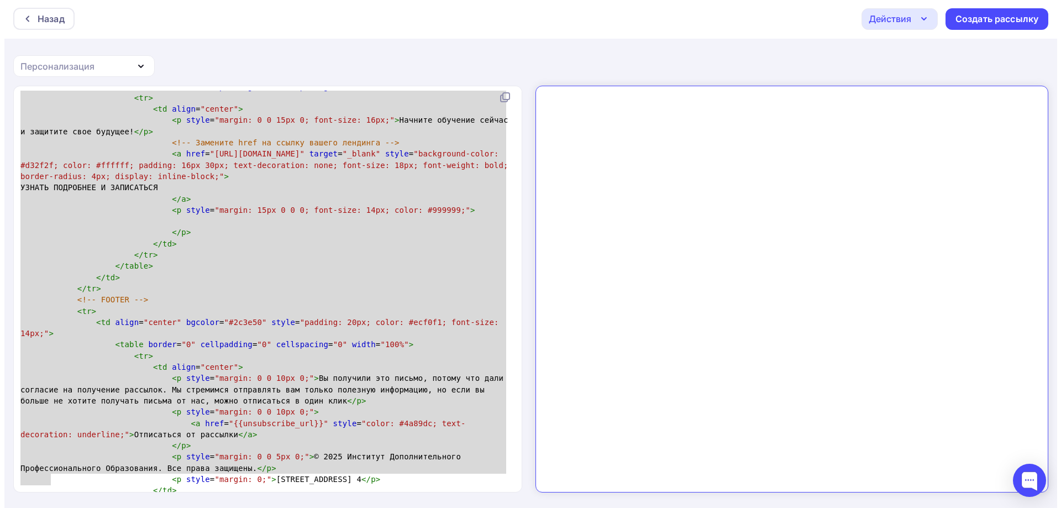
scroll to position [0, 0]
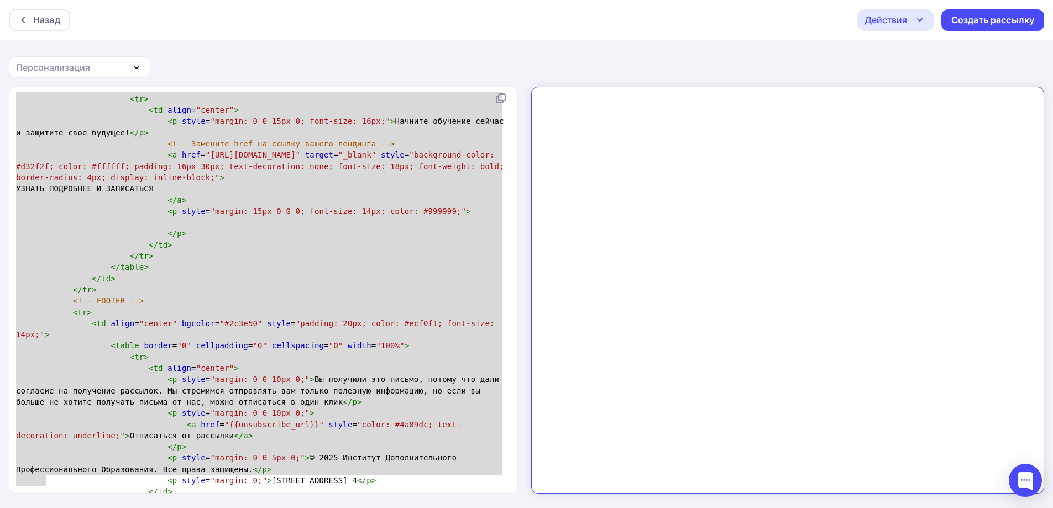
click at [39, 8] on div "Назад Действия Отправить тестовое письмо Сохранить в Мои шаблоны Выйти без сохр…" at bounding box center [526, 20] width 1053 height 40
click at [43, 14] on div "Назад" at bounding box center [46, 19] width 27 height 13
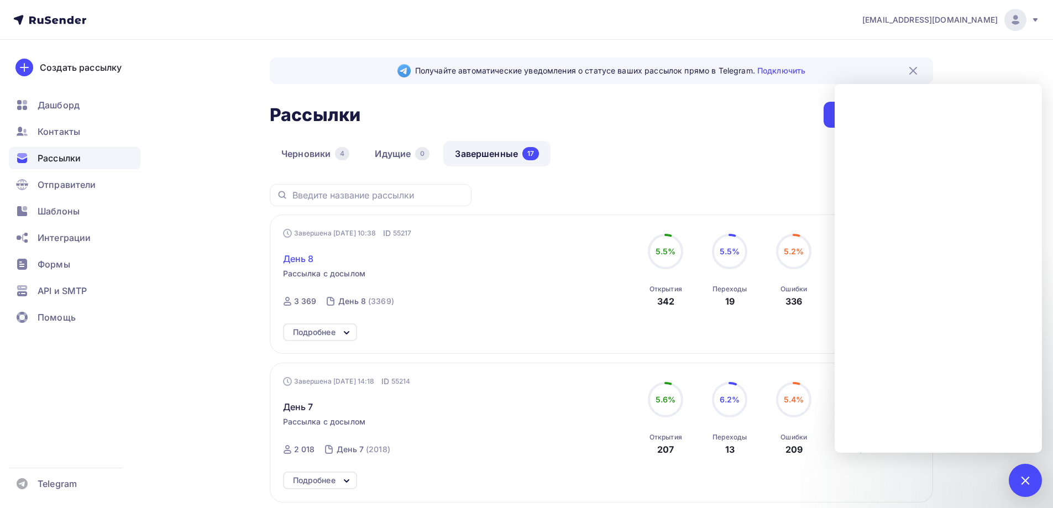
click at [304, 265] on span "День 8" at bounding box center [298, 258] width 31 height 13
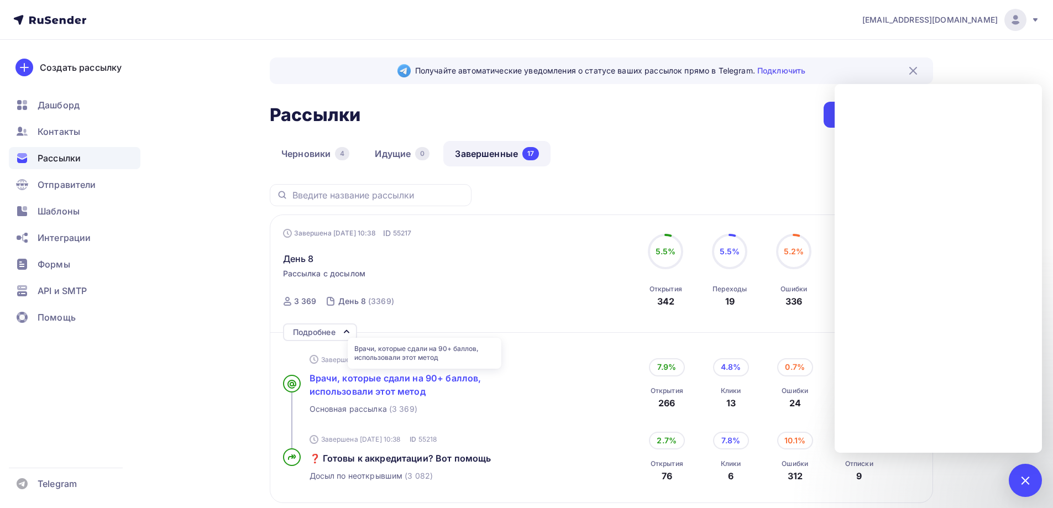
click at [382, 382] on span "Врачи, которые сдали на 90+ баллов, использовали этот метод" at bounding box center [395, 384] width 172 height 24
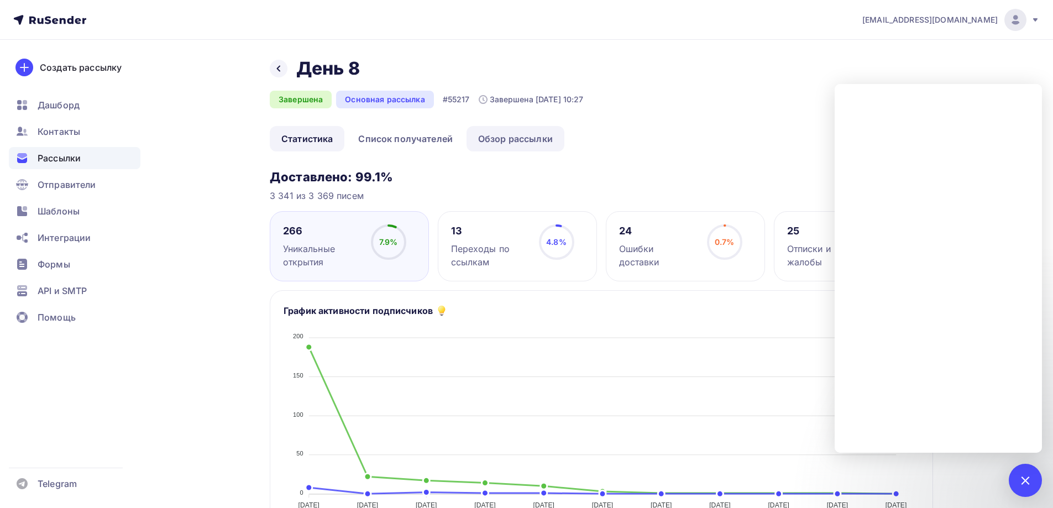
click at [493, 141] on link "Обзор рассылки" at bounding box center [515, 138] width 98 height 25
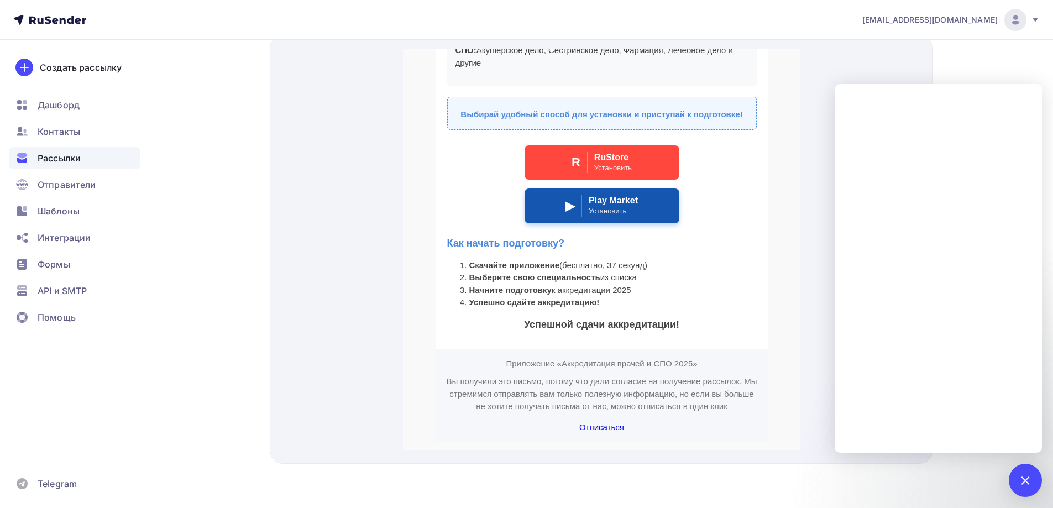
scroll to position [451, 0]
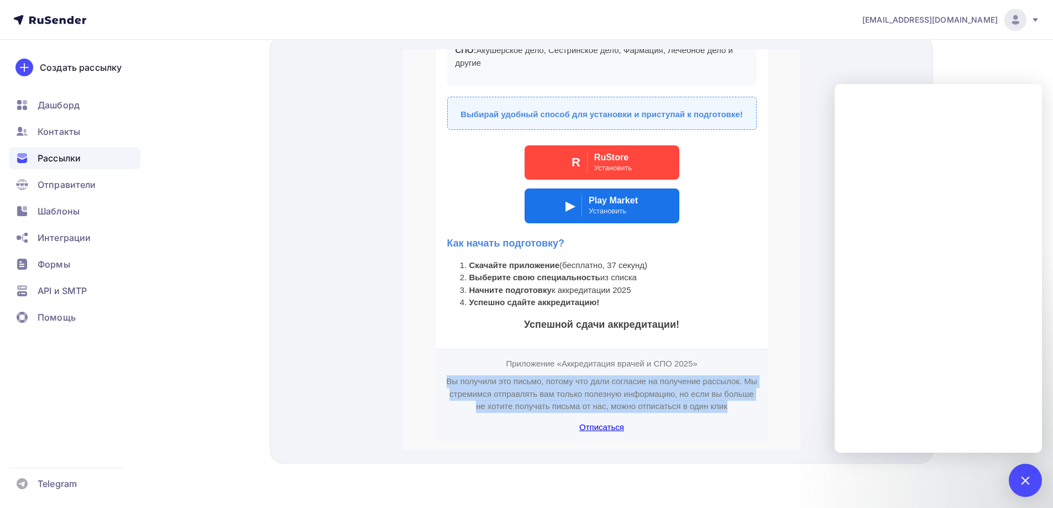
drag, startPoint x: 437, startPoint y: 367, endPoint x: 741, endPoint y: 396, distance: 305.2
click at [741, 396] on td "Приложение «Аккредитация врачей и СПО 2025» Вы получили это письмо, потому что …" at bounding box center [601, 381] width 332 height 93
copy p "Вы получили это письмо, потому что дали согласие на получение рассылок. Мы стре…"
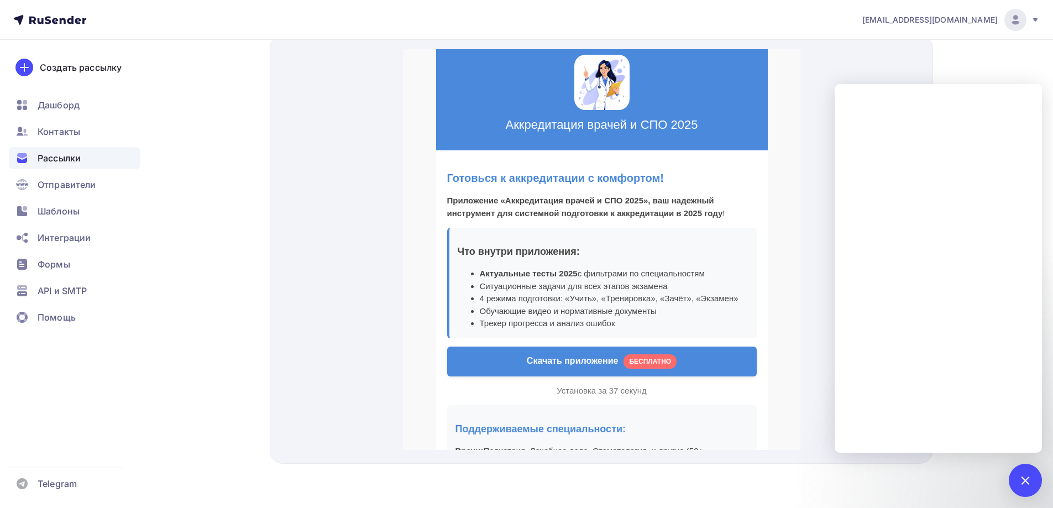
scroll to position [0, 0]
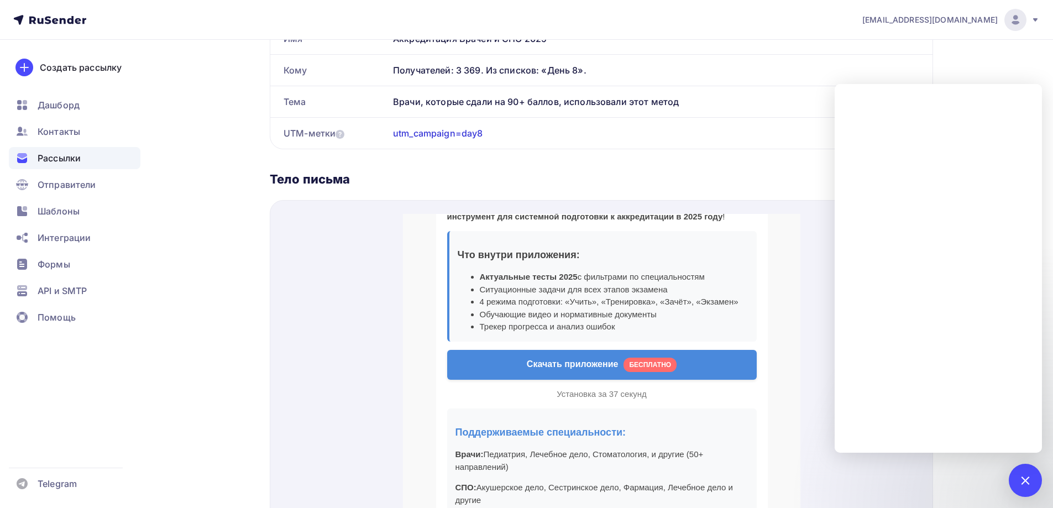
scroll to position [223, 0]
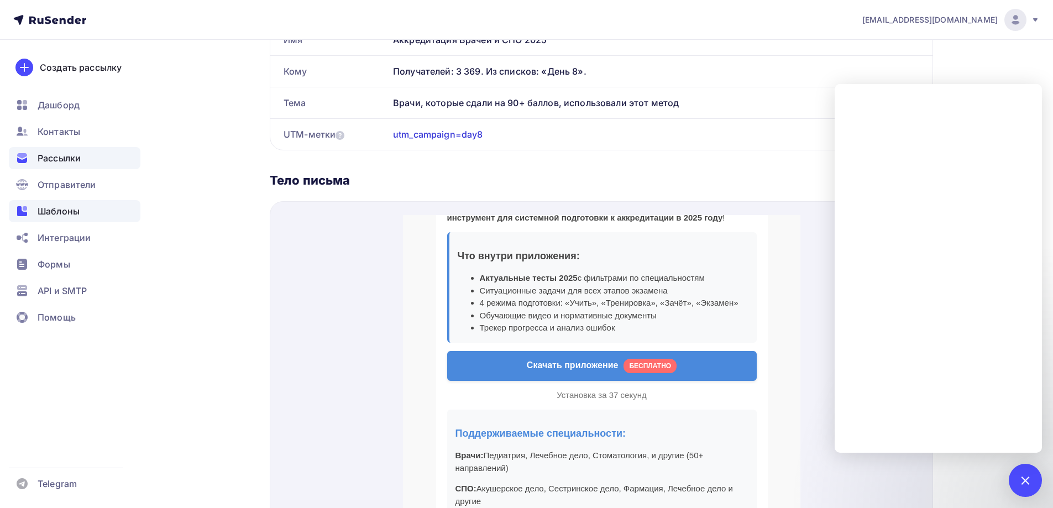
click at [65, 218] on div "Шаблоны" at bounding box center [75, 211] width 132 height 22
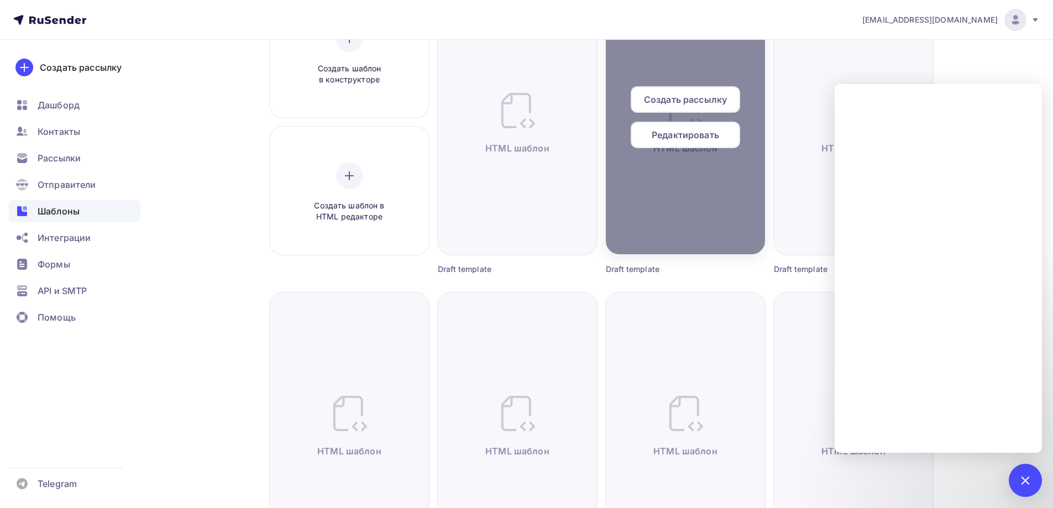
scroll to position [166, 0]
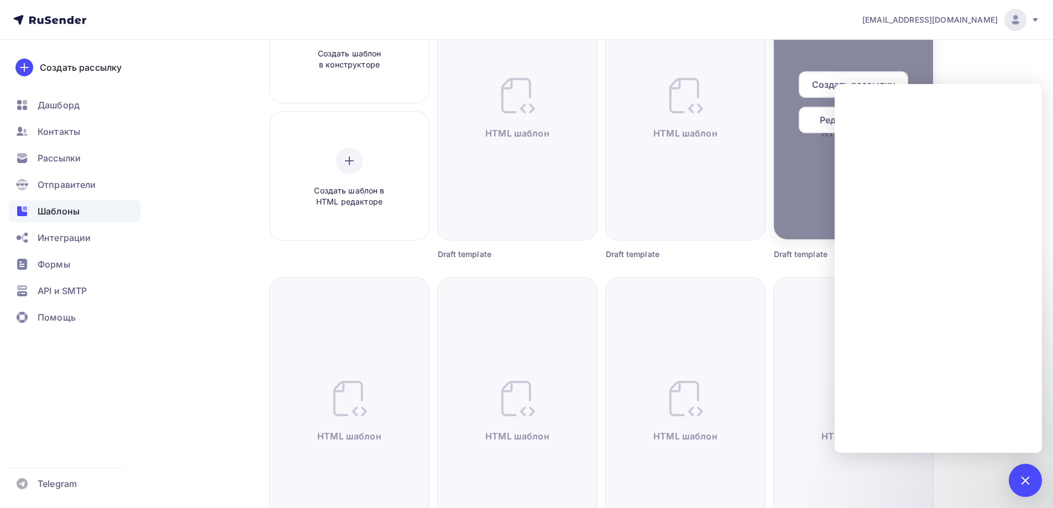
click at [795, 160] on div at bounding box center [853, 106] width 159 height 265
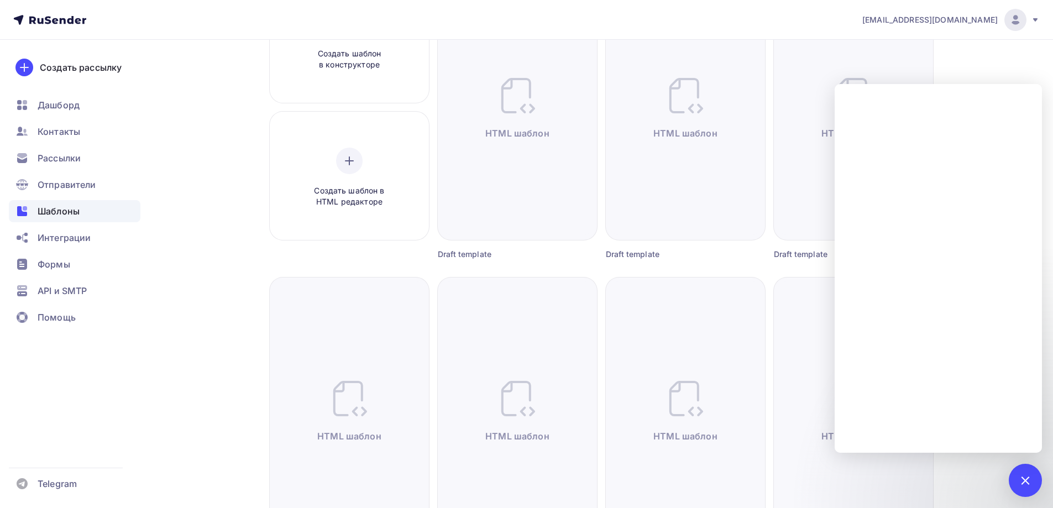
click at [1028, 492] on div at bounding box center [1024, 480] width 33 height 33
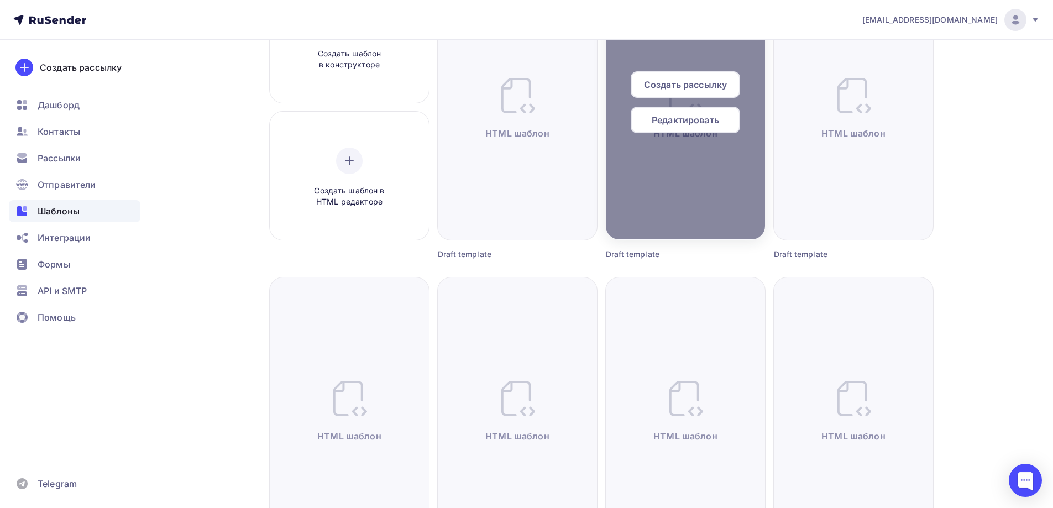
click at [686, 195] on div at bounding box center [685, 106] width 159 height 265
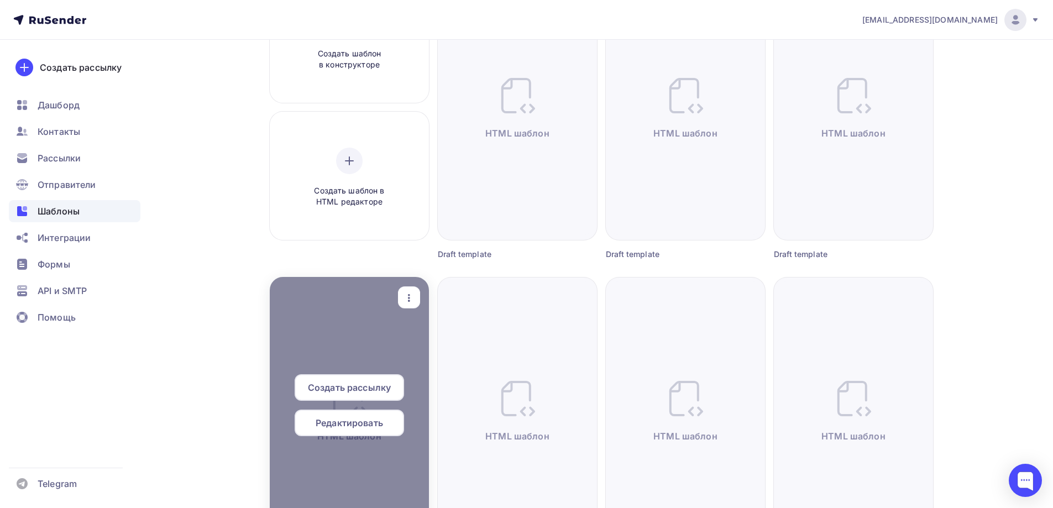
click at [371, 422] on span "Редактировать" at bounding box center [349, 422] width 67 height 13
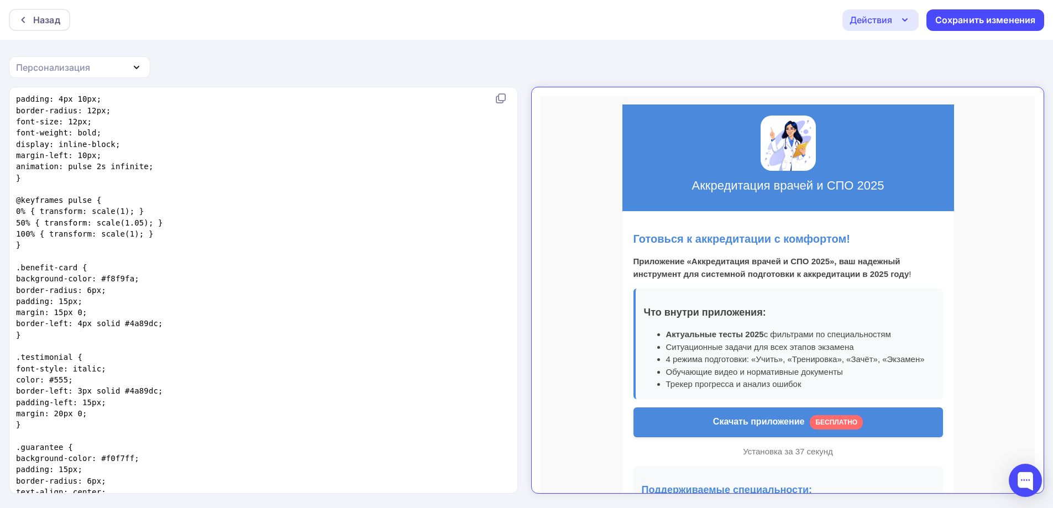
scroll to position [1651, 0]
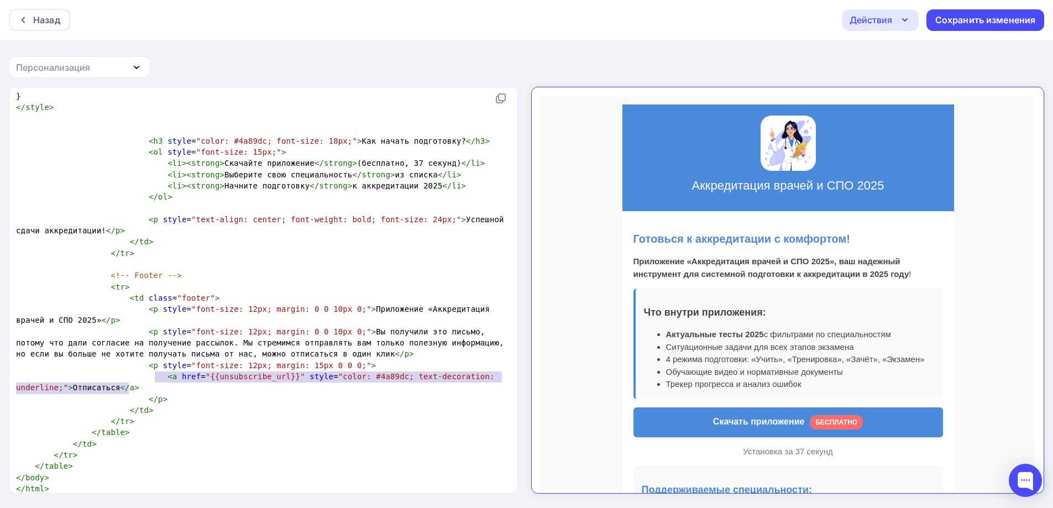
drag, startPoint x: 130, startPoint y: 379, endPoint x: 153, endPoint y: 370, distance: 24.3
click at [153, 371] on pre "< a href = "{{unsubscribe_url}}" style = "color: #4a89dc; text-decoration: unde…" at bounding box center [261, 382] width 495 height 23
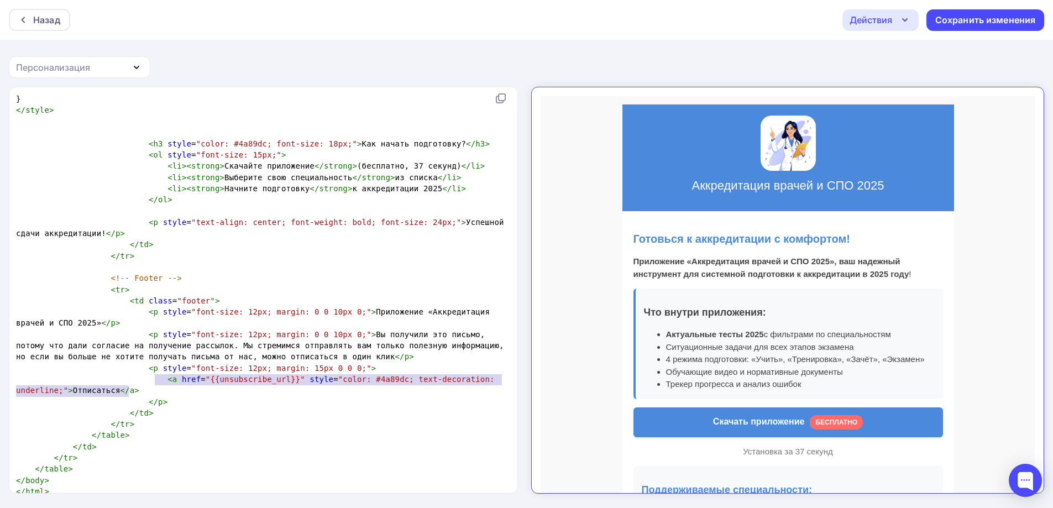
type textarea "<!DOCTYPE html PUBLIC "-//W3C//DTD XHTML 1.0 Transitional//EN" "http://www.w3.o…"
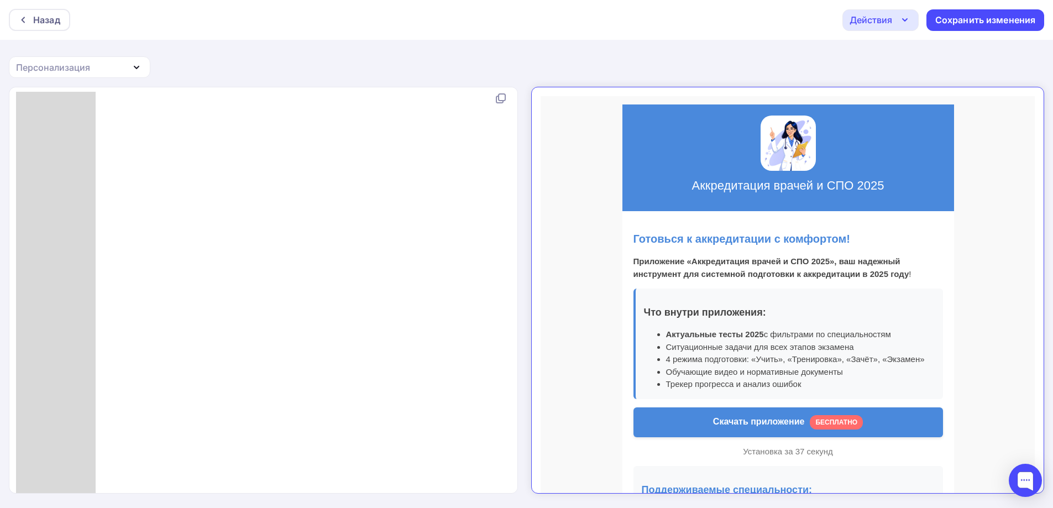
scroll to position [4666, 0]
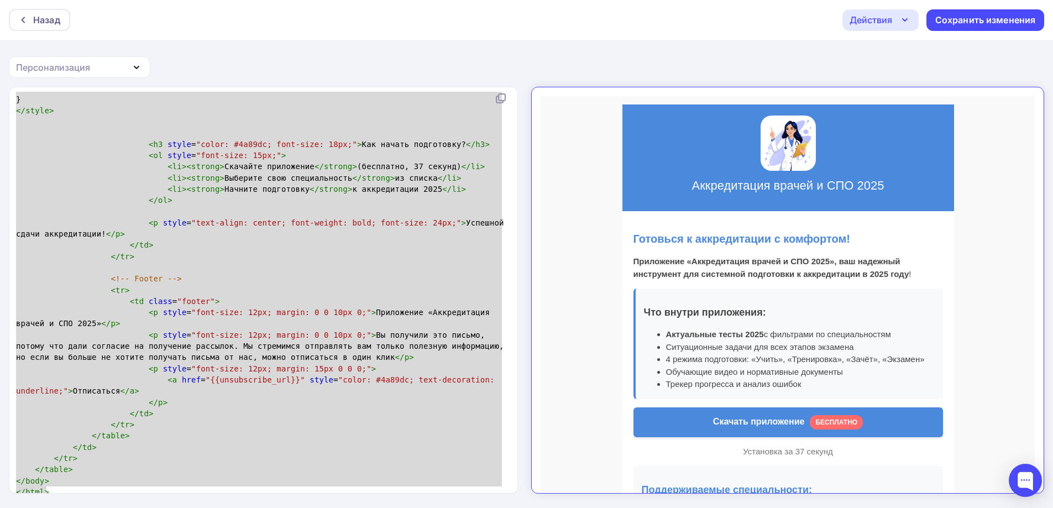
click at [912, 23] on div "Действия" at bounding box center [880, 20] width 76 height 22
click at [48, 26] on div "Назад" at bounding box center [46, 19] width 27 height 13
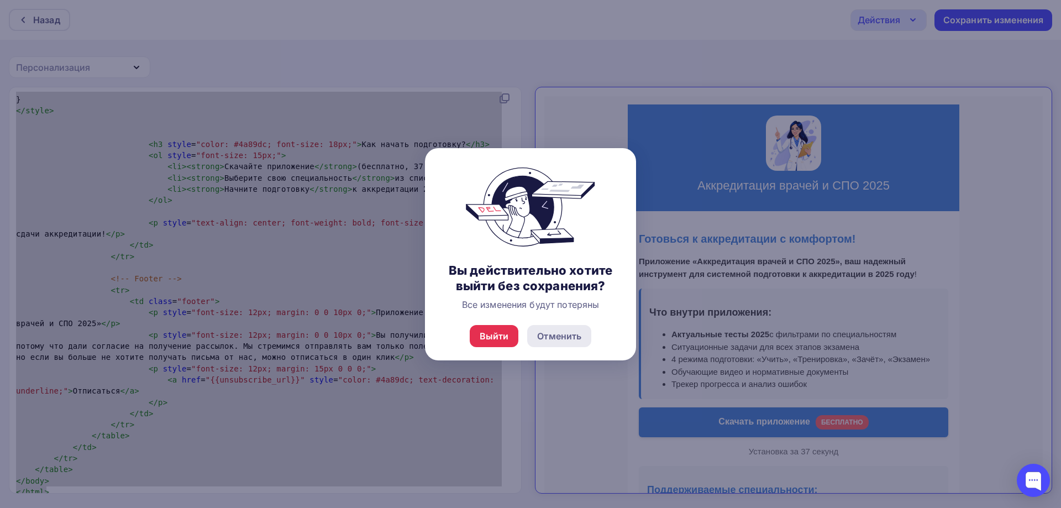
click at [565, 335] on div "Отменить" at bounding box center [559, 335] width 44 height 13
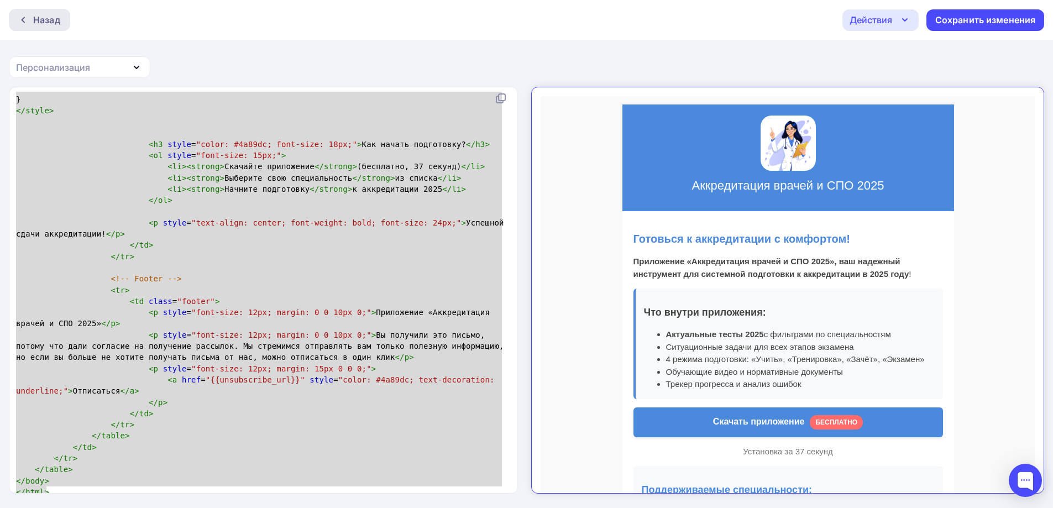
click at [41, 27] on div "Назад" at bounding box center [39, 20] width 61 height 22
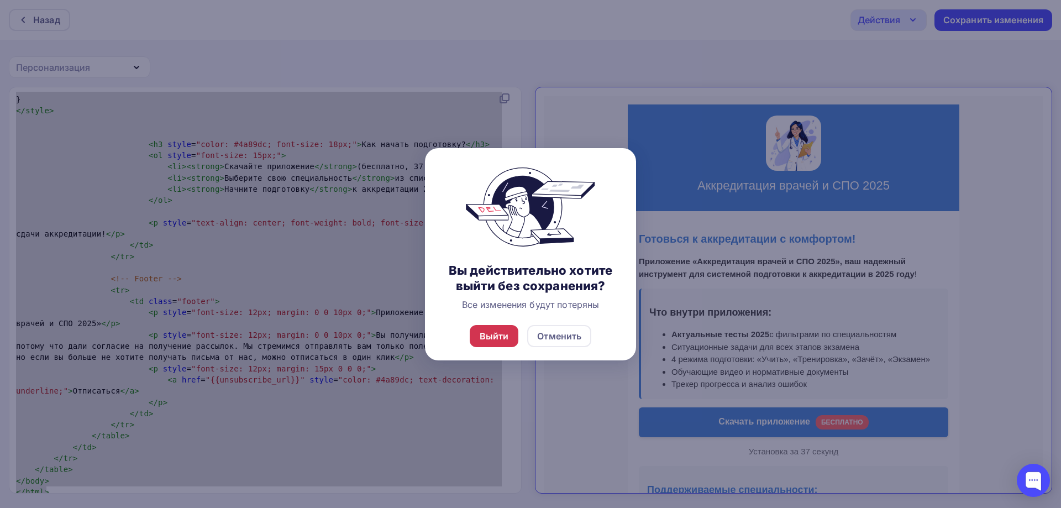
click at [497, 334] on div "Выйти" at bounding box center [494, 335] width 29 height 13
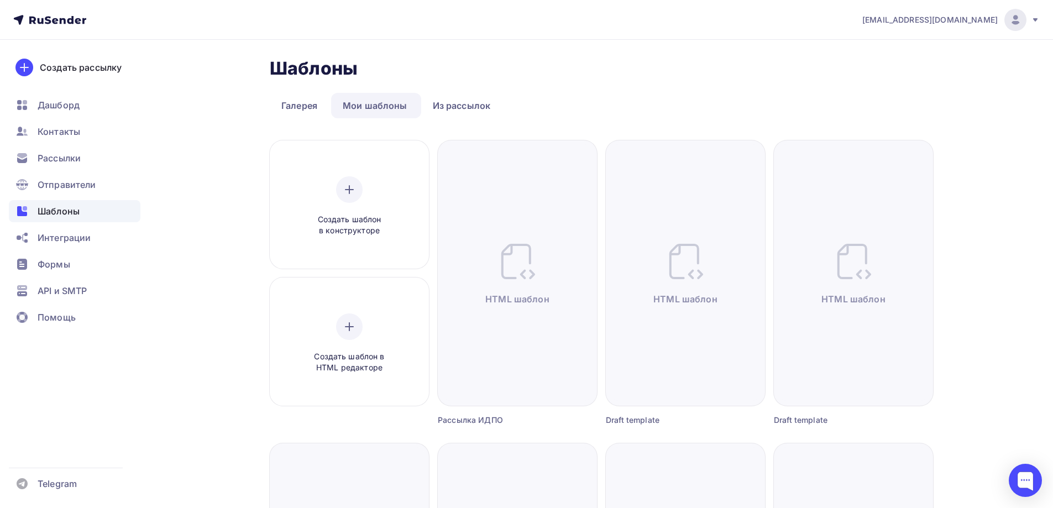
click at [82, 212] on div "Шаблоны" at bounding box center [75, 211] width 132 height 22
click at [354, 108] on link "Мои шаблоны" at bounding box center [375, 105] width 88 height 25
click at [283, 106] on link "Галерея" at bounding box center [299, 105] width 59 height 25
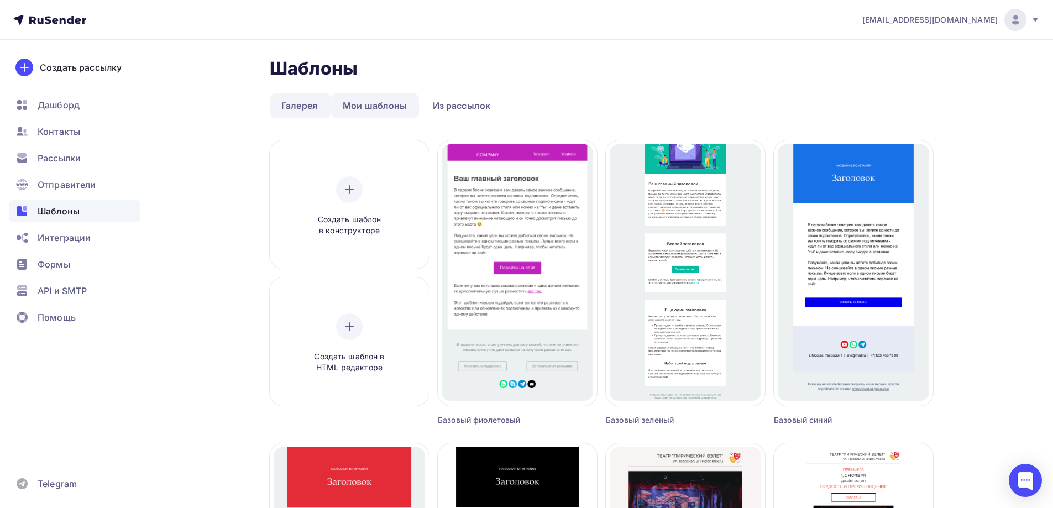
click at [359, 101] on link "Мои шаблоны" at bounding box center [375, 105] width 88 height 25
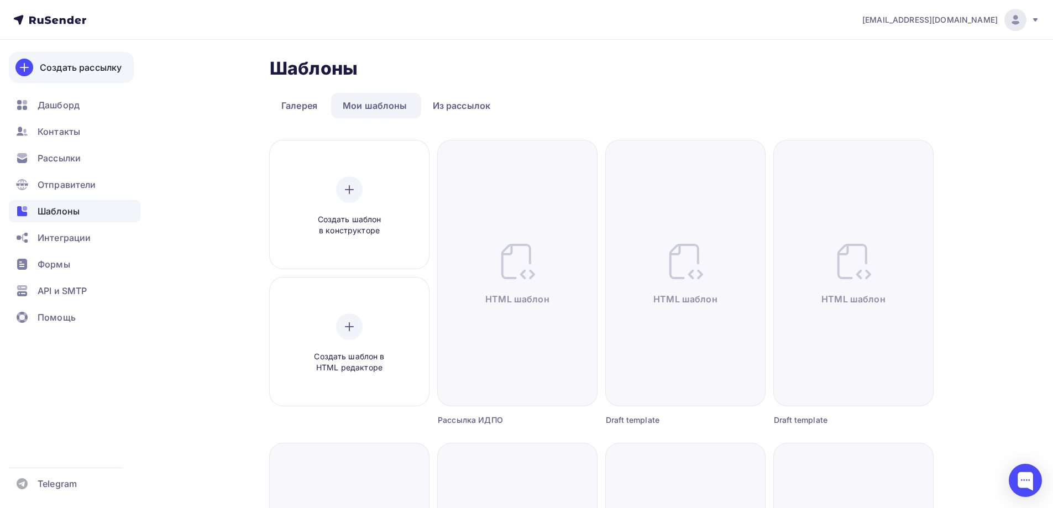
click at [97, 62] on div "Создать рассылку" at bounding box center [81, 67] width 82 height 13
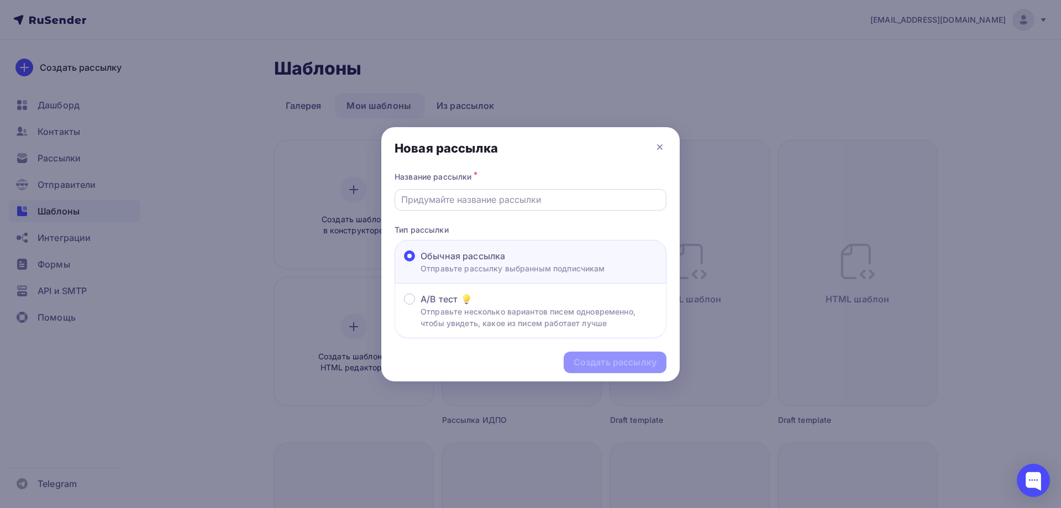
click at [532, 203] on input "text" at bounding box center [530, 199] width 259 height 13
type input "Идпо 1 день"
click at [485, 267] on p "Отправьте рассылку выбранным подписчикам" at bounding box center [513, 268] width 185 height 12
click at [421, 262] on input "Обычная рассылка Отправьте рассылку выбранным подписчикам" at bounding box center [421, 262] width 0 height 0
click at [622, 356] on div "Создать рассылку" at bounding box center [615, 362] width 83 height 13
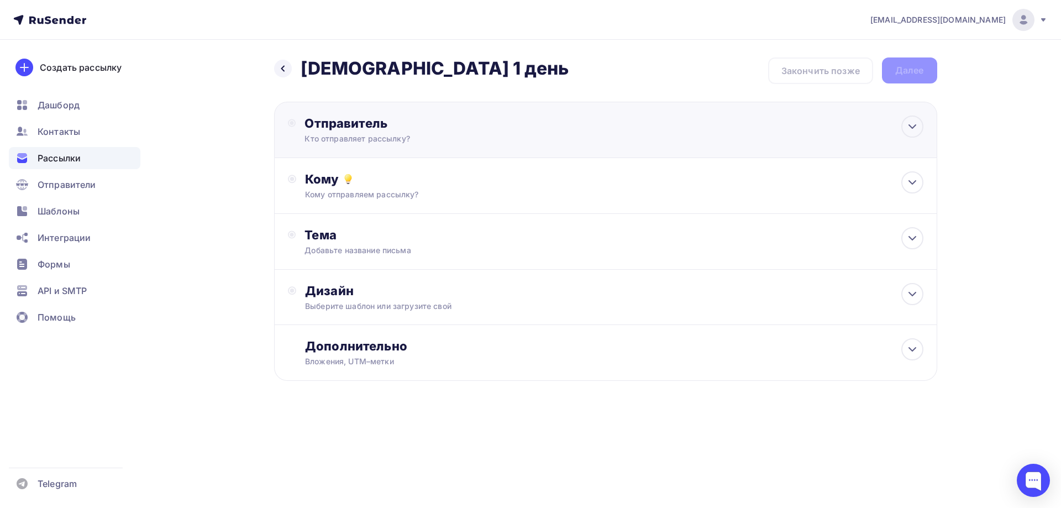
click at [443, 130] on div "Отправитель" at bounding box center [423, 122] width 239 height 15
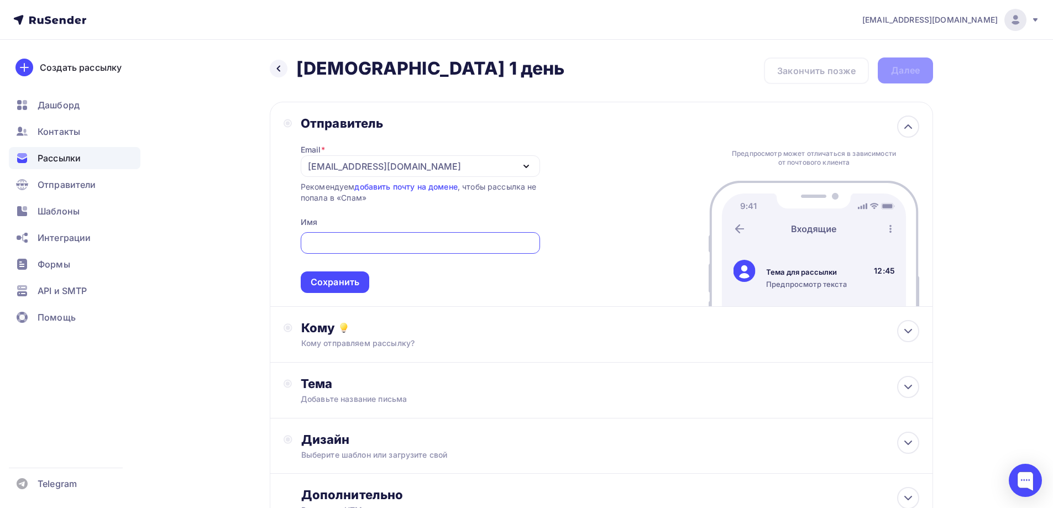
click at [461, 162] on div "drongar89@gmail.com" at bounding box center [420, 166] width 239 height 22
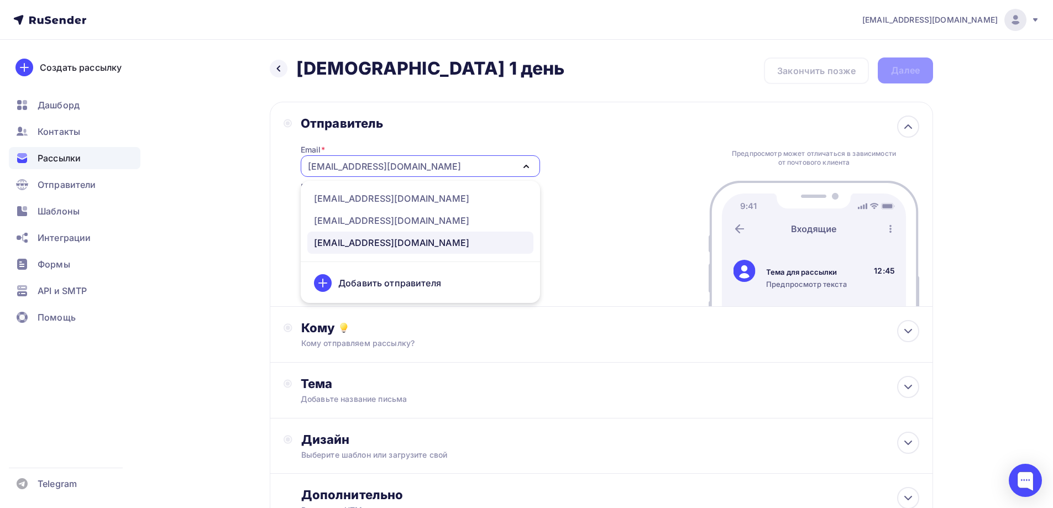
click at [532, 128] on div "Отправитель" at bounding box center [420, 122] width 239 height 15
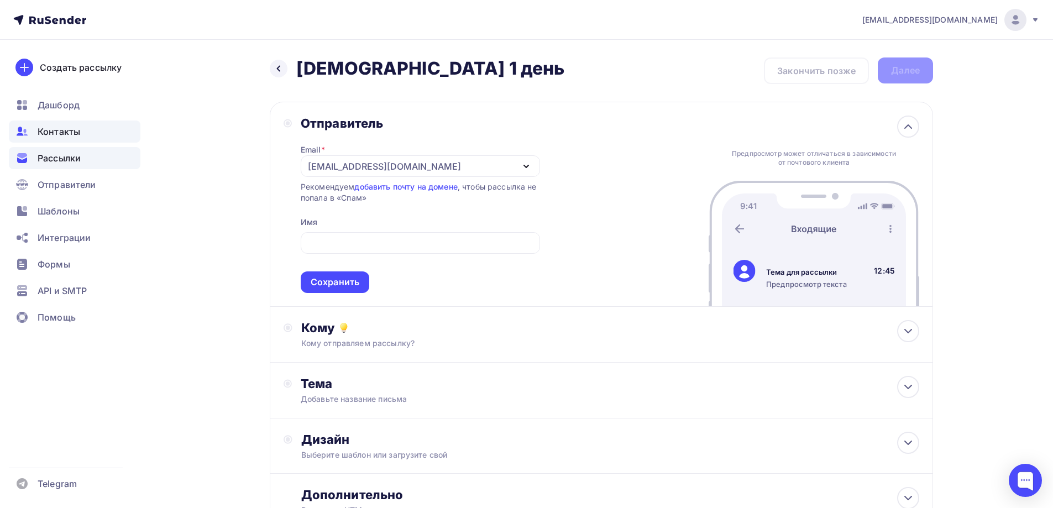
click at [71, 138] on div "Контакты" at bounding box center [75, 131] width 132 height 22
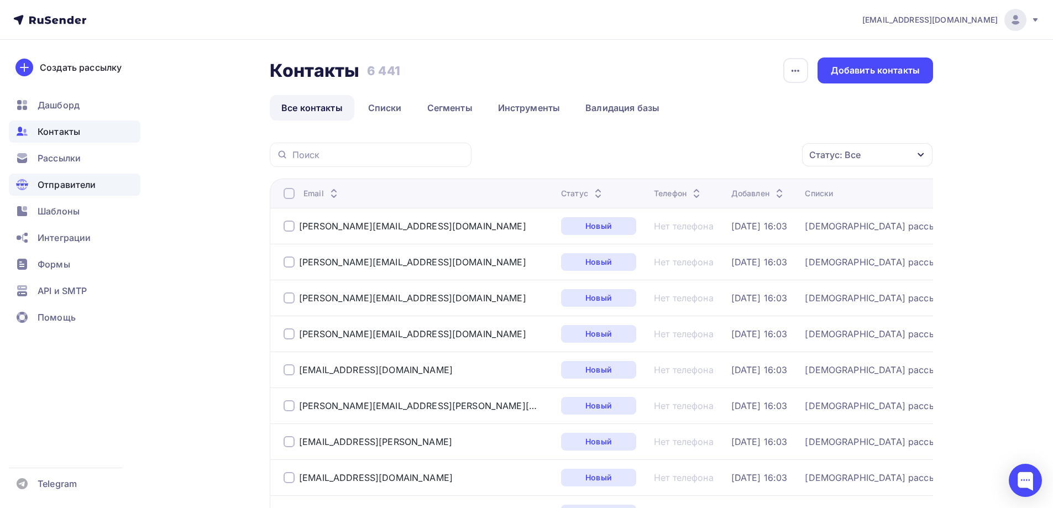
click at [73, 187] on span "Отправители" at bounding box center [67, 184] width 59 height 13
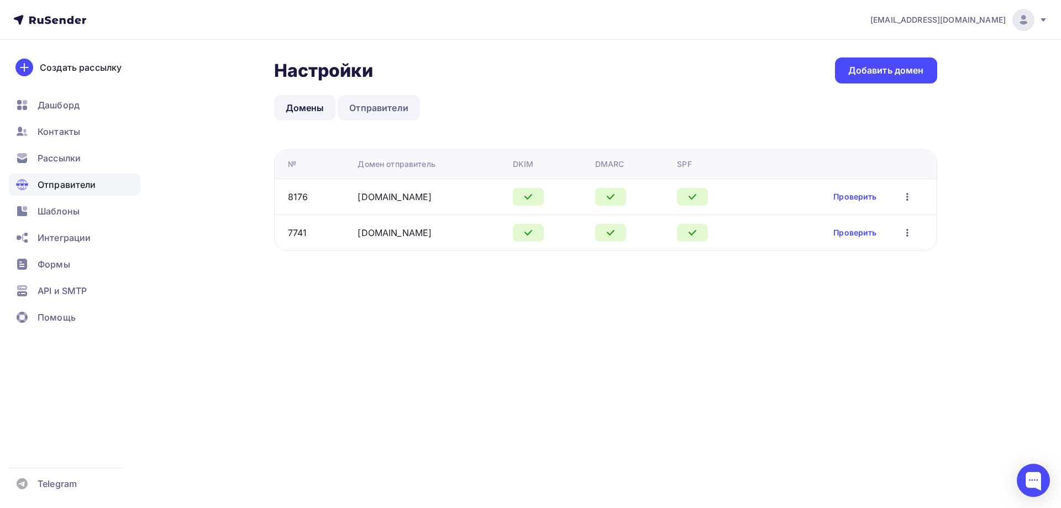
click at [377, 104] on link "Отправители" at bounding box center [379, 107] width 82 height 25
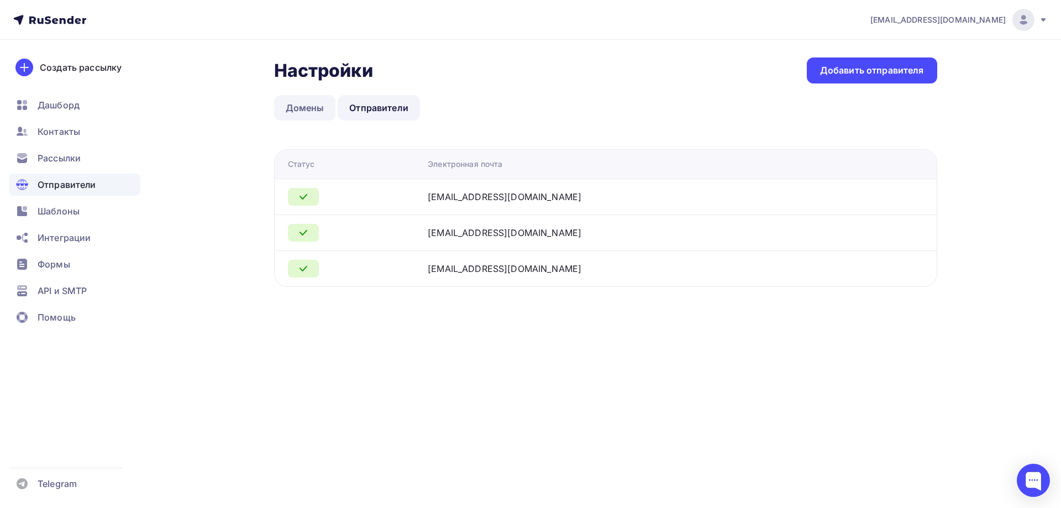
click at [310, 107] on link "Домены" at bounding box center [305, 107] width 62 height 25
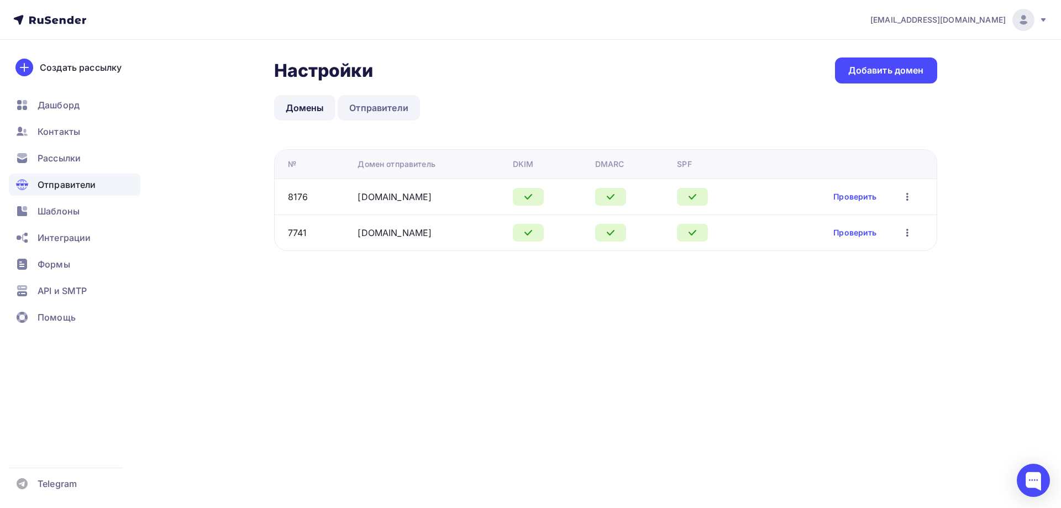
click at [378, 109] on link "Отправители" at bounding box center [379, 107] width 82 height 25
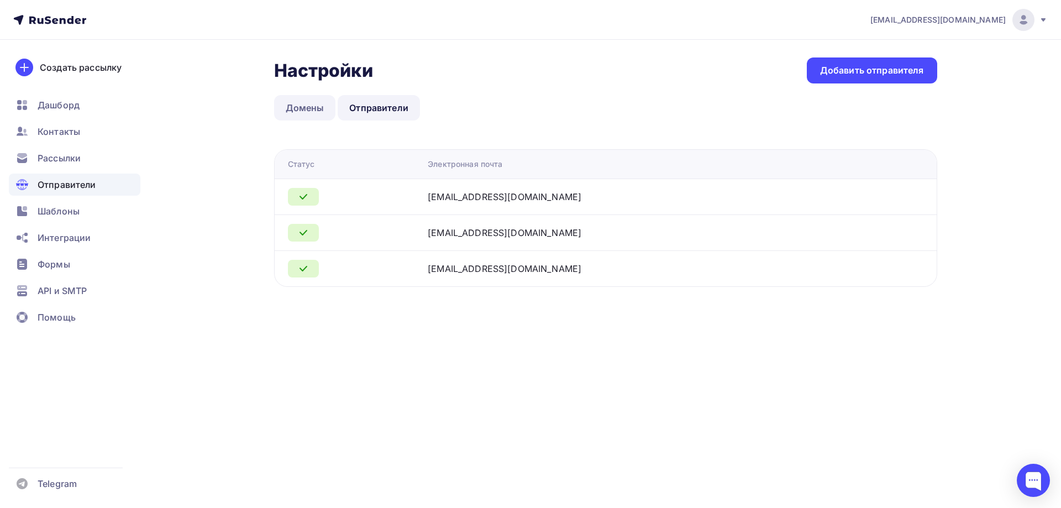
click at [328, 108] on link "Домены" at bounding box center [305, 107] width 62 height 25
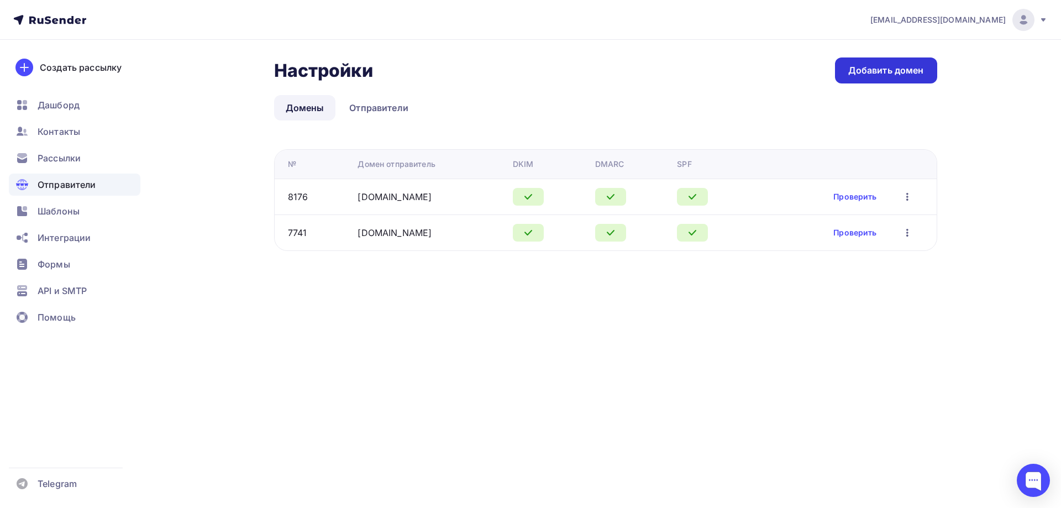
click at [849, 74] on div "Добавить домен" at bounding box center [886, 70] width 76 height 13
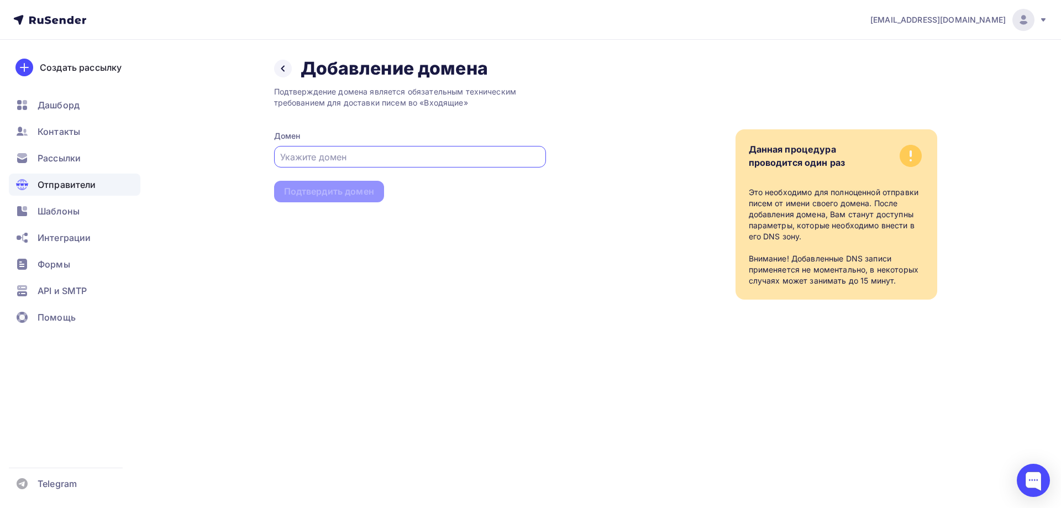
click at [346, 155] on input "text" at bounding box center [409, 156] width 259 height 13
type input "и"
click at [377, 161] on input "и" at bounding box center [409, 156] width 259 height 13
click at [377, 160] on input "и" at bounding box center [409, 156] width 259 height 13
type input "и"
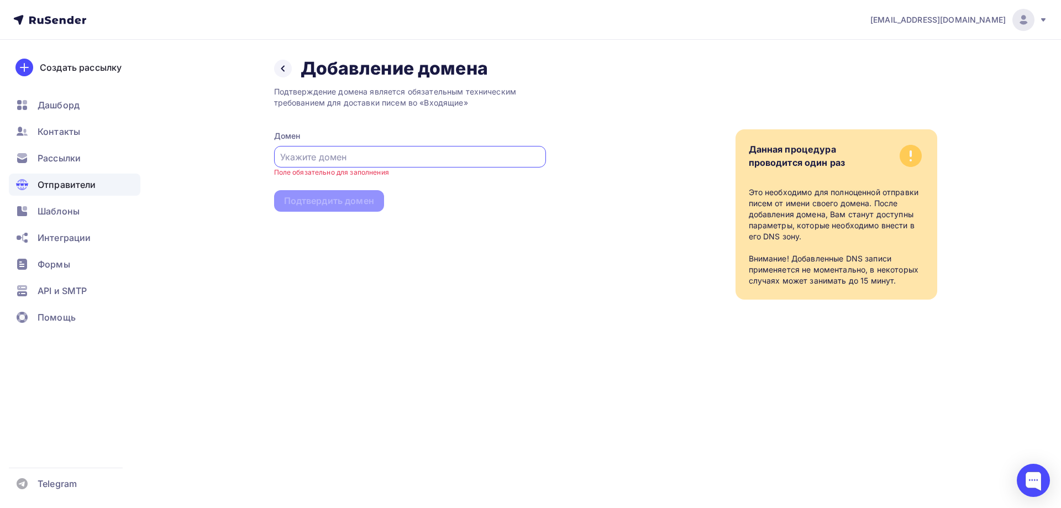
type input "b"
paste input "dpo-med-institute.ru"
type input "dpo-med-institute.ru"
click at [358, 192] on div "Подтвердить домен" at bounding box center [329, 191] width 90 height 13
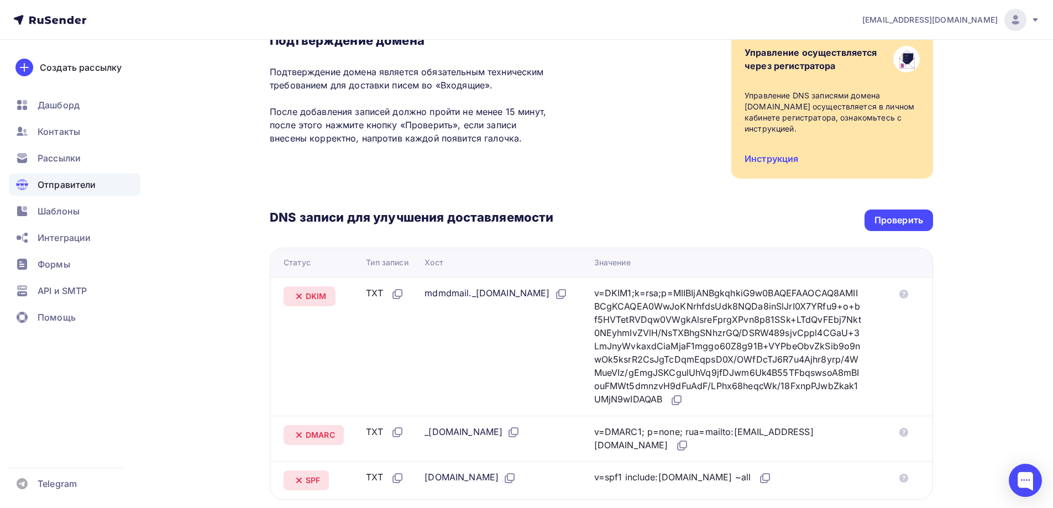
scroll to position [276, 0]
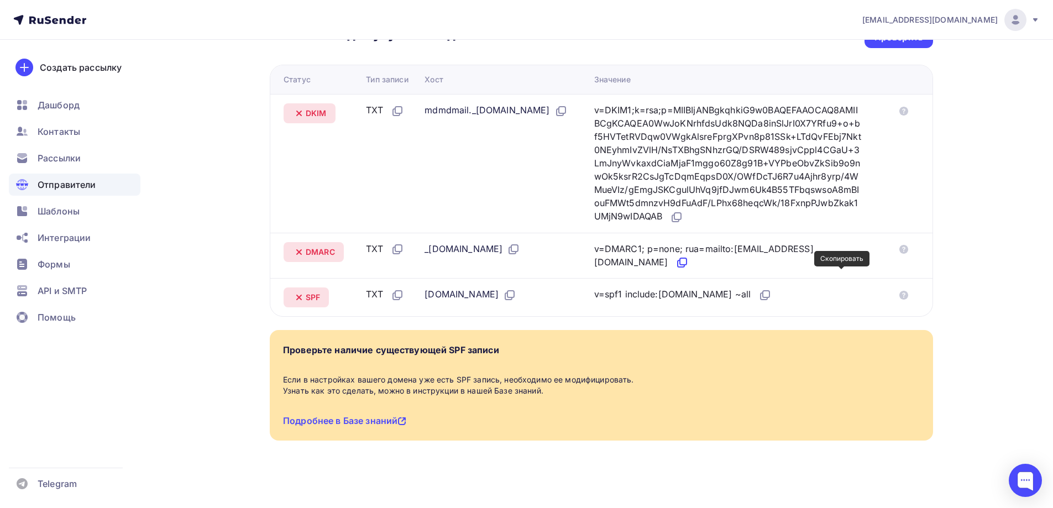
click at [688, 269] on icon at bounding box center [681, 262] width 13 height 13
click at [670, 224] on icon at bounding box center [676, 217] width 13 height 13
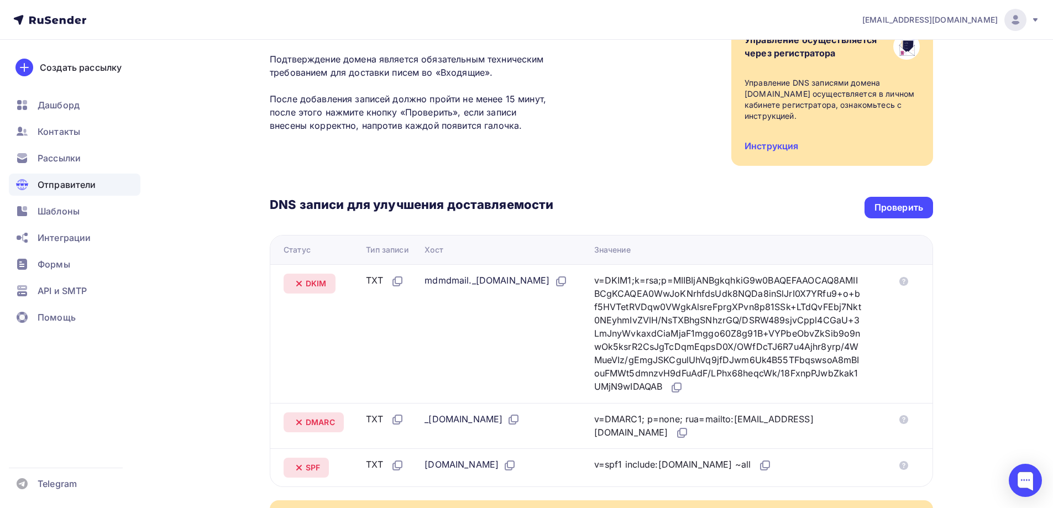
scroll to position [166, 0]
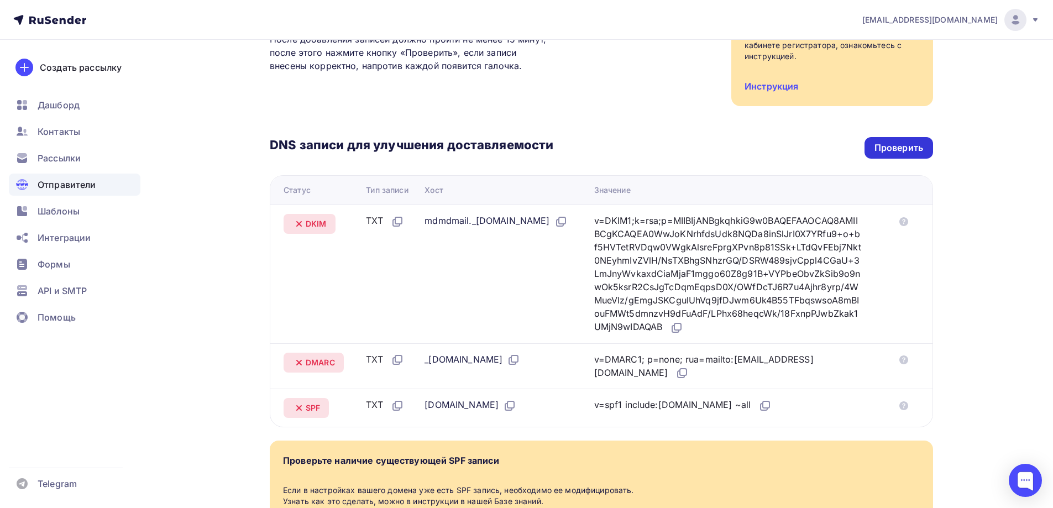
click at [913, 157] on div "Проверить" at bounding box center [898, 148] width 69 height 22
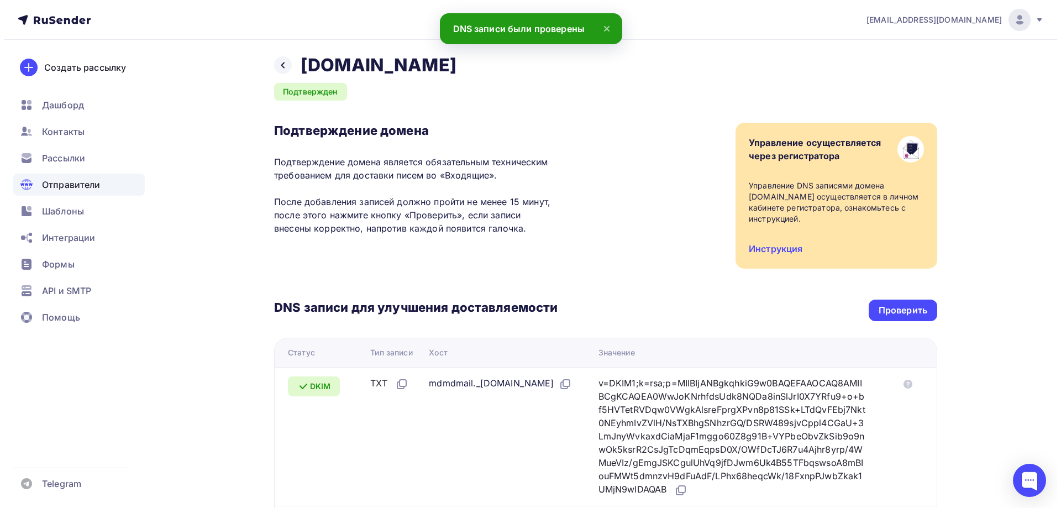
scroll to position [0, 0]
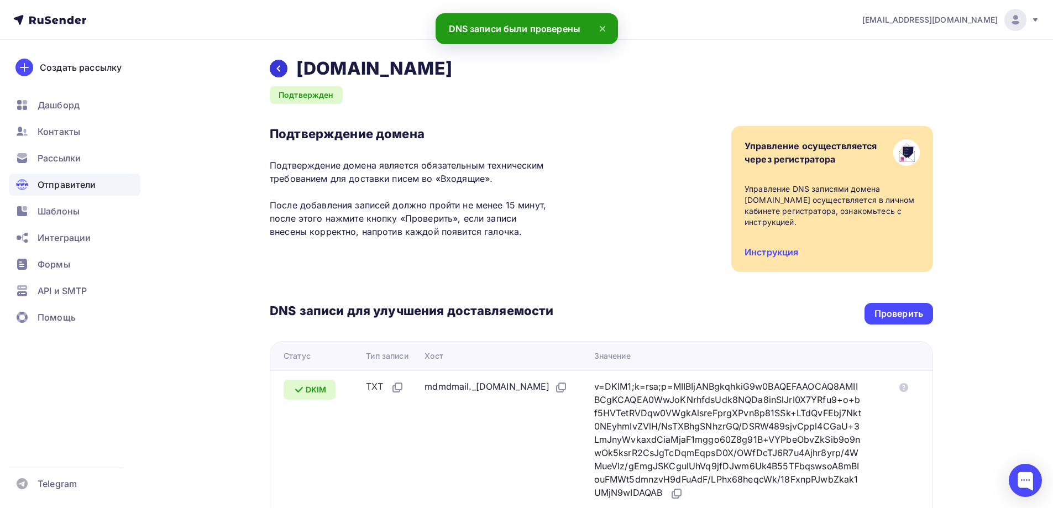
click at [285, 69] on div at bounding box center [279, 69] width 18 height 18
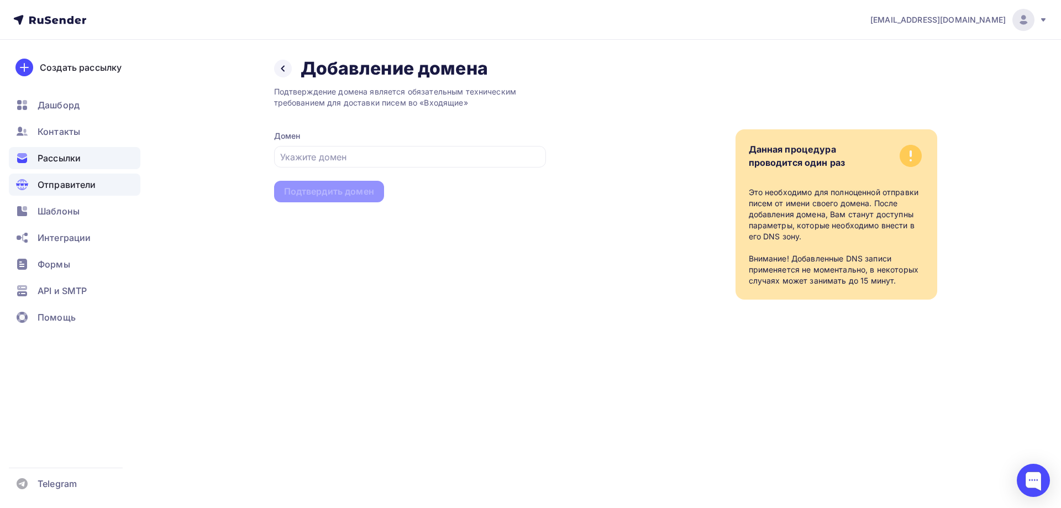
click at [59, 164] on span "Рассылки" at bounding box center [59, 157] width 43 height 13
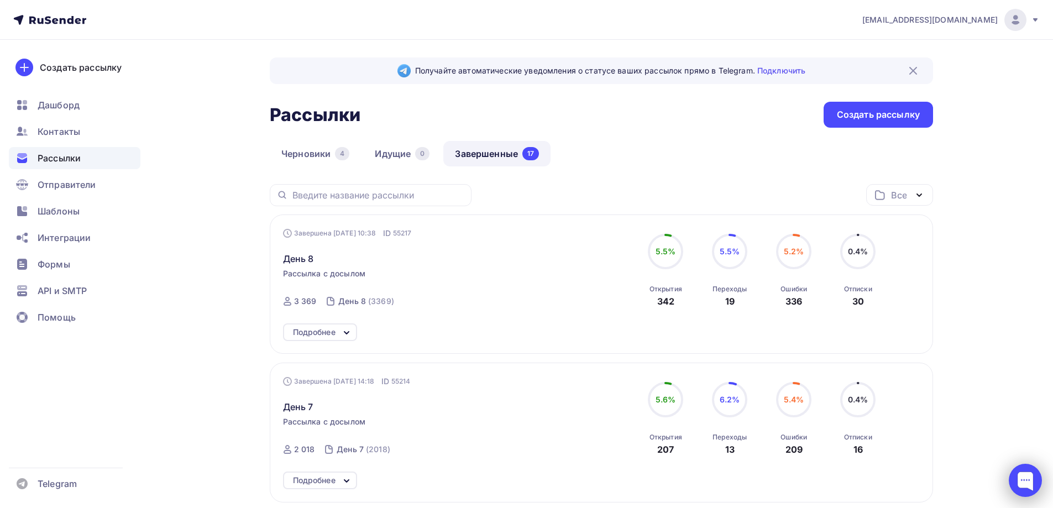
click at [1032, 486] on div at bounding box center [1024, 480] width 33 height 33
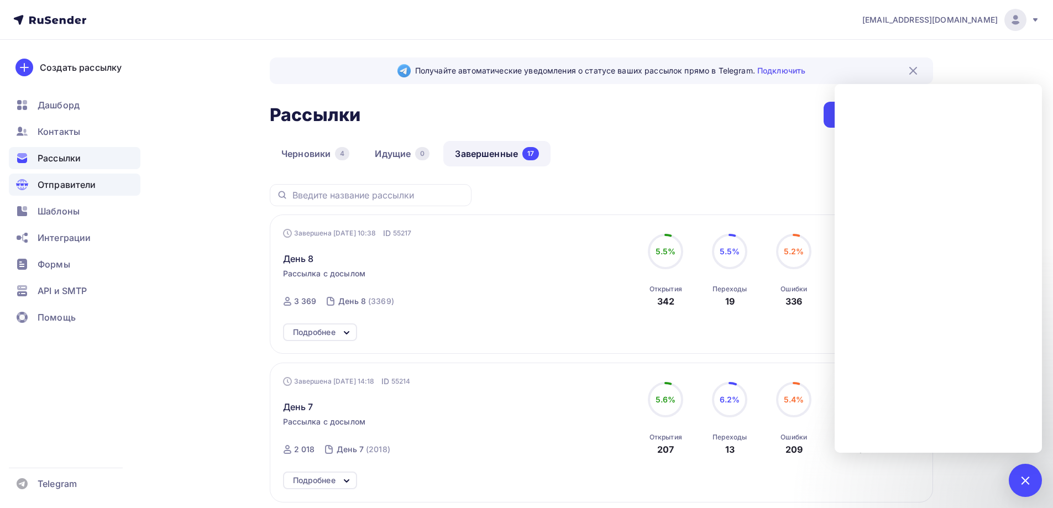
click at [78, 183] on span "Отправители" at bounding box center [67, 184] width 59 height 13
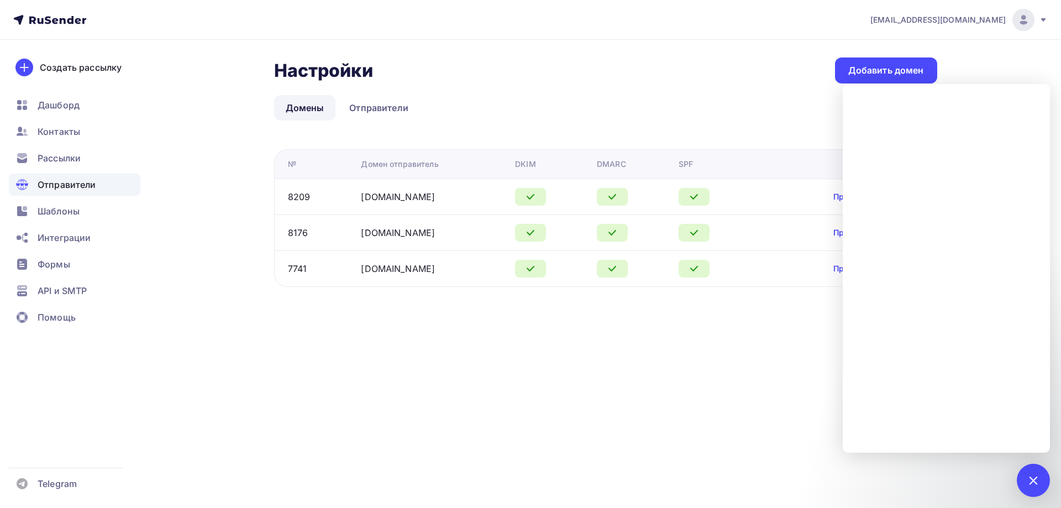
click at [313, 112] on link "Домены" at bounding box center [305, 107] width 62 height 25
click at [372, 113] on link "Отправители" at bounding box center [379, 107] width 82 height 25
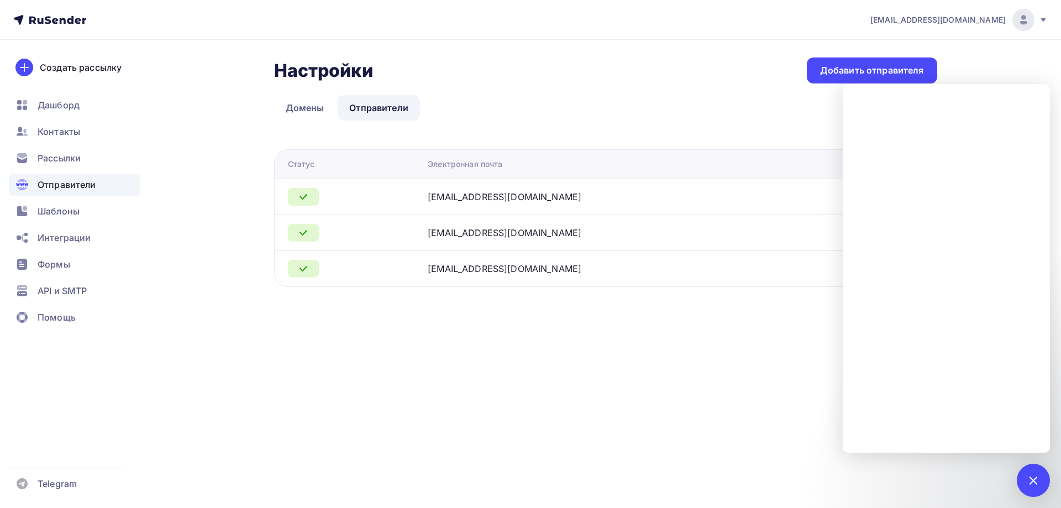
drag, startPoint x: 565, startPoint y: 197, endPoint x: 474, endPoint y: 194, distance: 91.2
click at [462, 196] on div "info@dpo-med-institute.ru" at bounding box center [566, 196] width 276 height 13
copy div "dpo-med-institute.ru"
click at [369, 101] on link "Отправители" at bounding box center [379, 107] width 82 height 25
click at [283, 101] on link "Домены" at bounding box center [305, 107] width 62 height 25
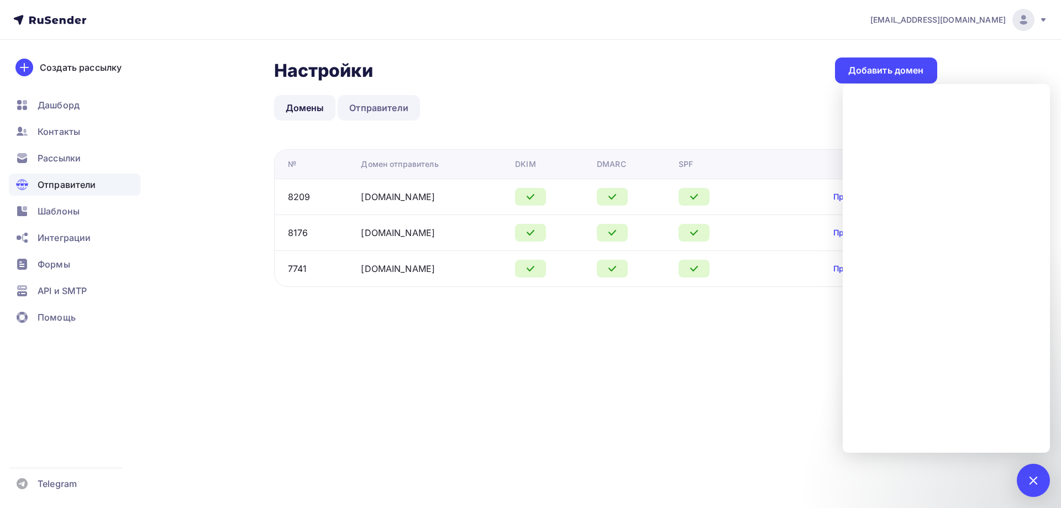
click at [361, 111] on link "Отправители" at bounding box center [379, 107] width 82 height 25
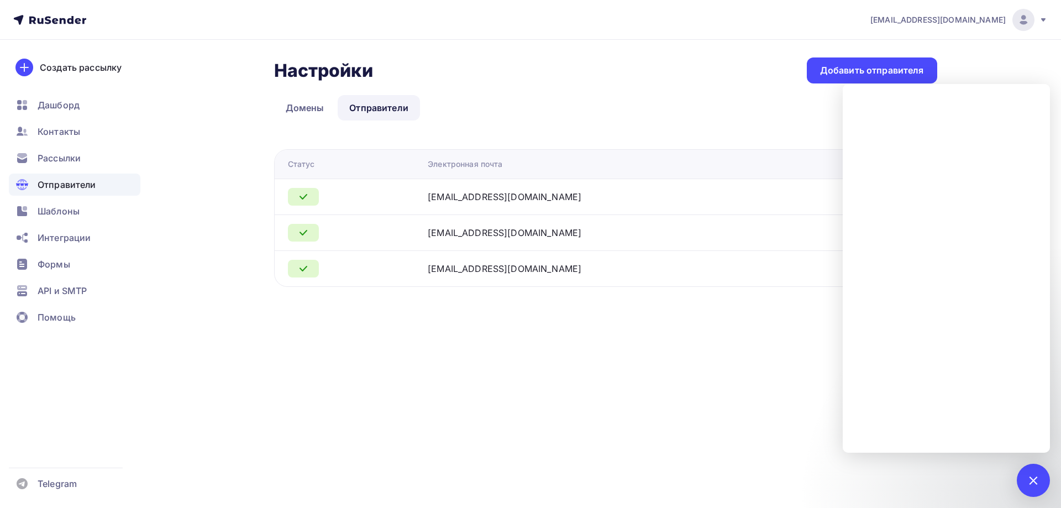
drag, startPoint x: 569, startPoint y: 195, endPoint x: 441, endPoint y: 194, distance: 127.6
click at [441, 194] on div "info@dpo-med-institute.ru" at bounding box center [566, 196] width 276 height 13
copy div "info@dpo-med-institute.ru"
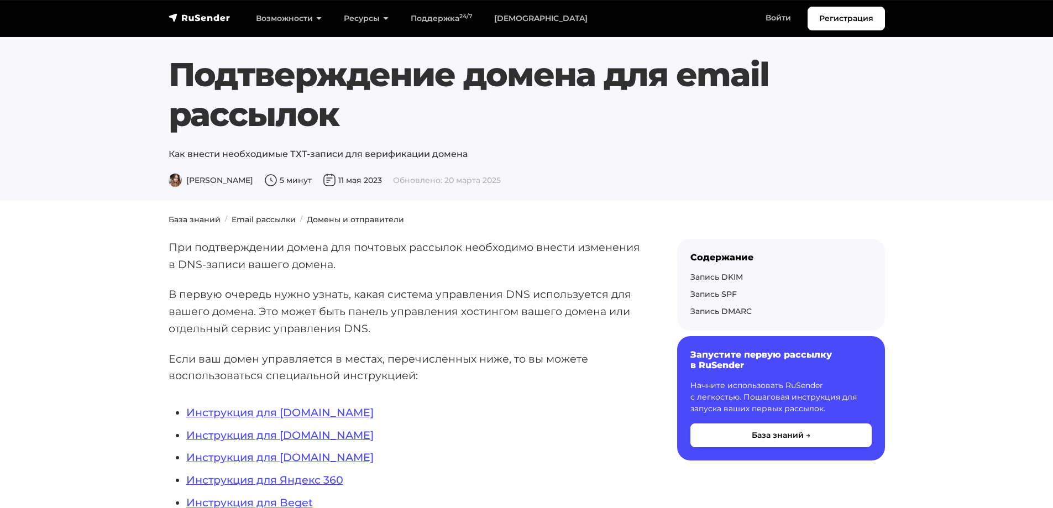
scroll to position [221, 0]
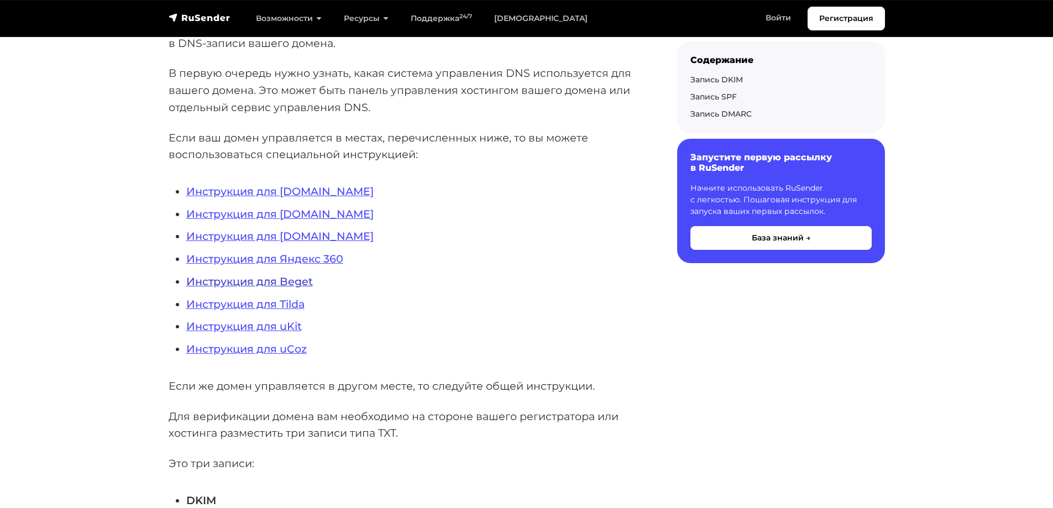
click at [286, 280] on link "Инструкция для Beget" at bounding box center [249, 281] width 127 height 13
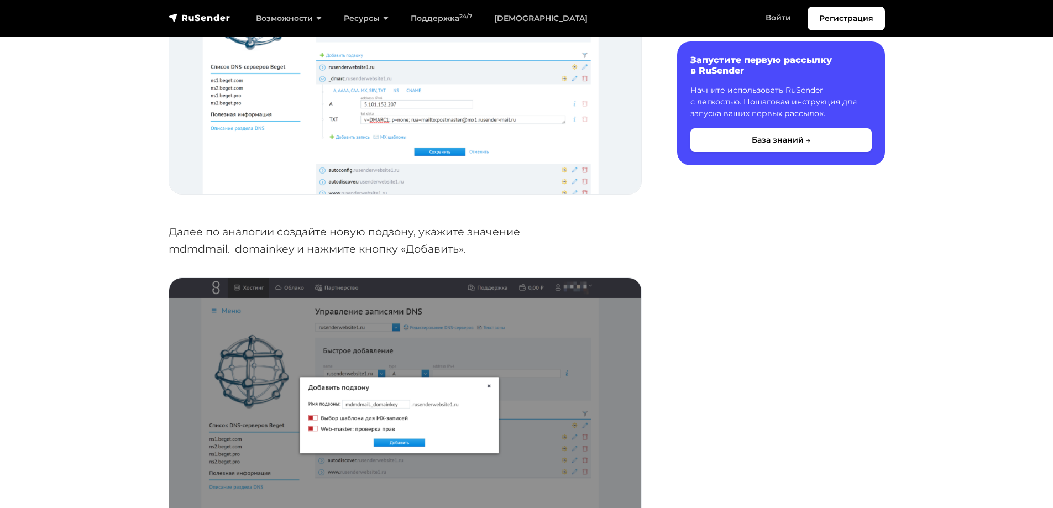
scroll to position [3426, 0]
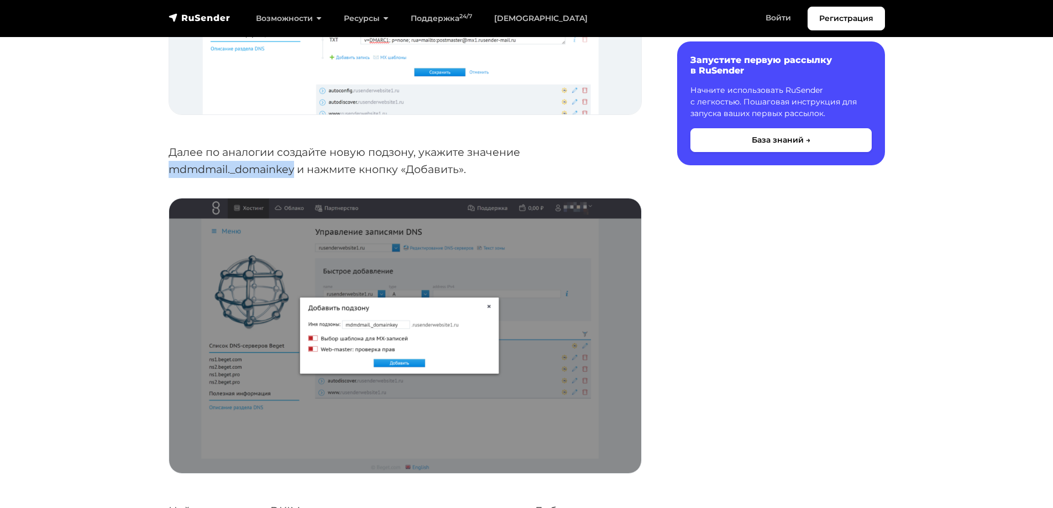
drag, startPoint x: 295, startPoint y: 170, endPoint x: 171, endPoint y: 172, distance: 123.8
click at [171, 172] on p "Далее по аналогии создайте новую подзону, укажите значение mdmdmail._domainkey …" at bounding box center [405, 161] width 473 height 34
copy p "mdmdmail._domainkey"
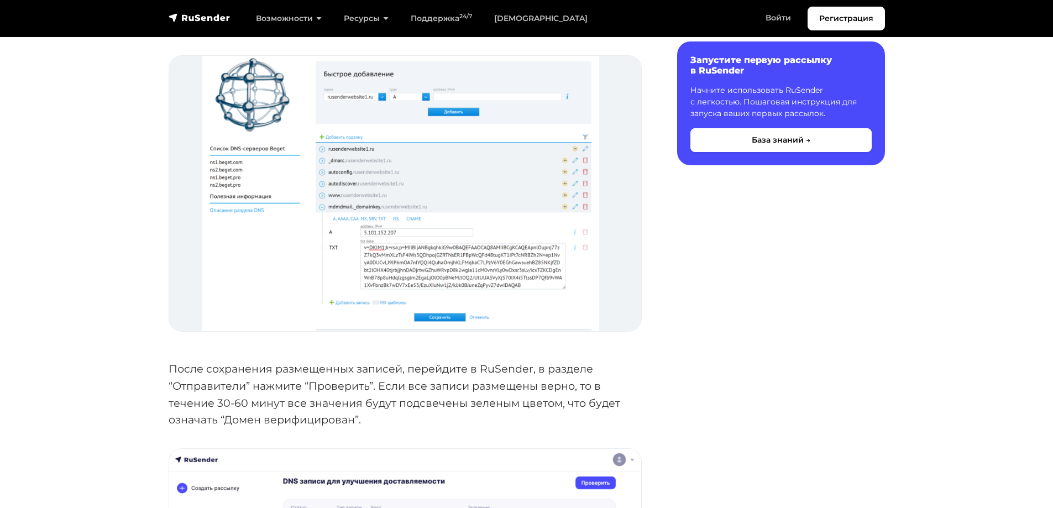
scroll to position [4642, 0]
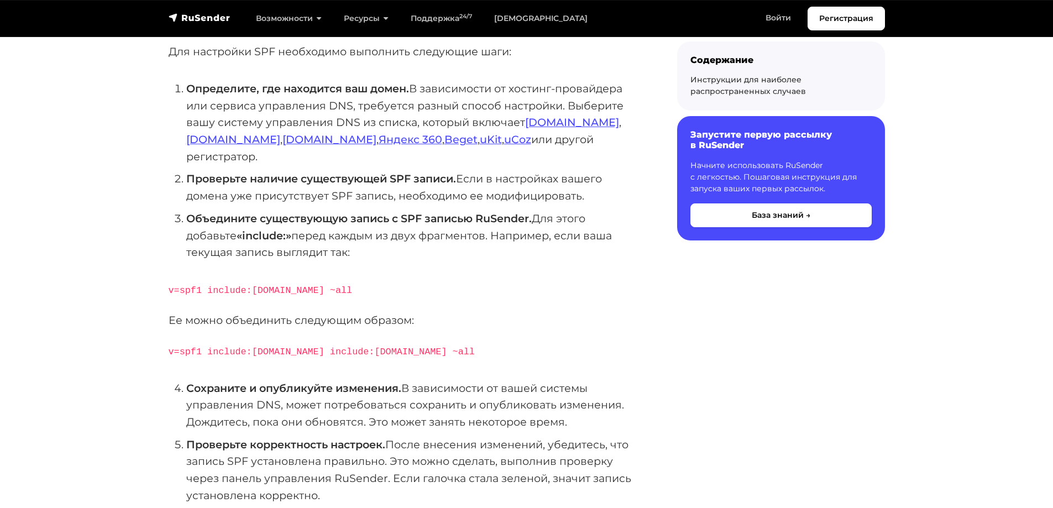
scroll to position [221, 0]
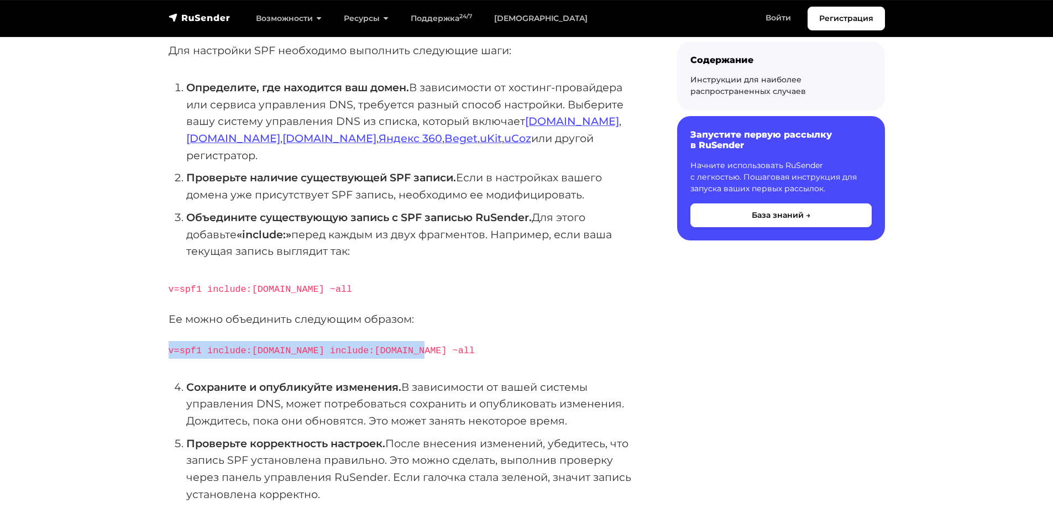
drag, startPoint x: 408, startPoint y: 335, endPoint x: 167, endPoint y: 326, distance: 241.1
click at [167, 326] on div "SPF (Sender Policy Framework) — это метод аутентификации писем, который позволя…" at bounding box center [405, 516] width 486 height 1076
copy code "v=spf1 include:[DOMAIN_NAME] include:[DOMAIN_NAME] ~all"
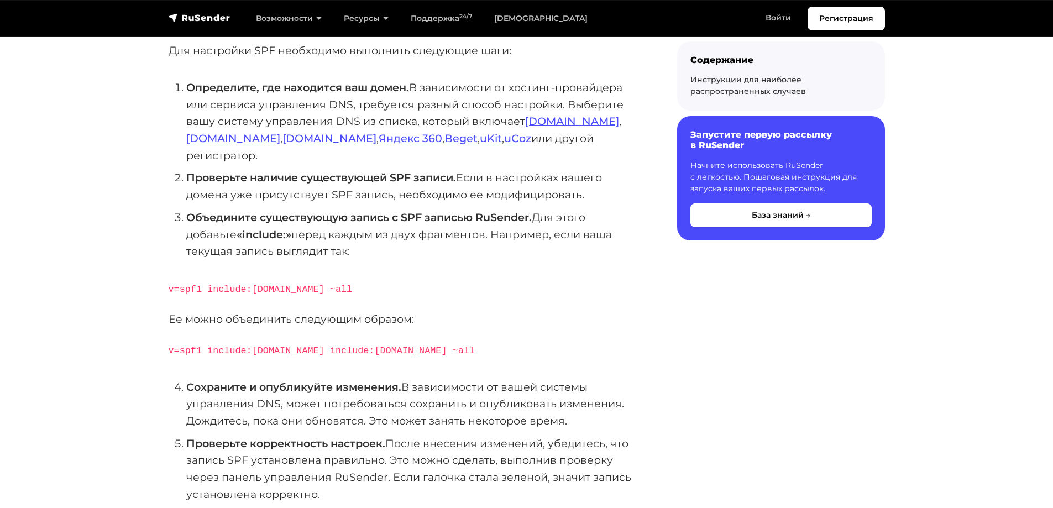
drag, startPoint x: 438, startPoint y: 310, endPoint x: 440, endPoint y: 287, distance: 22.8
click at [440, 287] on div "SPF (Sender Policy Framework) — это метод аутентификации писем, который позволя…" at bounding box center [405, 509] width 473 height 1063
drag, startPoint x: 409, startPoint y: 332, endPoint x: 445, endPoint y: 327, distance: 36.3
click at [445, 341] on p "v=spf1 include:[DOMAIN_NAME] include:[DOMAIN_NAME] ~all" at bounding box center [405, 350] width 473 height 18
click at [445, 280] on p "v=spf1 include:[DOMAIN_NAME] ~all" at bounding box center [405, 289] width 473 height 18
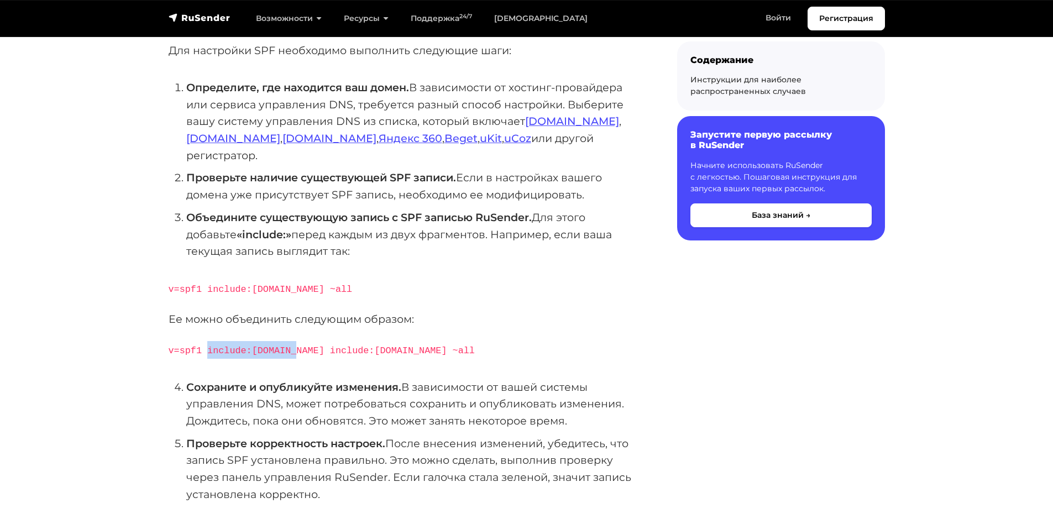
drag, startPoint x: 286, startPoint y: 333, endPoint x: 205, endPoint y: 332, distance: 81.2
click at [205, 345] on code "v=spf1 include:[DOMAIN_NAME] include:[DOMAIN_NAME] ~all" at bounding box center [322, 350] width 306 height 10
copy code "include:[DOMAIN_NAME]"
